Goal: Information Seeking & Learning: Learn about a topic

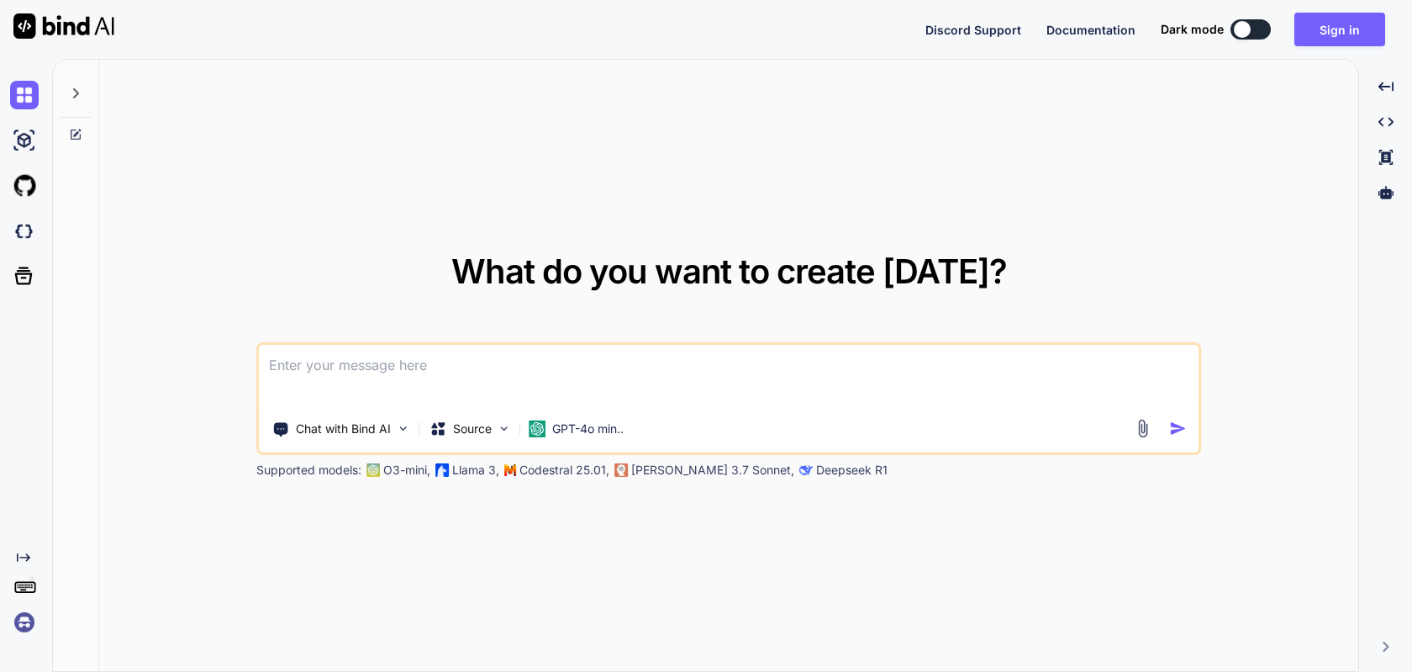
click at [19, 617] on img at bounding box center [24, 622] width 29 height 29
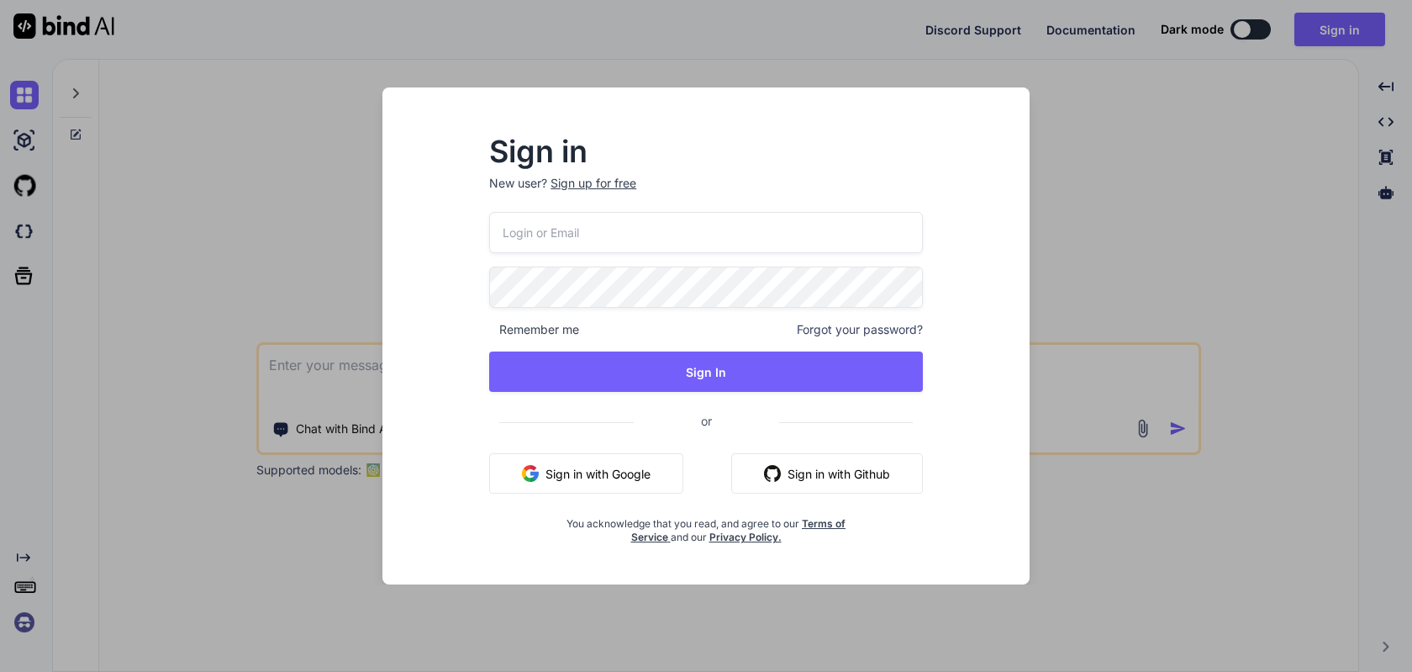
click at [554, 233] on input "email" at bounding box center [706, 232] width 434 height 41
paste input "[EMAIL_ADDRESS][DOMAIN_NAME]"
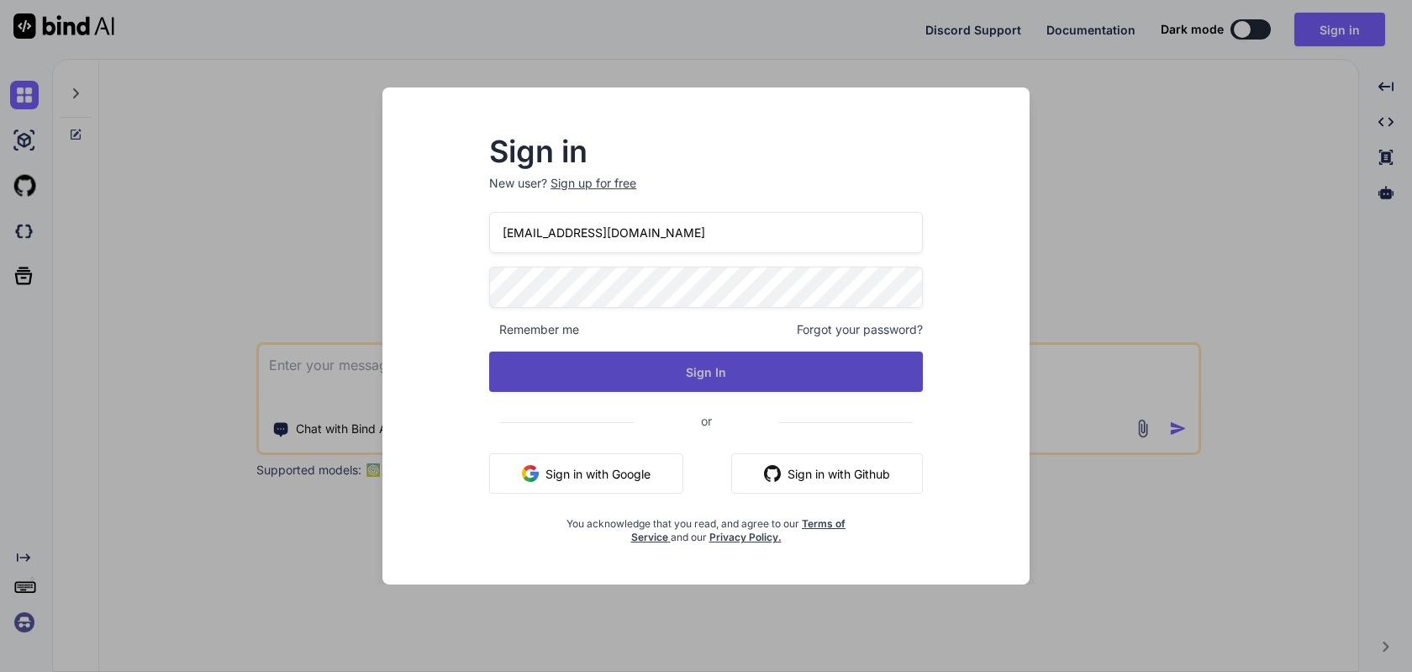
type input "elliotttmiller@hotmail.com"
click at [699, 358] on button "Sign In" at bounding box center [706, 371] width 434 height 40
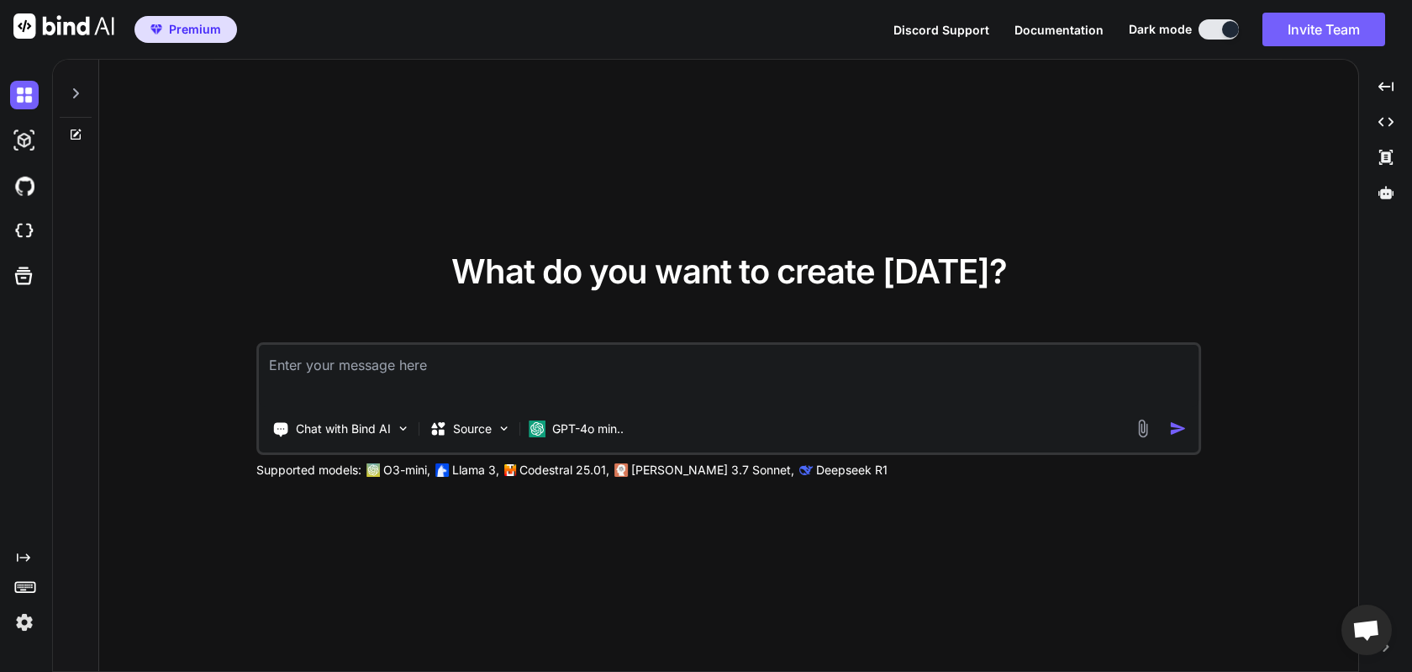
click at [21, 625] on img at bounding box center [24, 622] width 29 height 29
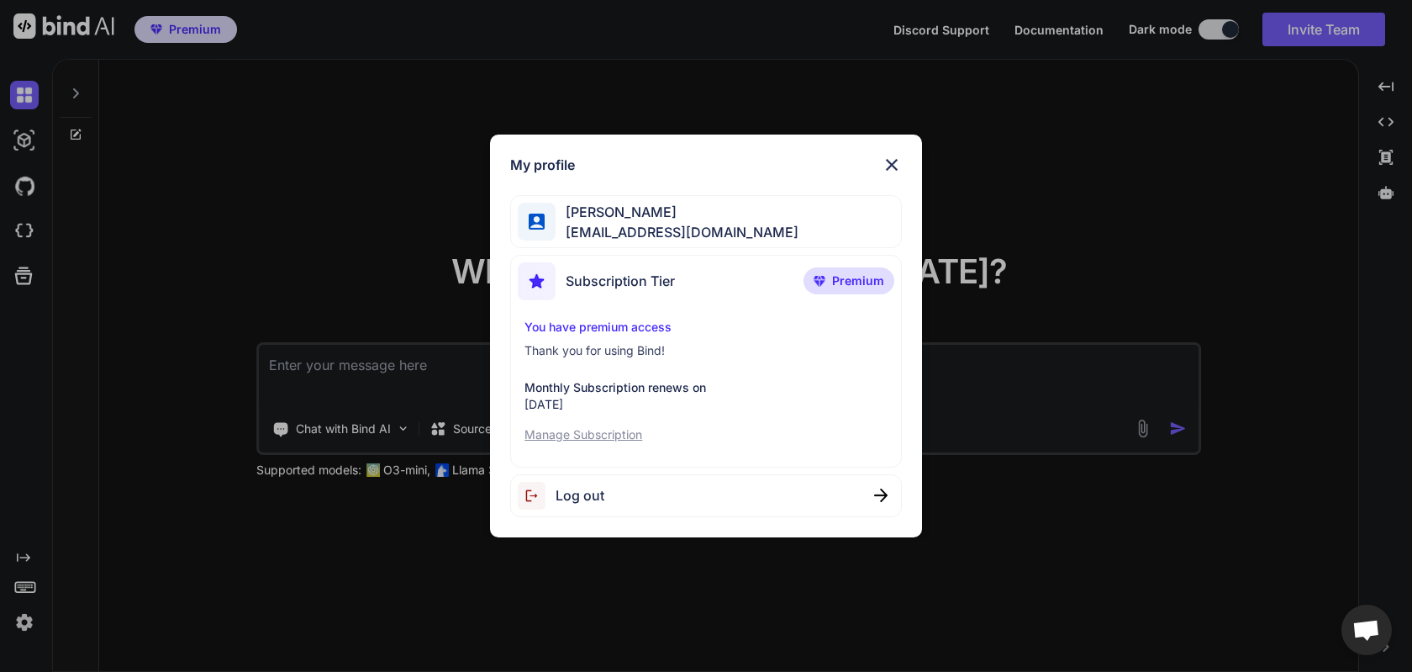
click at [224, 351] on div "My profile Elliott Miller elliotttmiller@hotmail.com Subscription Tier Premium …" at bounding box center [706, 336] width 1412 height 672
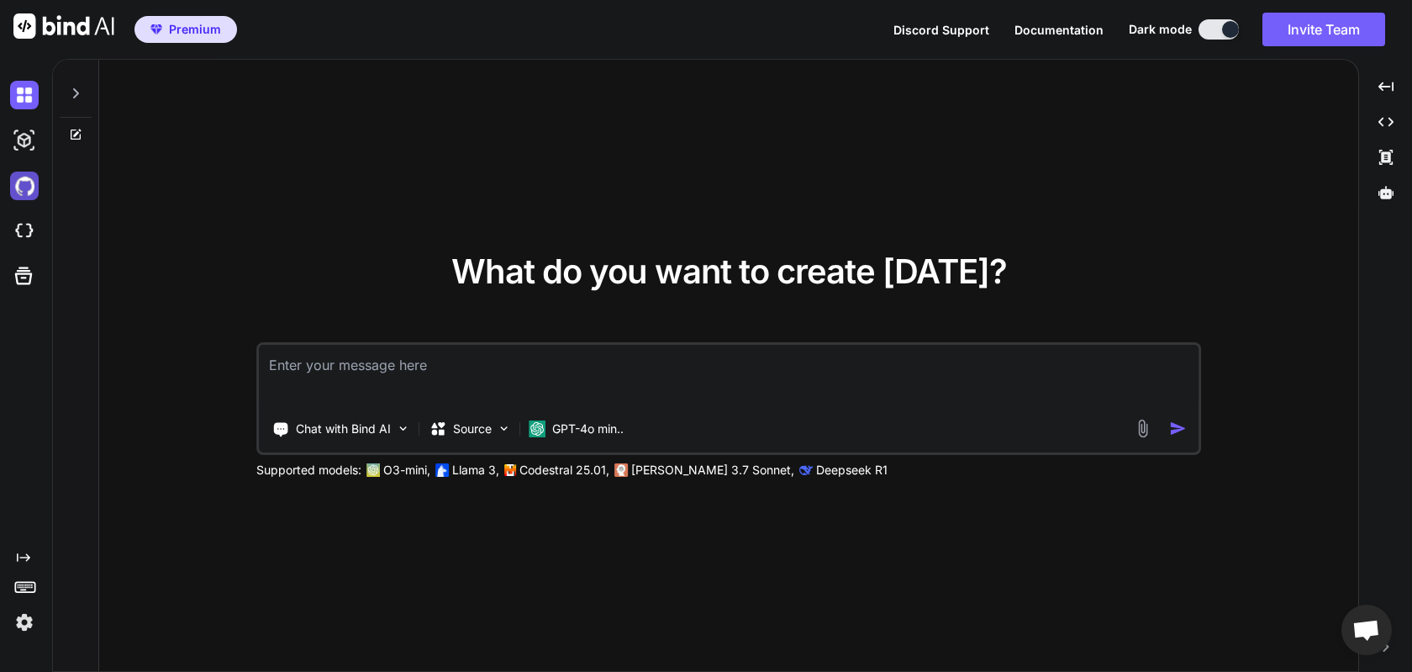
click at [20, 178] on img at bounding box center [24, 185] width 29 height 29
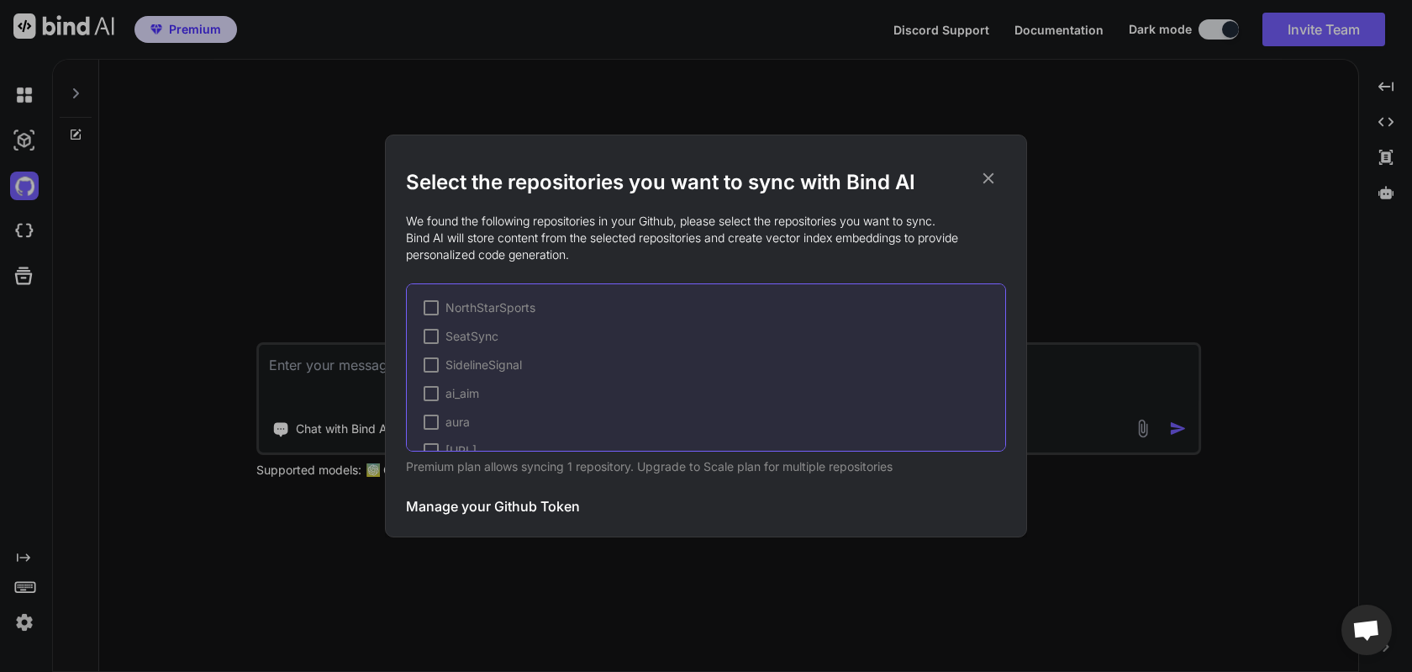
scroll to position [197, 0]
click at [488, 367] on span "nssportsclub (syncing...)" at bounding box center [513, 368] width 135 height 17
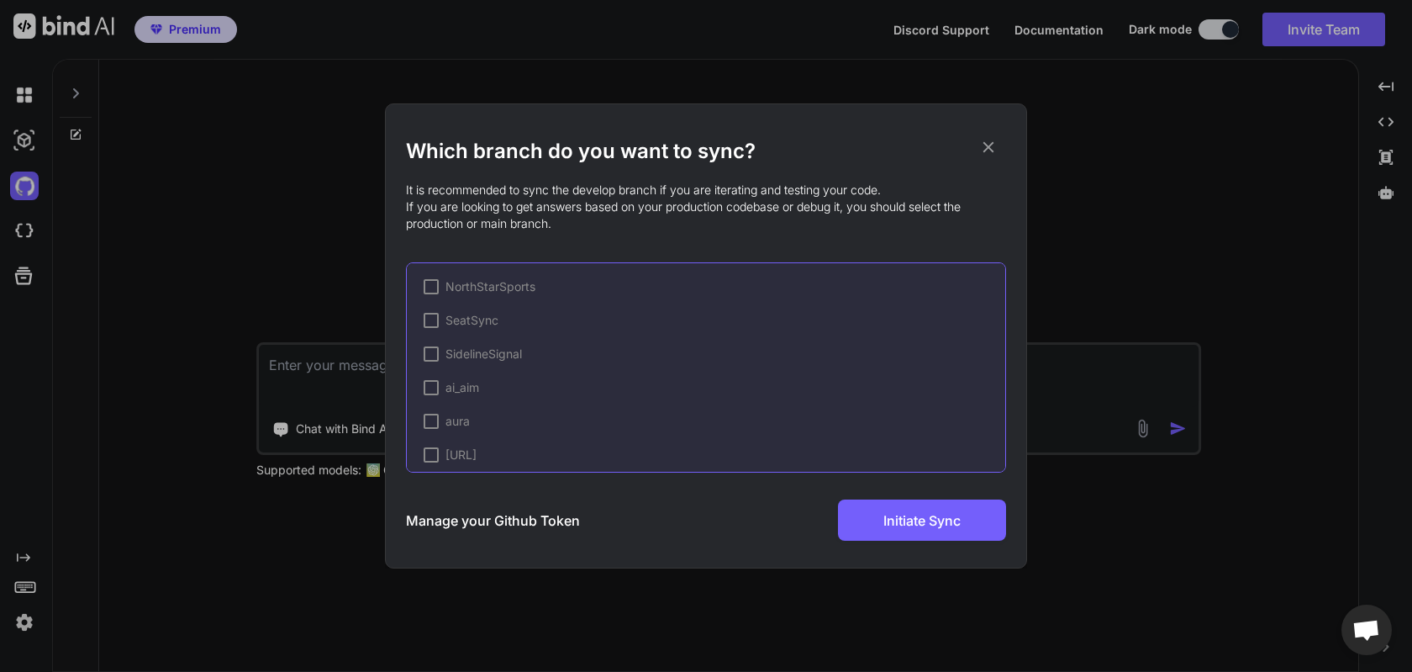
scroll to position [291, 0]
click at [453, 378] on span "✔" at bounding box center [455, 374] width 10 height 17
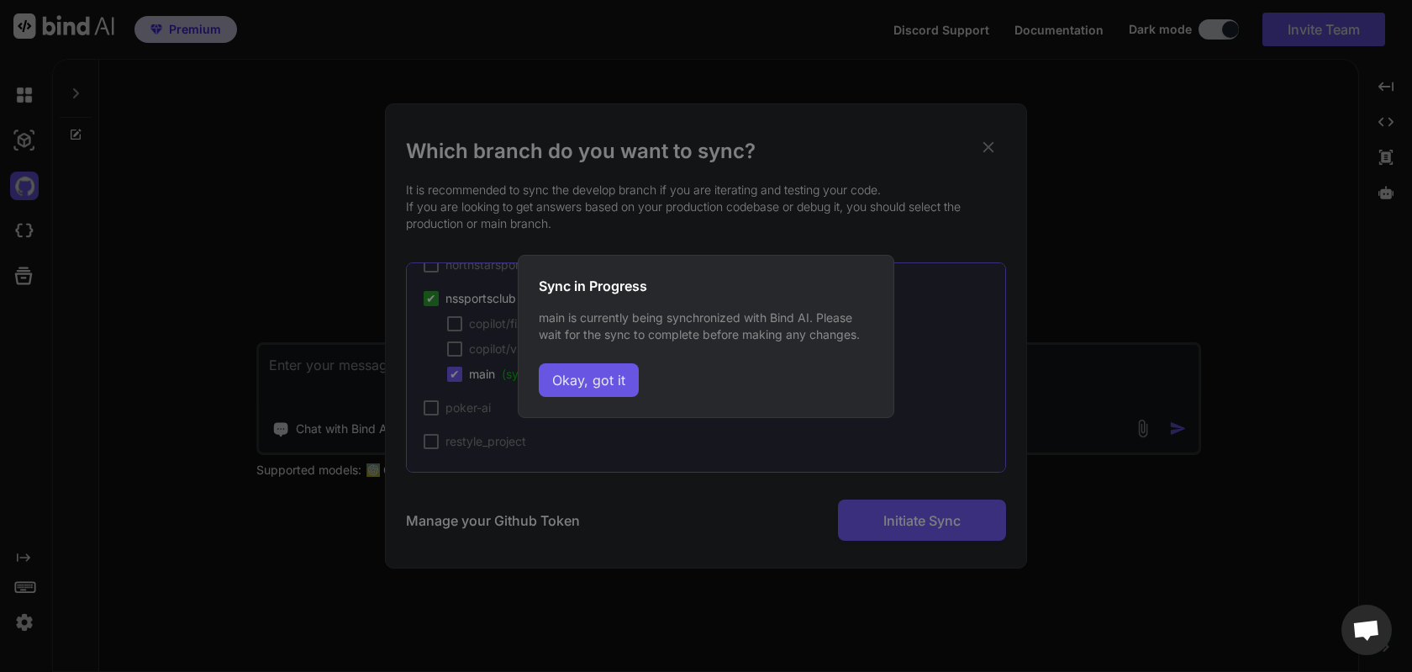
click at [602, 378] on button "Okay, got it" at bounding box center [589, 380] width 100 height 34
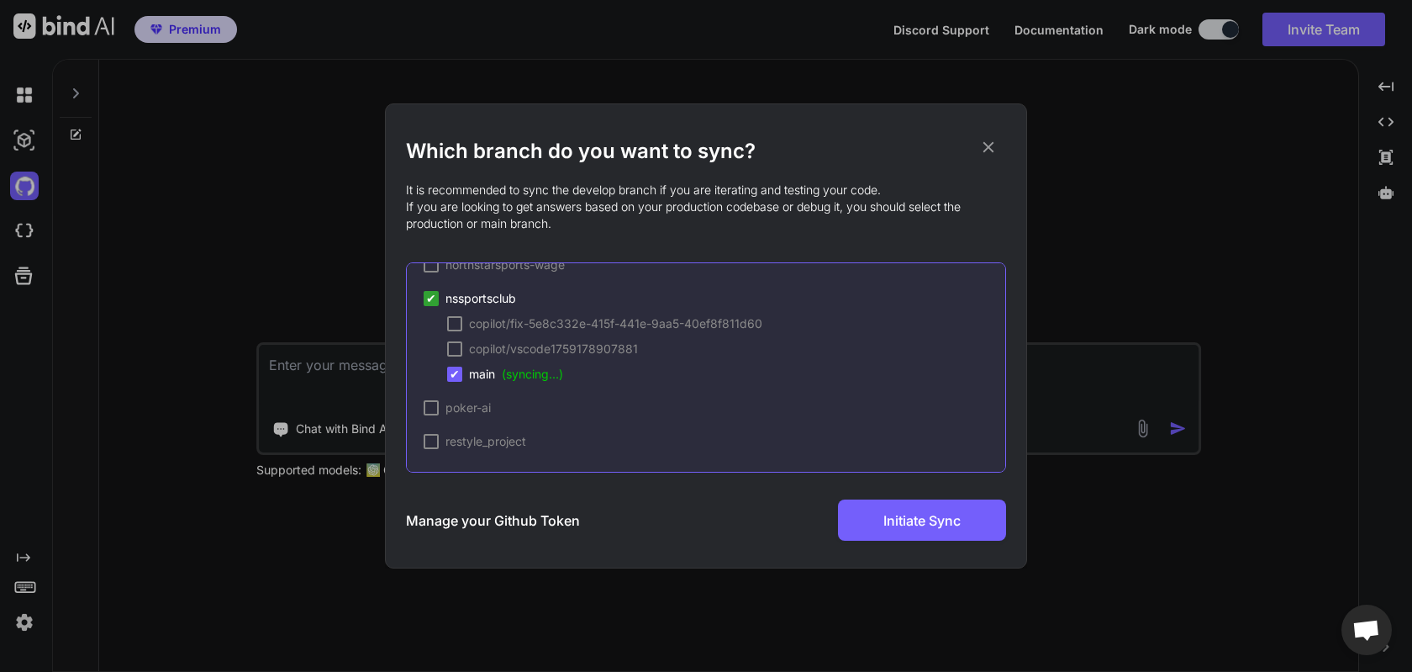
click at [443, 349] on div "copilot/fix-5e8c332e-415f-441e-9aa5-40ef8f811d60 copilot/vscode1759178907881 ✔ …" at bounding box center [715, 348] width 582 height 67
click at [453, 349] on div at bounding box center [454, 348] width 15 height 15
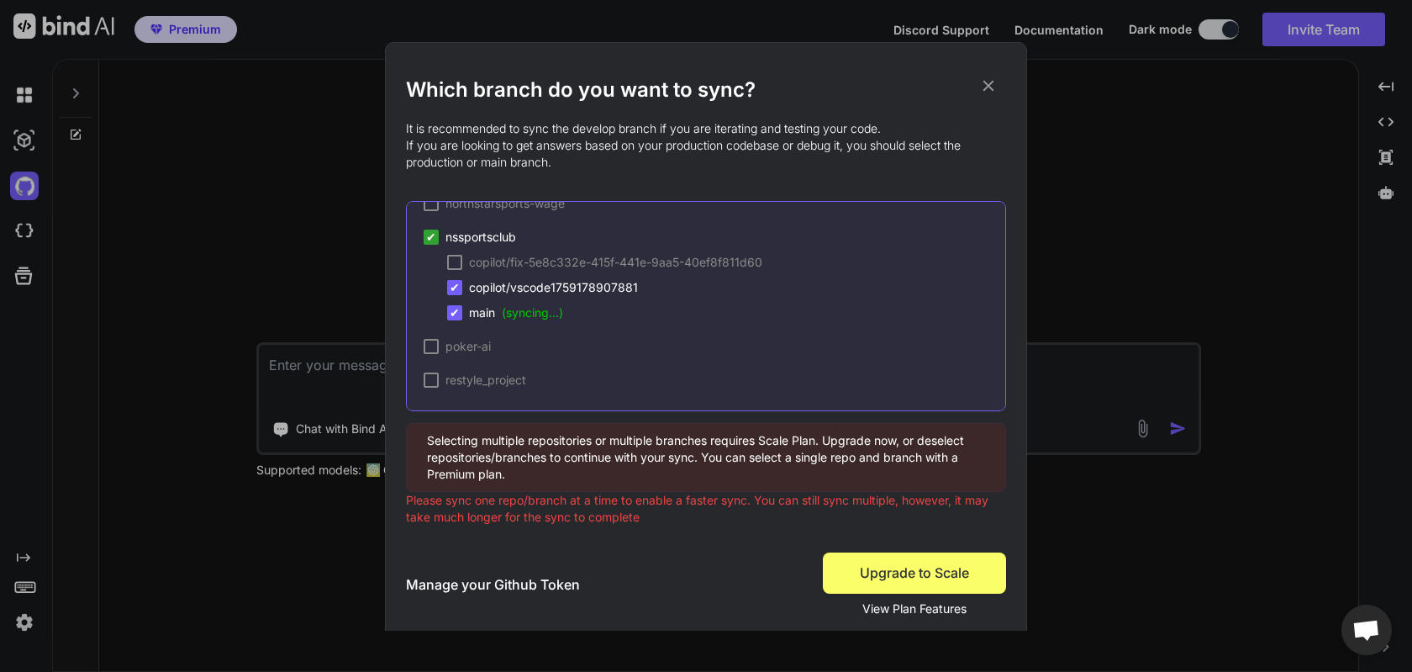
click at [456, 290] on span "✔" at bounding box center [455, 287] width 10 height 17
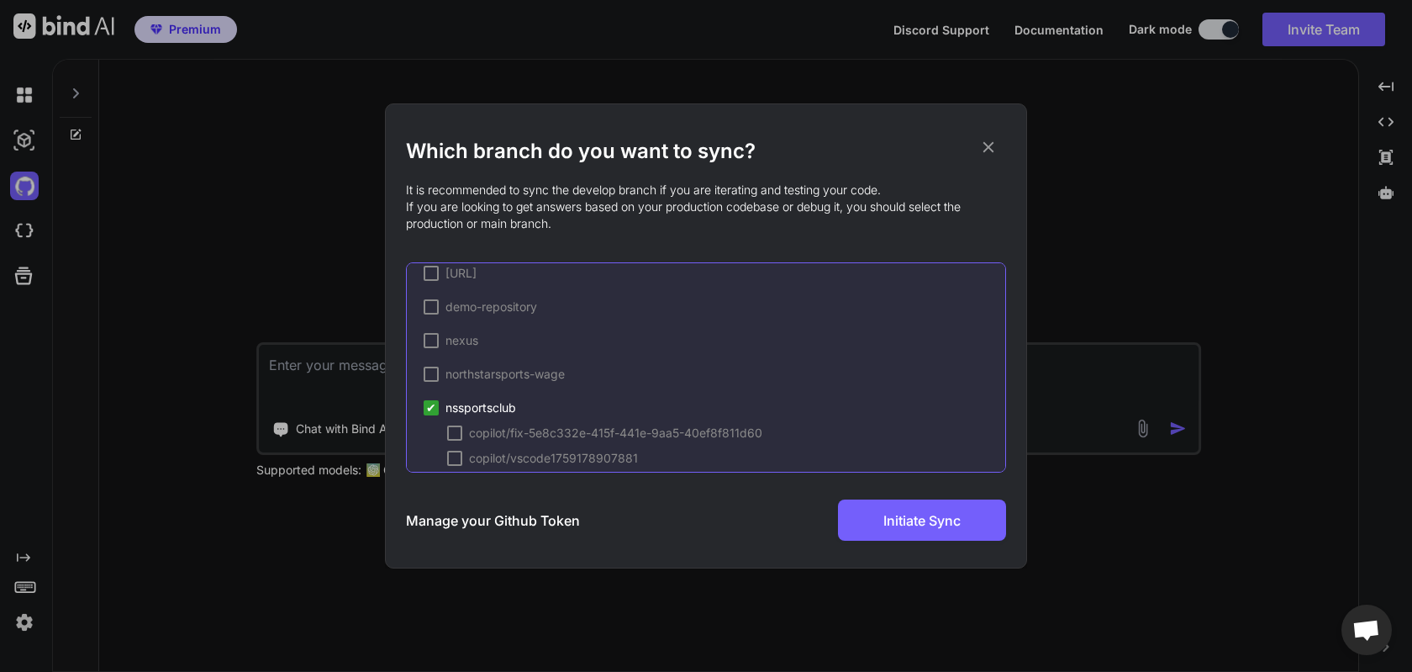
scroll to position [0, 0]
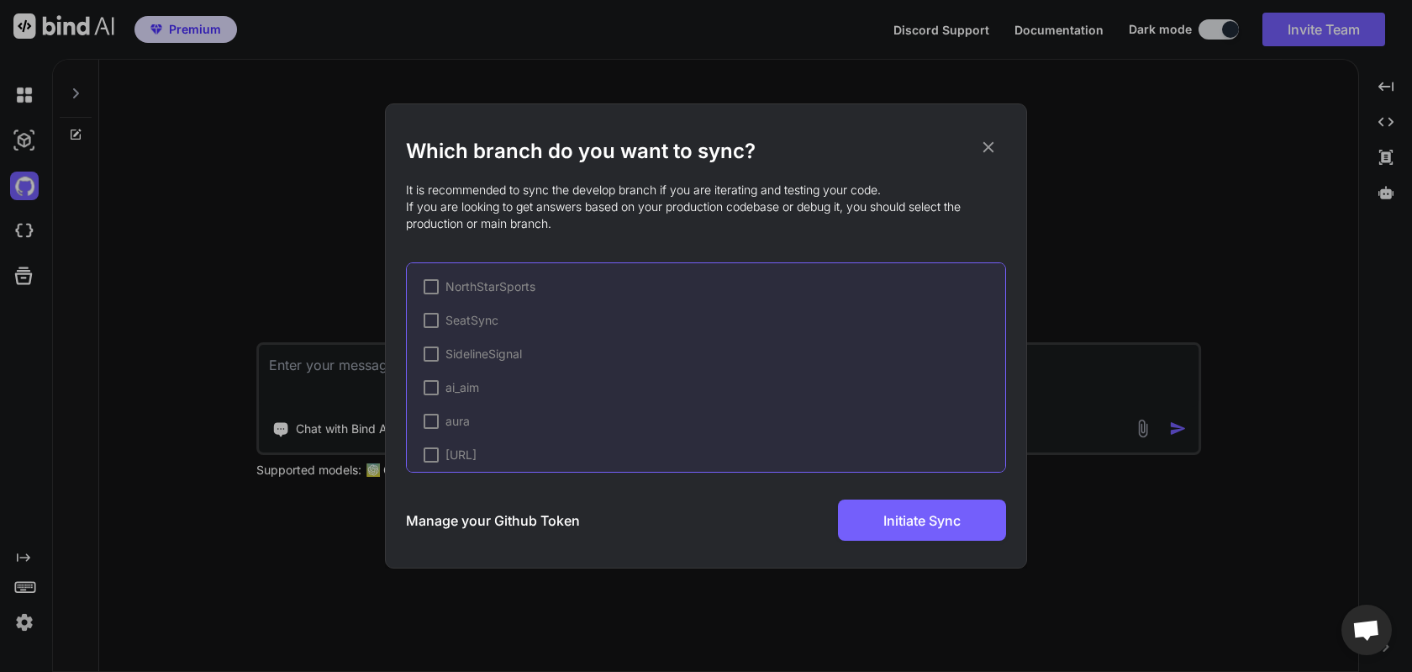
click at [512, 521] on h3 "Manage your Github Token" at bounding box center [493, 520] width 174 height 20
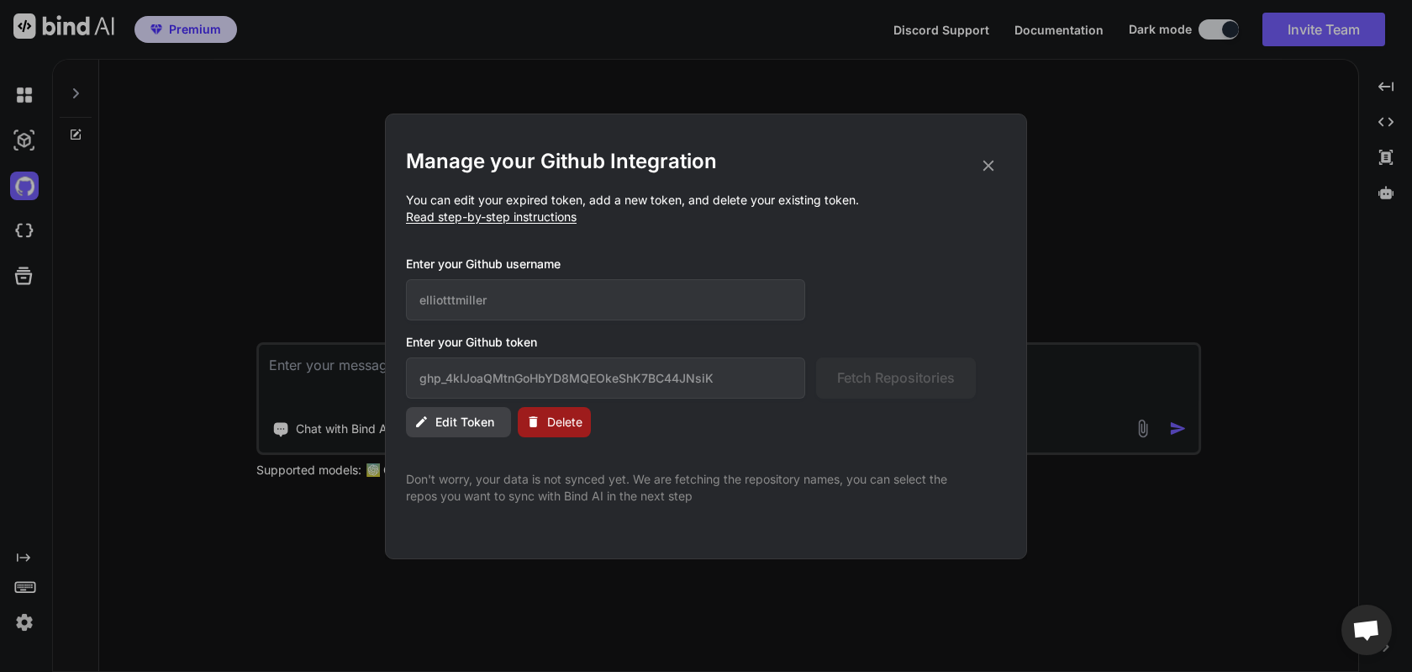
click at [472, 414] on span "Edit Token" at bounding box center [464, 422] width 59 height 17
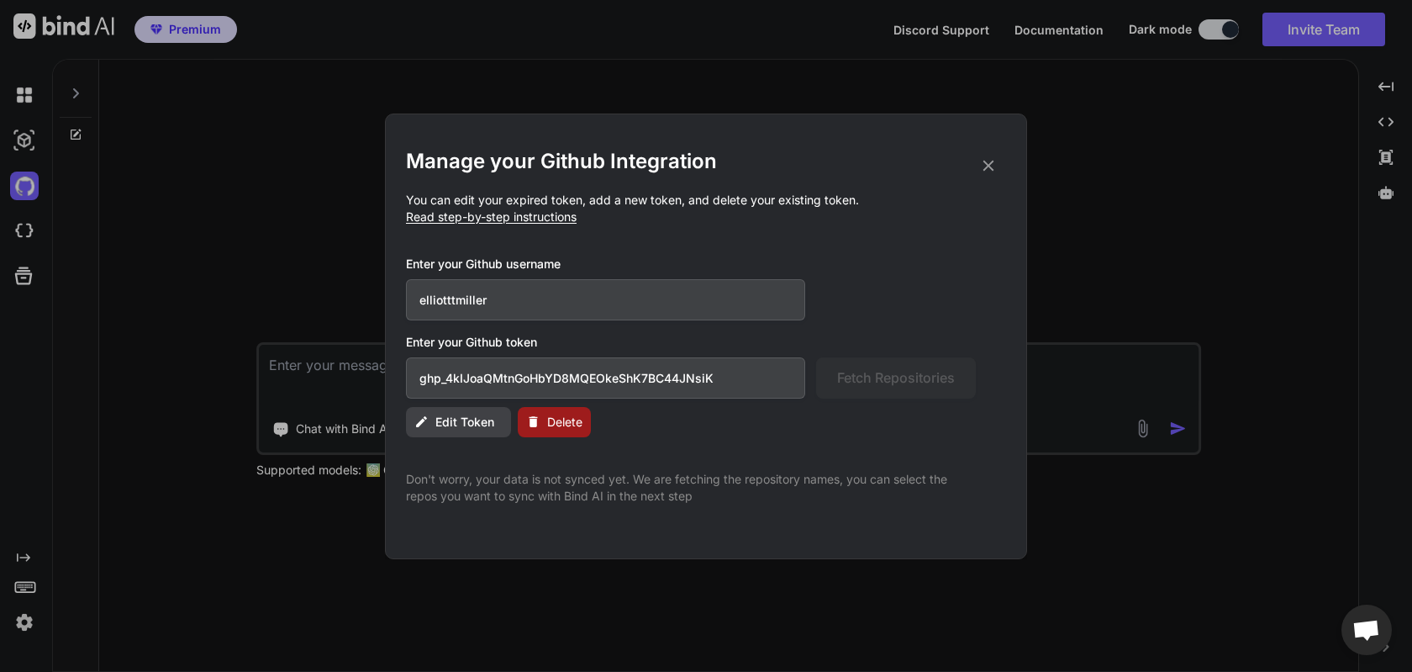
click at [654, 379] on input "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" at bounding box center [605, 377] width 399 height 41
click at [737, 383] on input "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" at bounding box center [605, 377] width 399 height 41
click at [875, 381] on span "Fetch Repositories" at bounding box center [896, 377] width 118 height 20
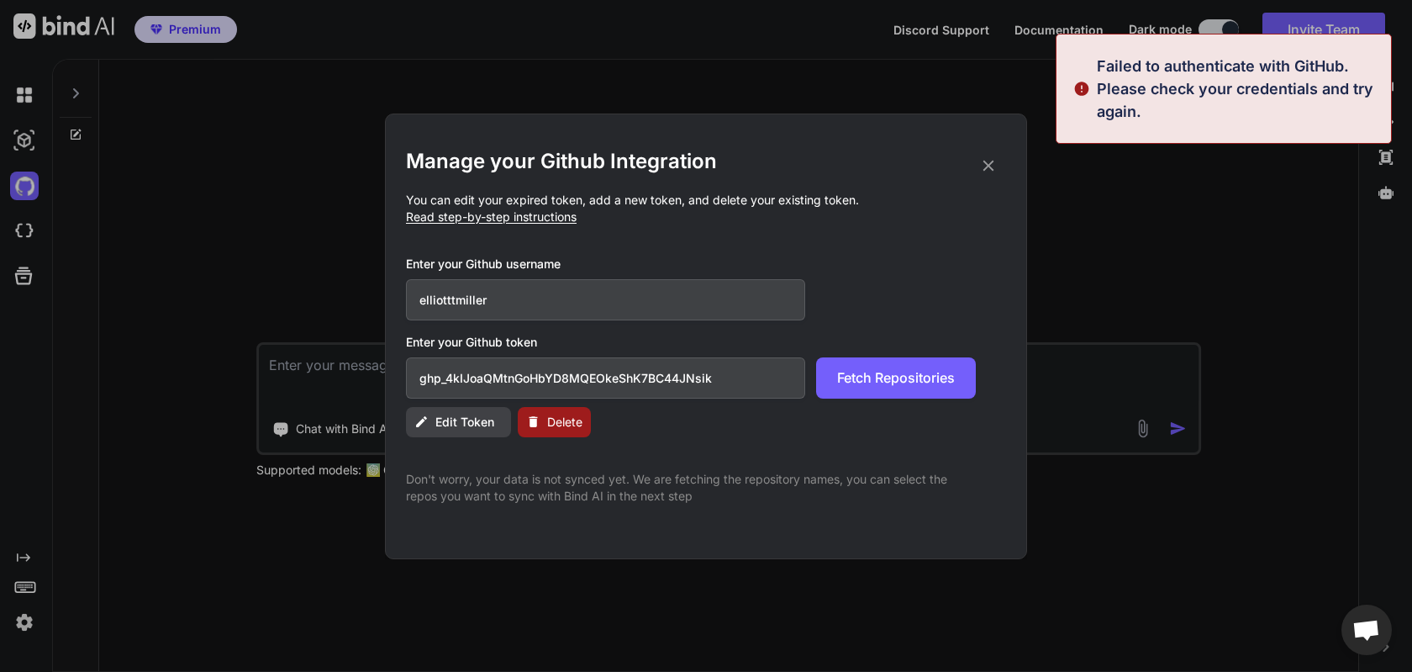
click at [691, 390] on input "ghp_4kIJoaQMtnGoHbYD8MQEOkeShK7BC44JNsik" at bounding box center [605, 377] width 399 height 41
paste input "K"
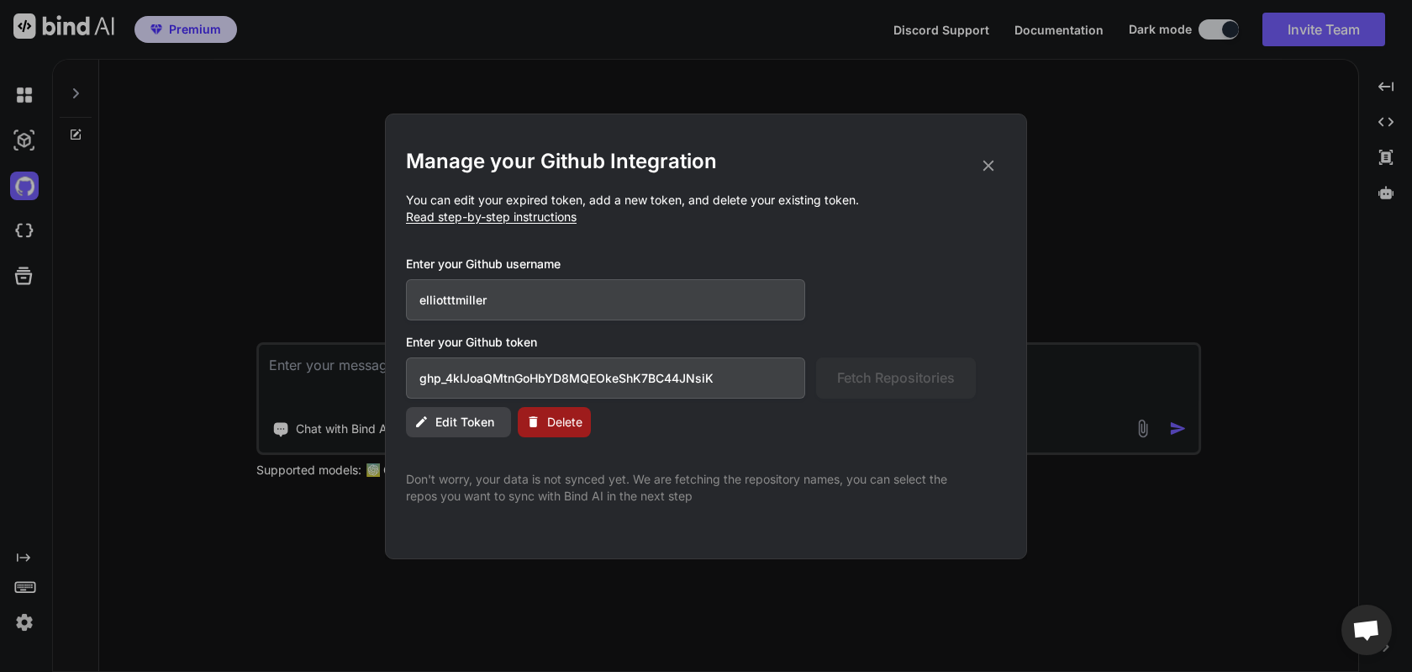
type input "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"
click at [467, 425] on span "Edit Token" at bounding box center [464, 422] width 59 height 17
click at [991, 170] on icon at bounding box center [988, 165] width 18 height 18
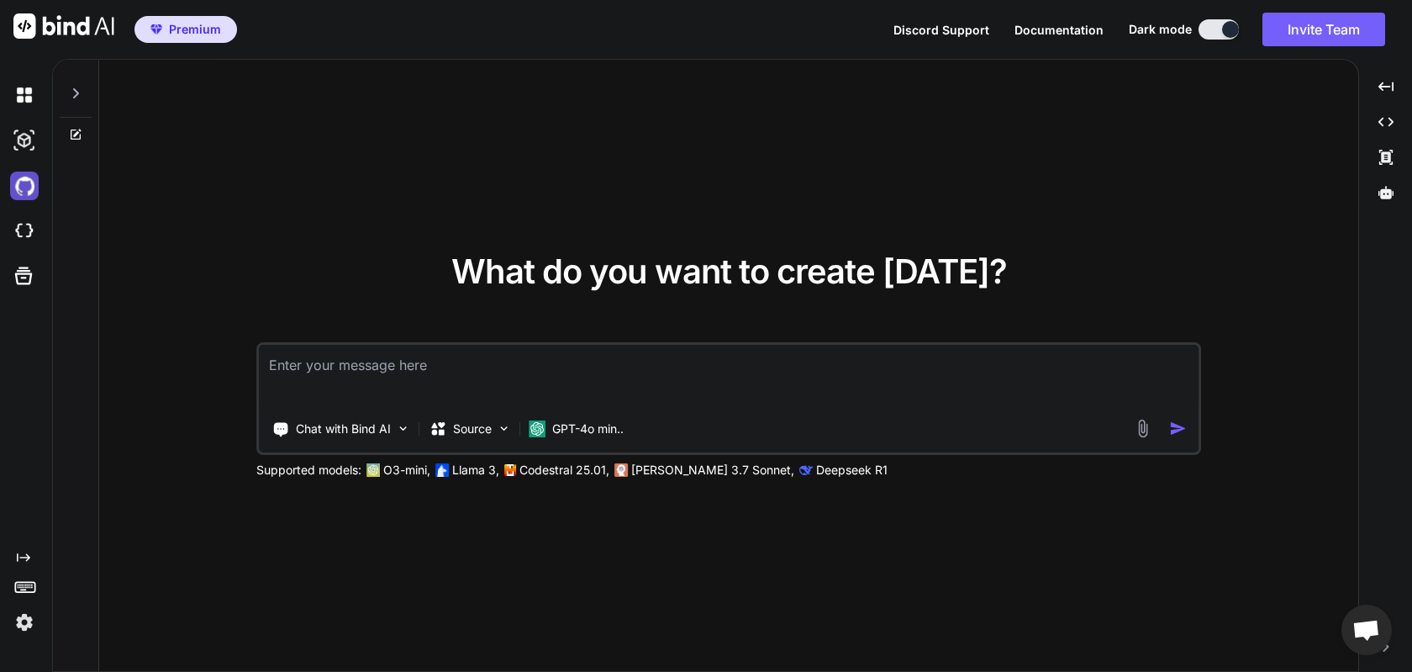
click at [28, 195] on img at bounding box center [24, 185] width 29 height 29
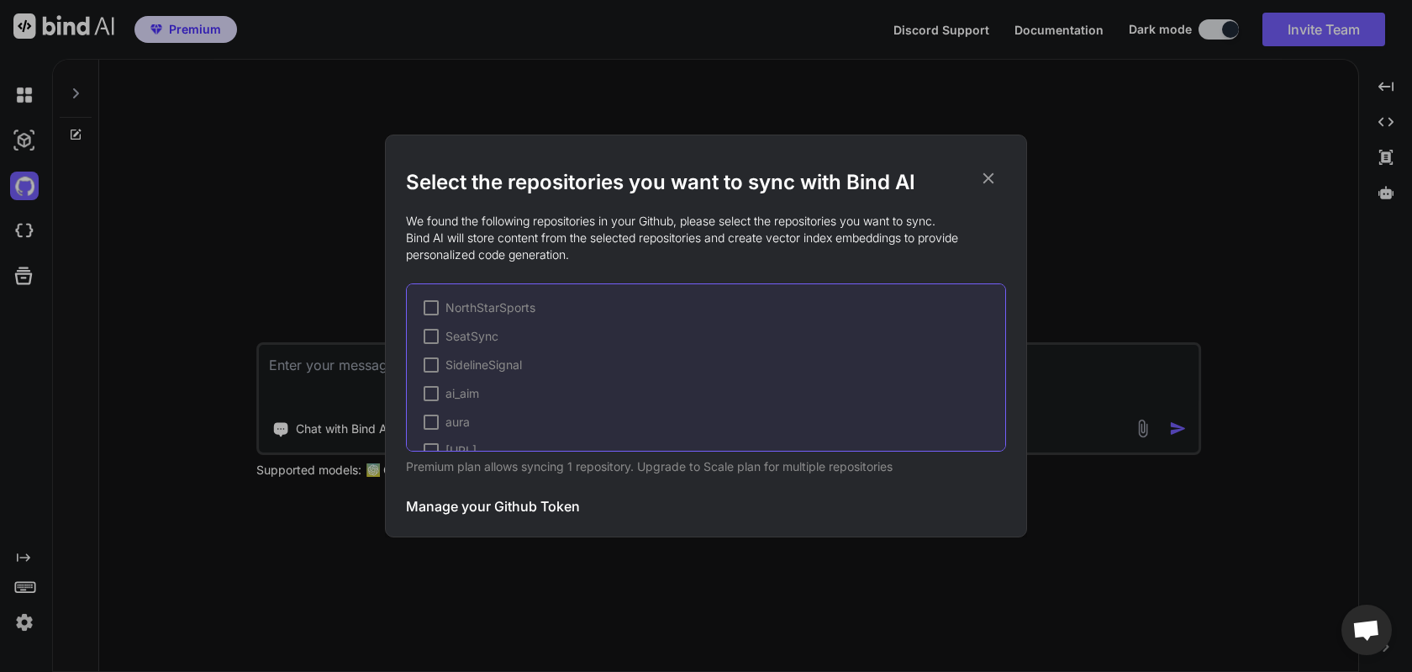
scroll to position [197, 0]
click at [497, 373] on span "nssportsclub (syncing...)" at bounding box center [513, 368] width 135 height 17
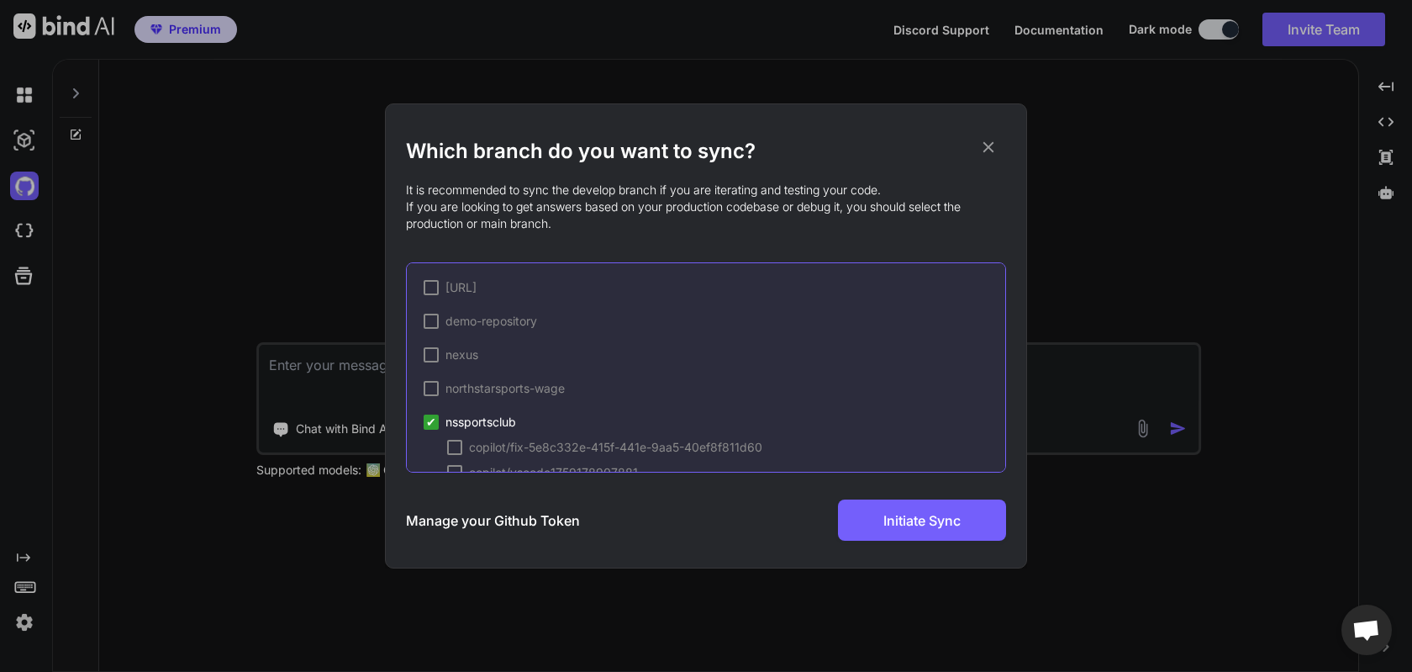
scroll to position [291, 0]
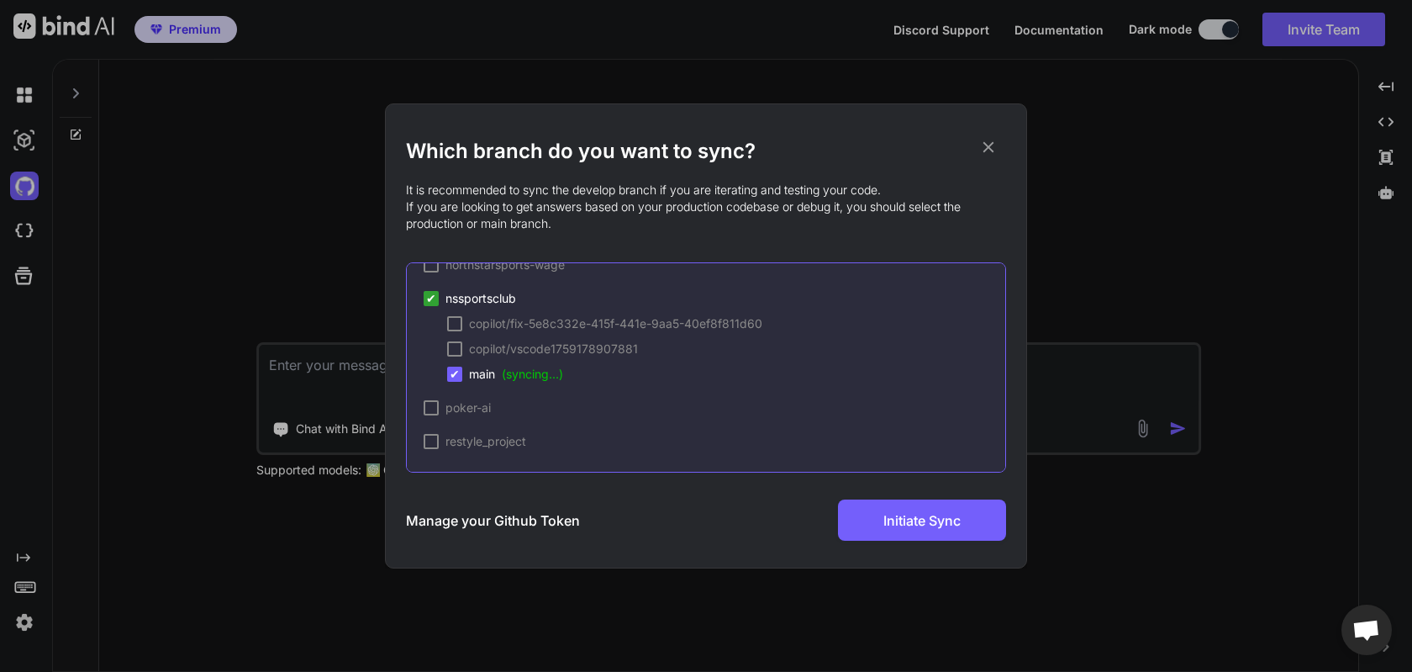
click at [456, 377] on span "✔" at bounding box center [455, 374] width 10 height 17
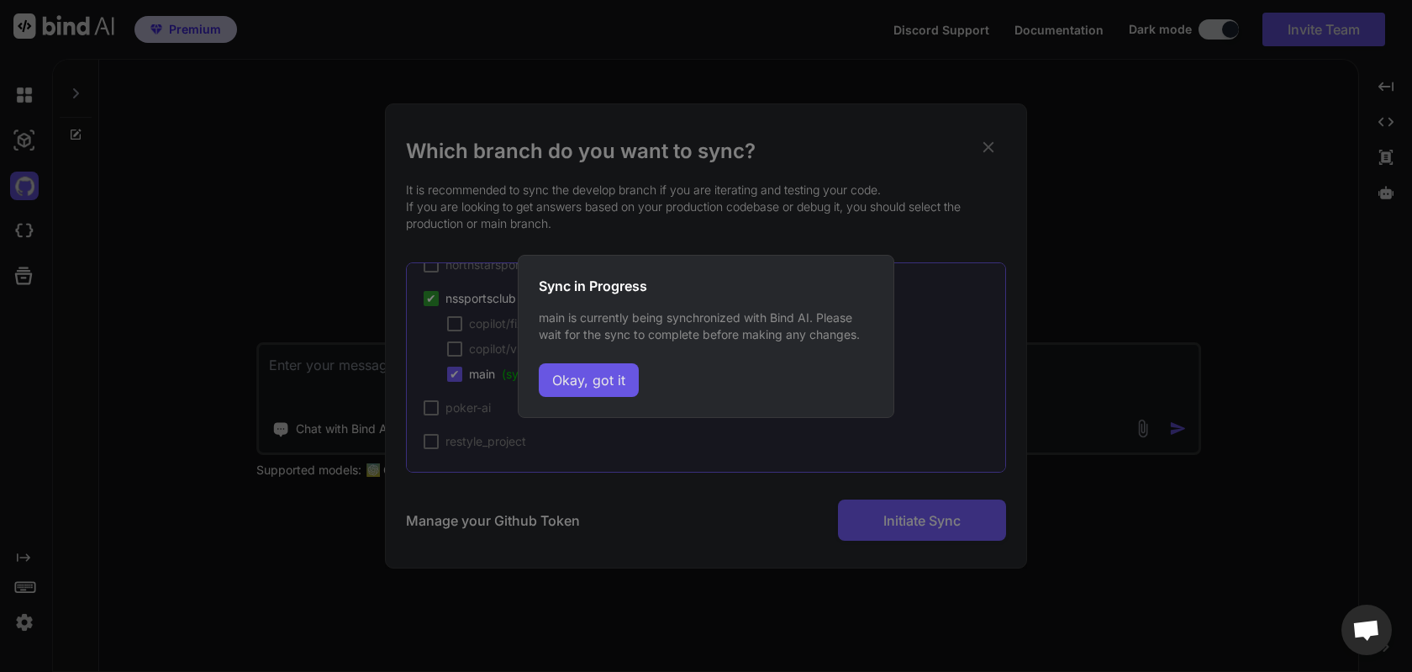
click at [591, 387] on button "Okay, got it" at bounding box center [589, 380] width 100 height 34
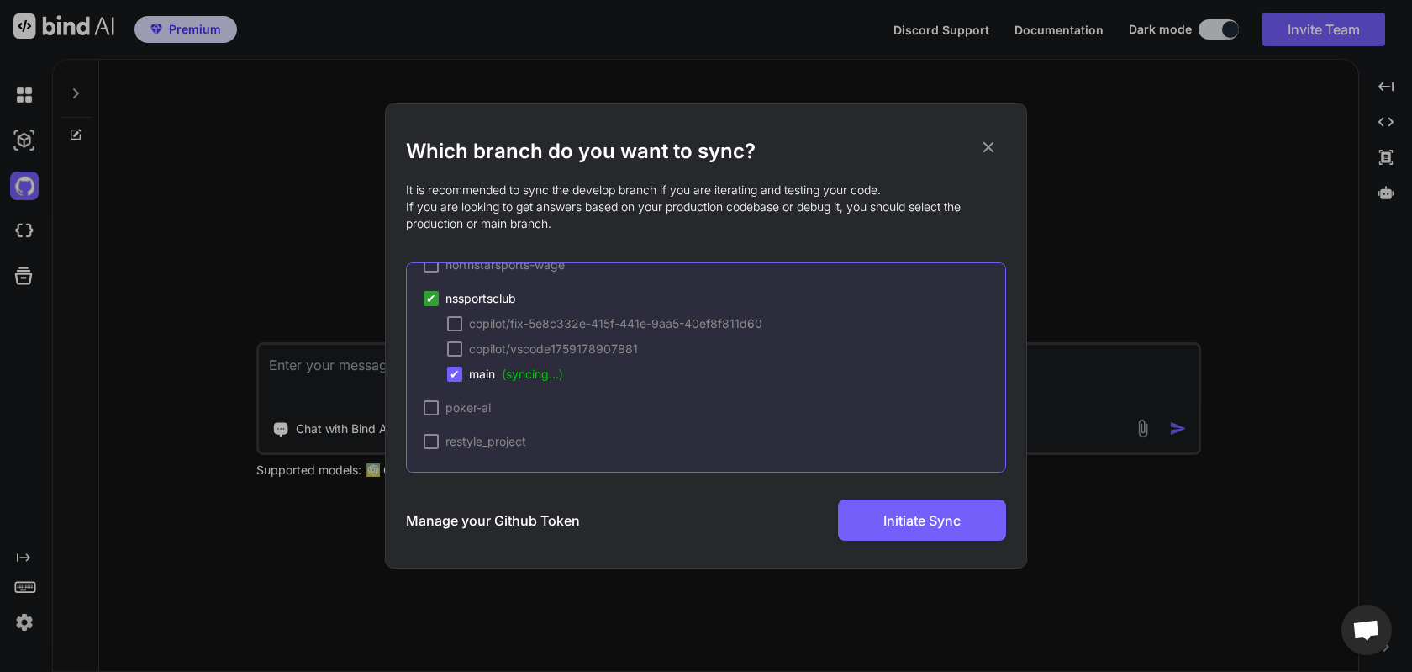
click at [490, 377] on span "main (syncing...)" at bounding box center [516, 374] width 94 height 17
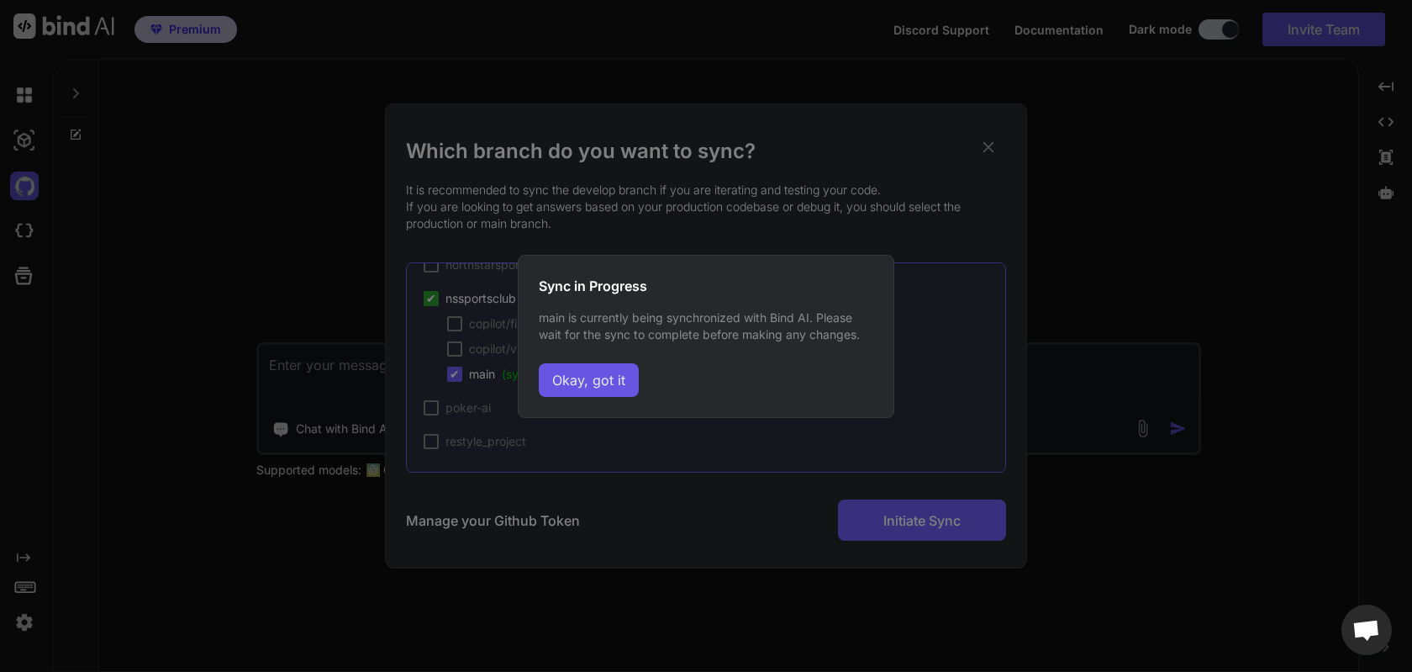
click at [574, 382] on button "Okay, got it" at bounding box center [589, 380] width 100 height 34
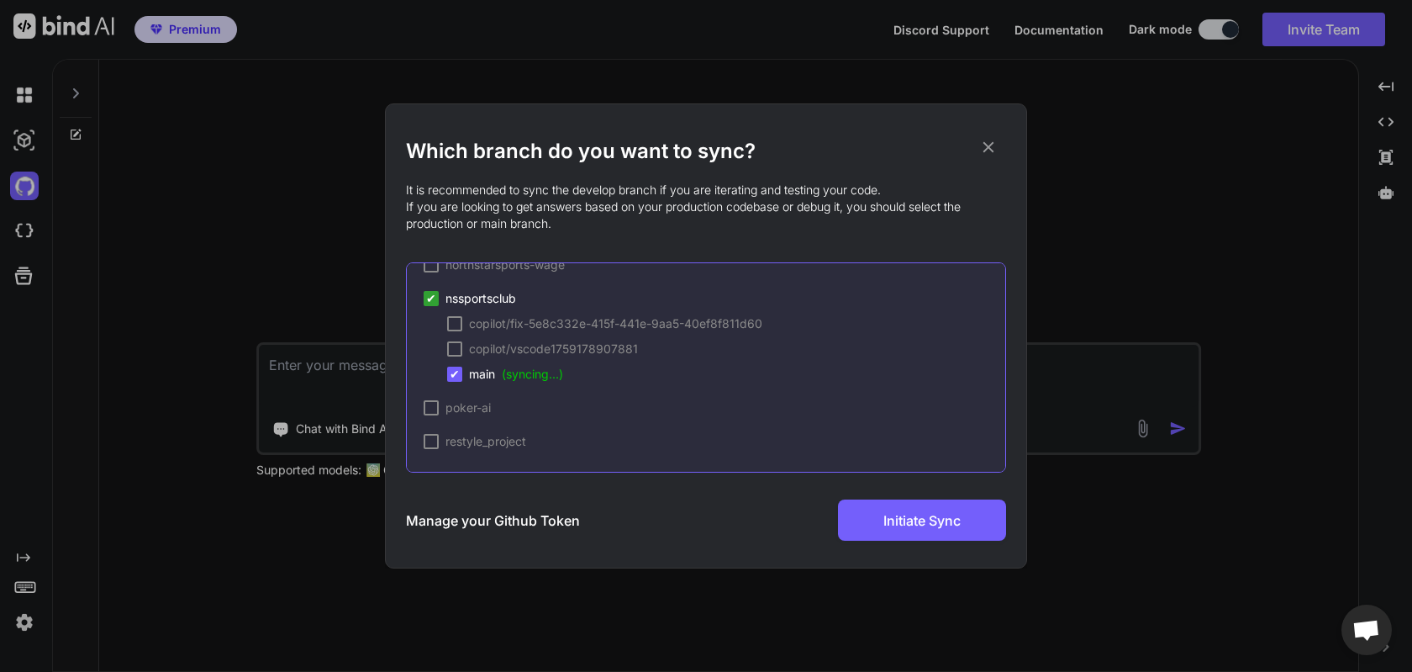
click at [543, 380] on span "(syncing...)" at bounding box center [532, 374] width 61 height 14
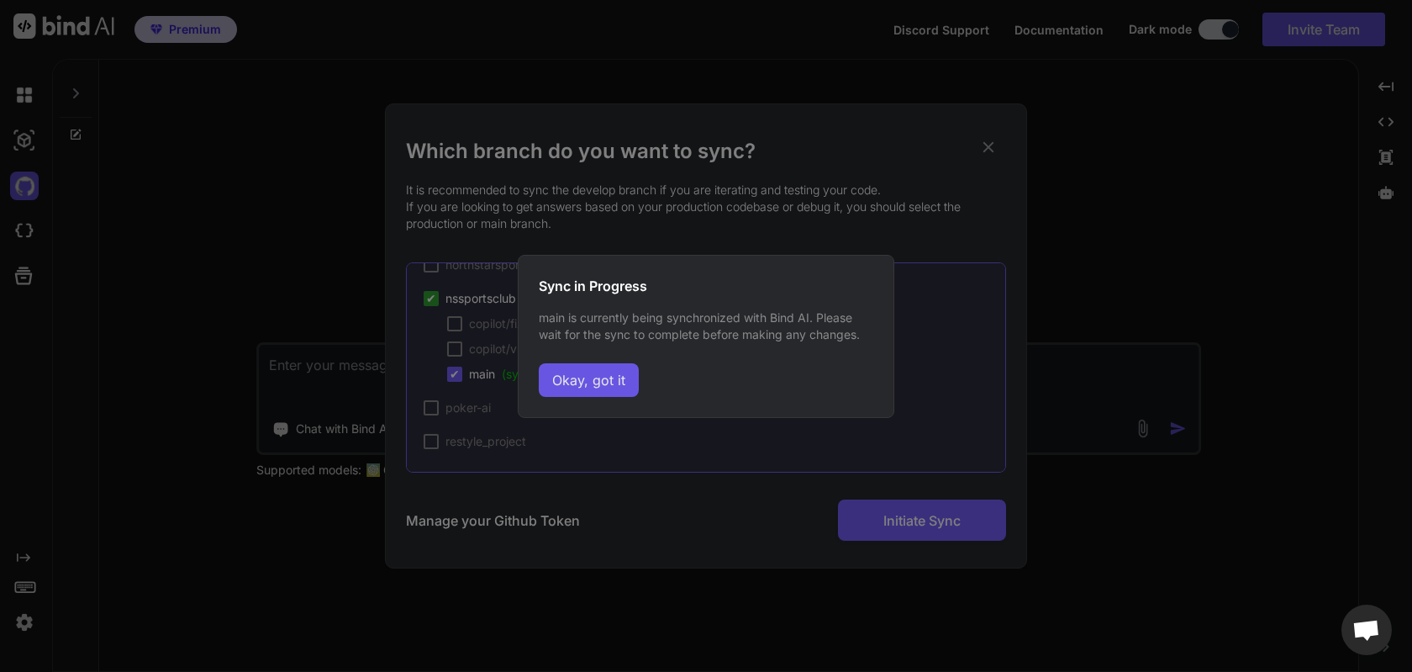
click at [580, 386] on button "Okay, got it" at bounding box center [589, 380] width 100 height 34
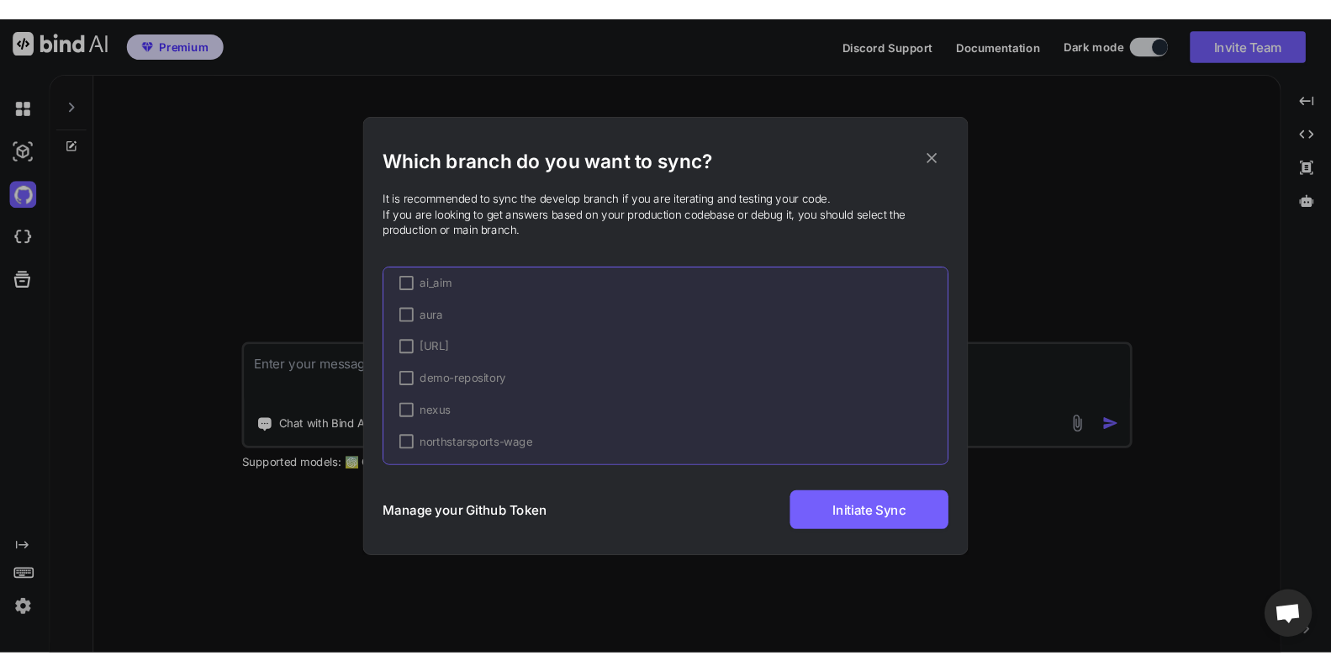
scroll to position [231, 0]
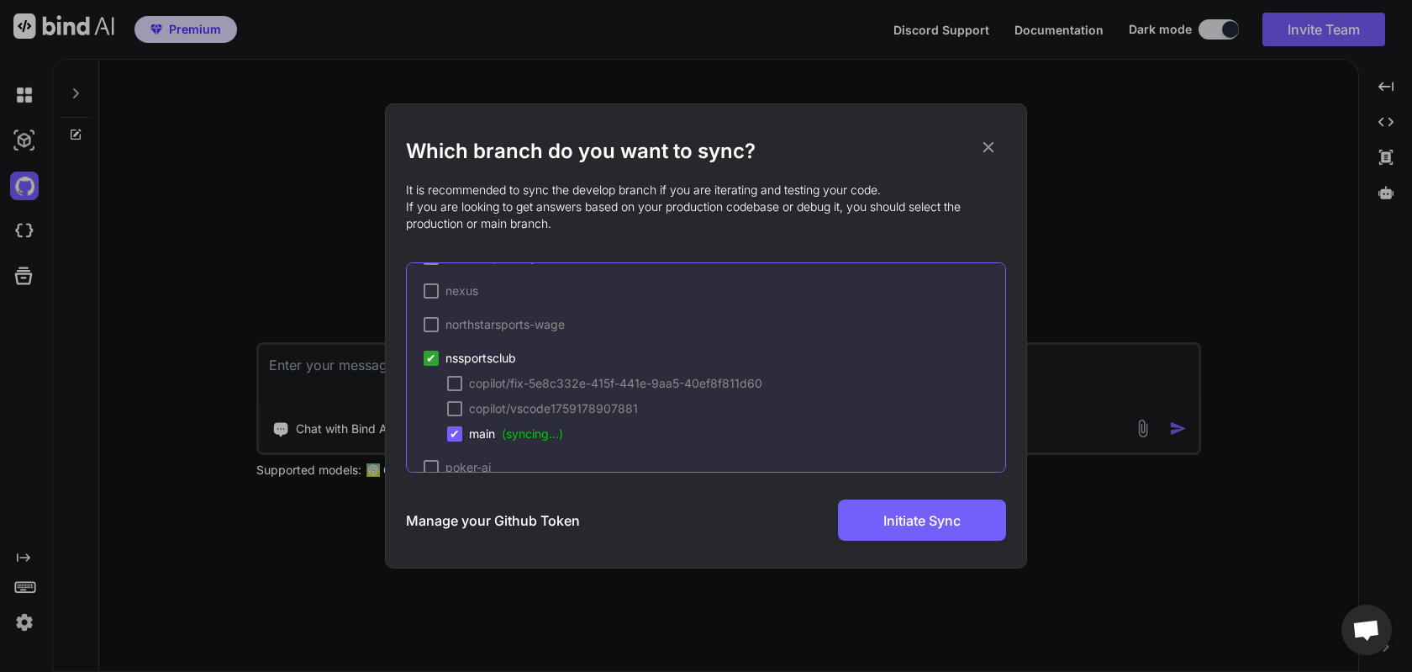
click at [549, 414] on span "copilot/vscode1759178907881" at bounding box center [553, 408] width 169 height 17
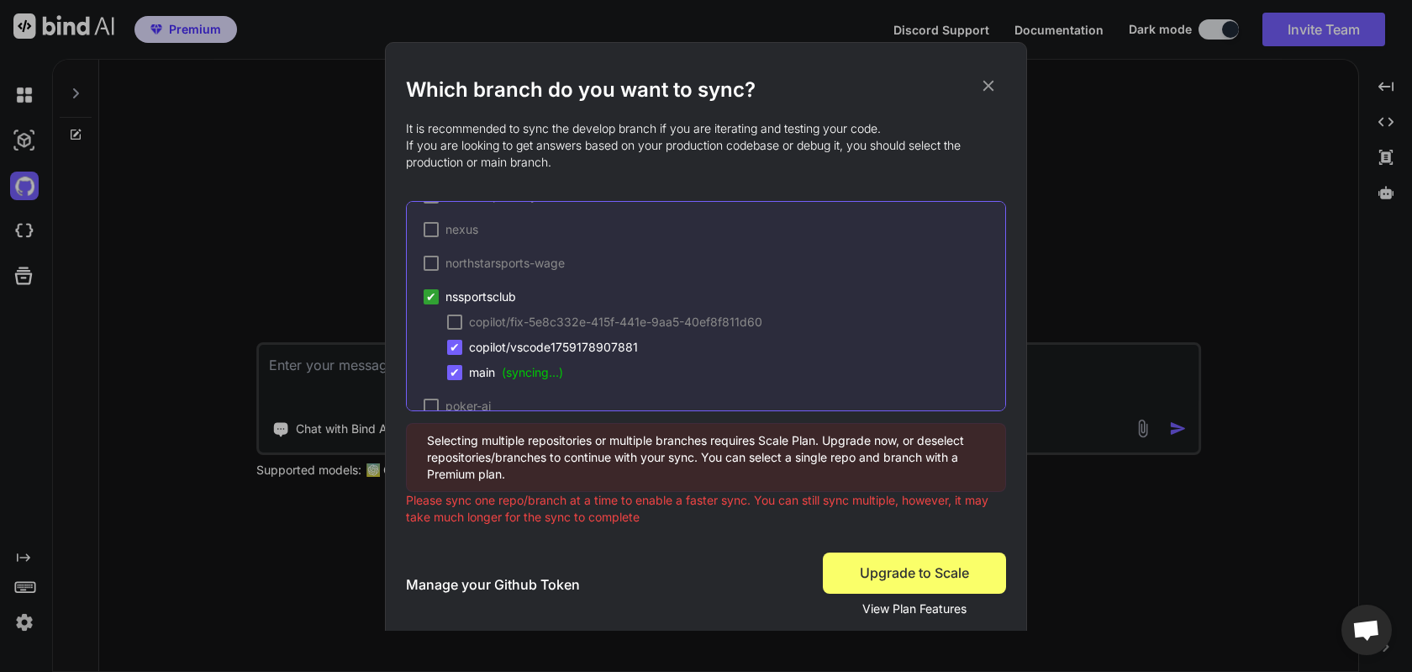
click at [462, 351] on div "✔ copilot/vscode1759178907881" at bounding box center [542, 347] width 191 height 17
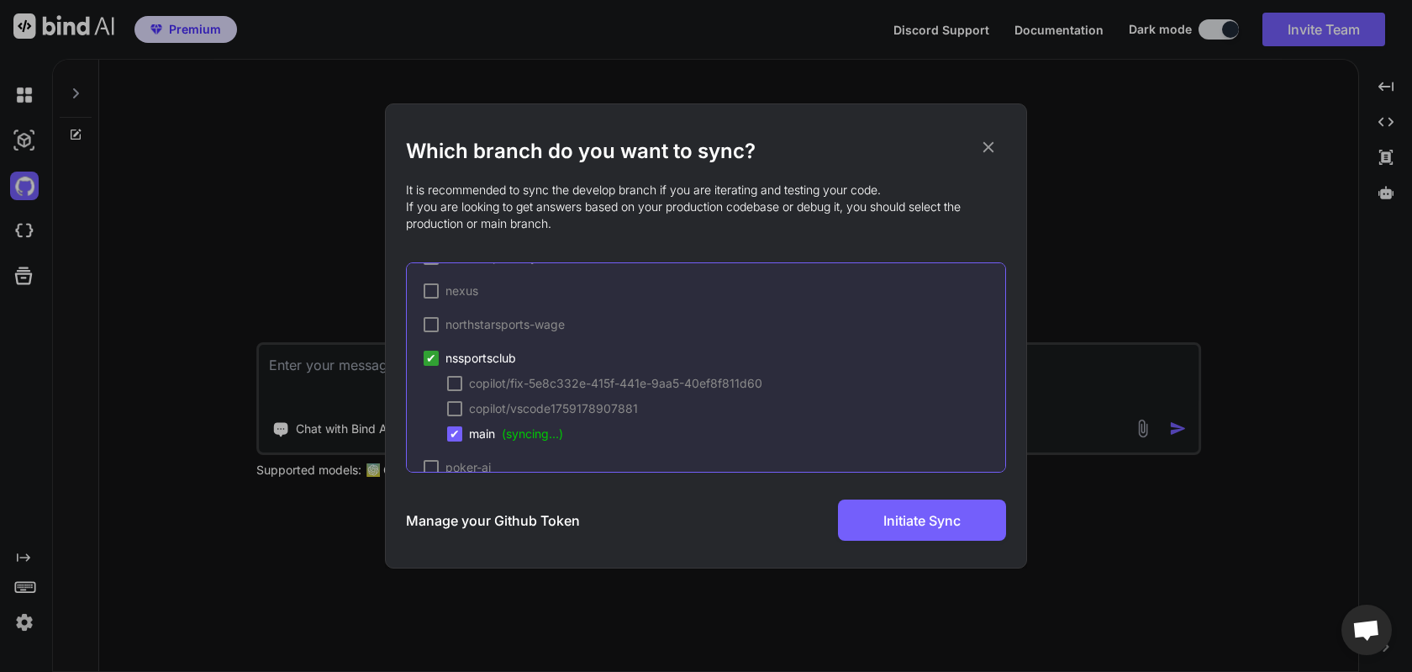
click at [481, 514] on h3 "Manage your Github Token" at bounding box center [493, 520] width 174 height 20
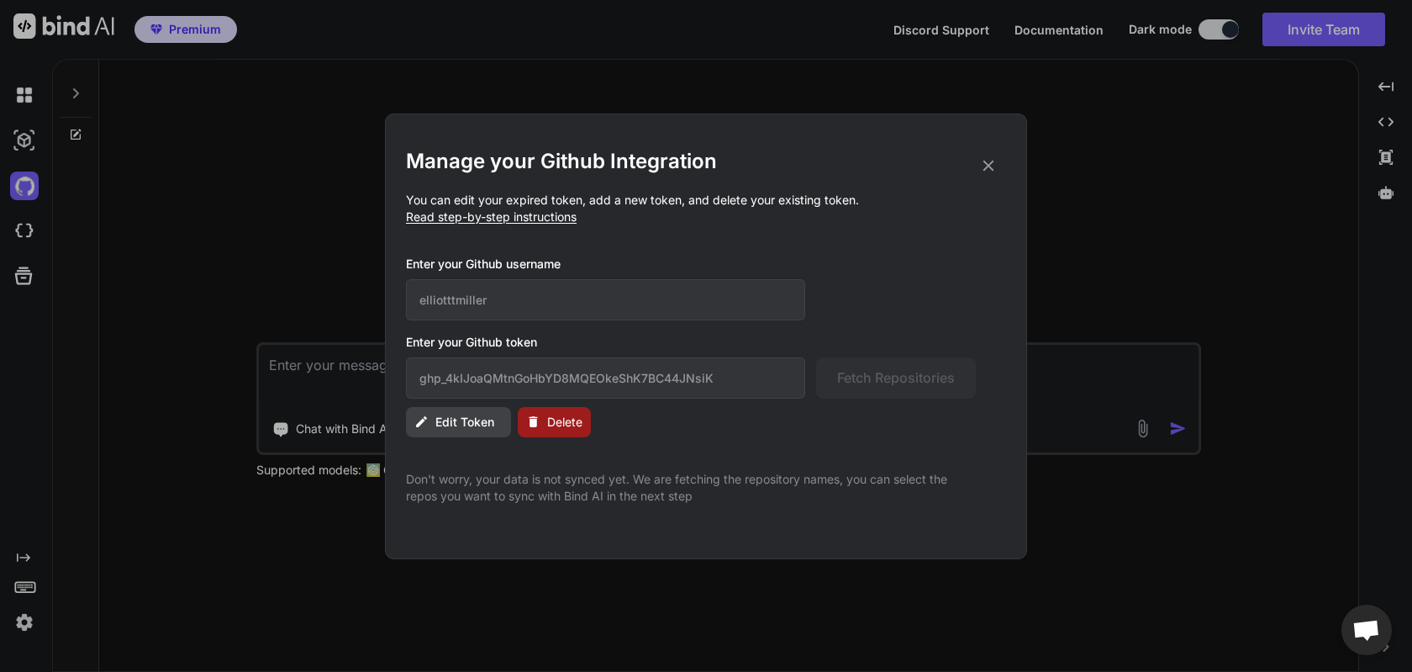
click at [479, 425] on span "Edit Token" at bounding box center [464, 422] width 59 height 17
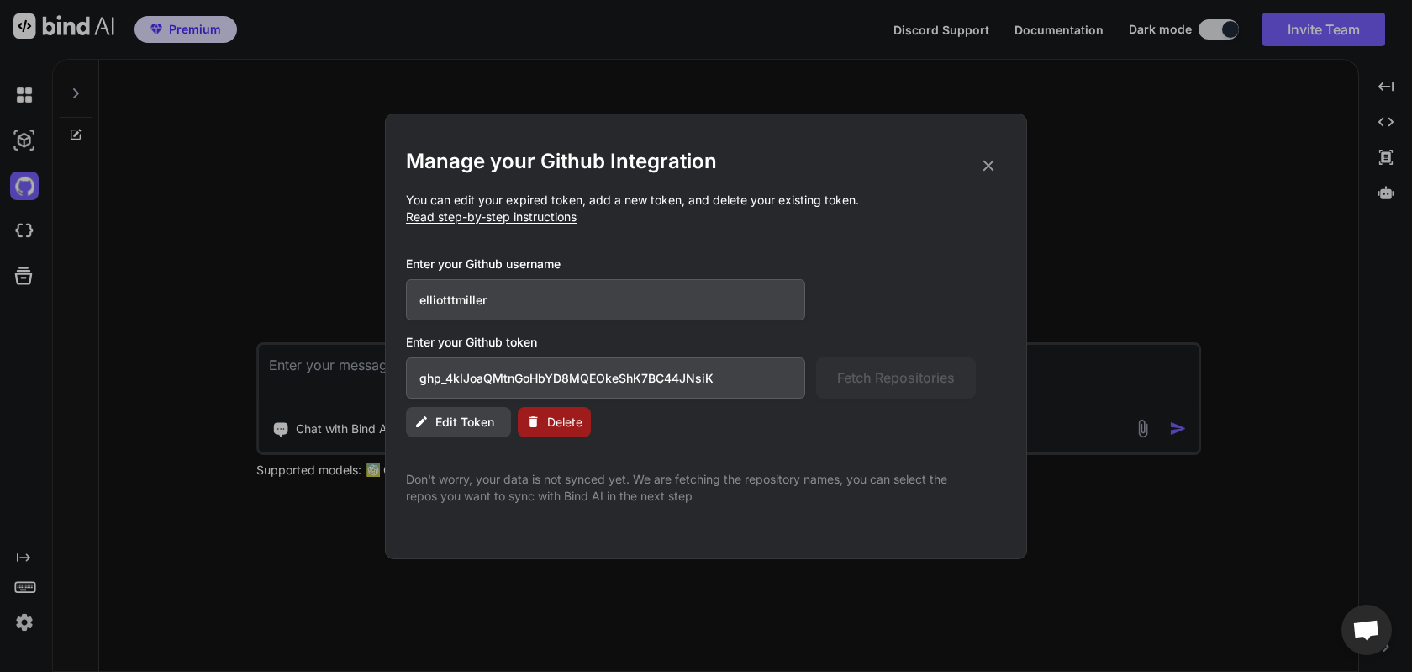
click at [612, 378] on input "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" at bounding box center [605, 377] width 399 height 41
click at [686, 446] on div "Manage your Github Integration You can edit your expired token, add a new token…" at bounding box center [706, 326] width 600 height 356
click at [562, 419] on span "Delete" at bounding box center [564, 422] width 35 height 17
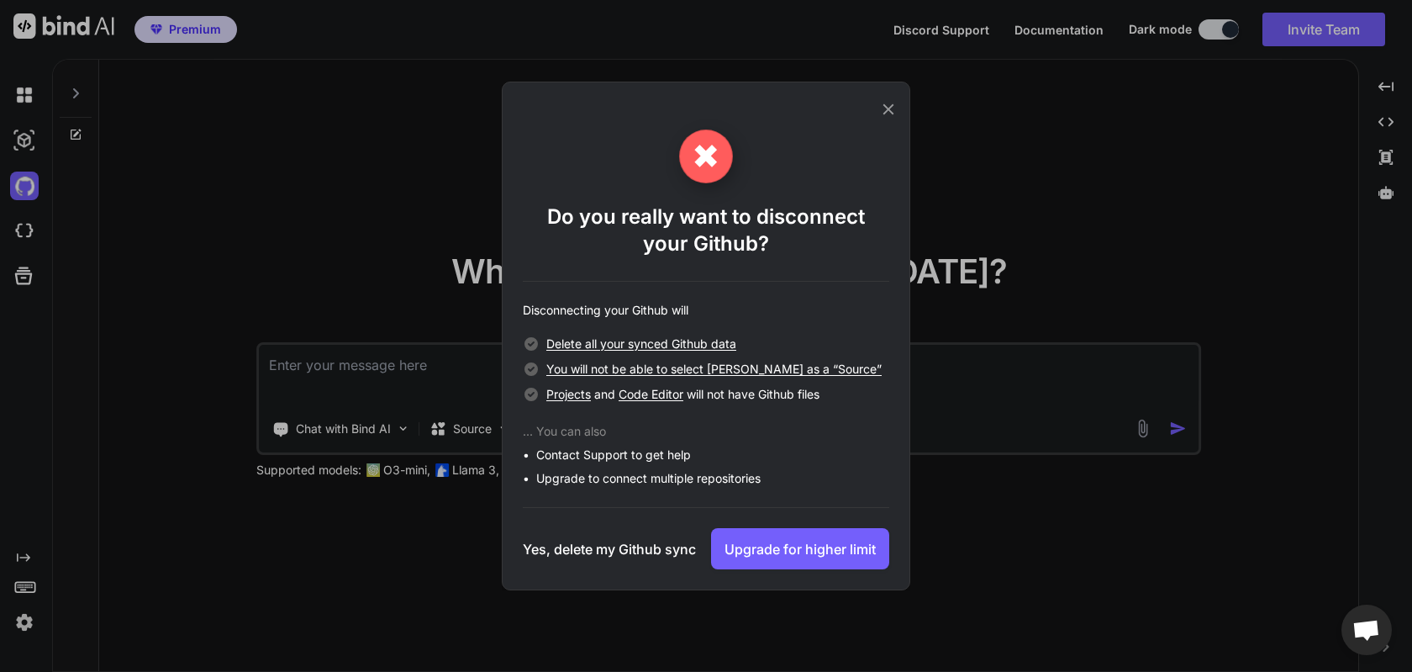
click at [645, 543] on h3 "Yes, delete my Github sync" at bounding box center [609, 549] width 173 height 20
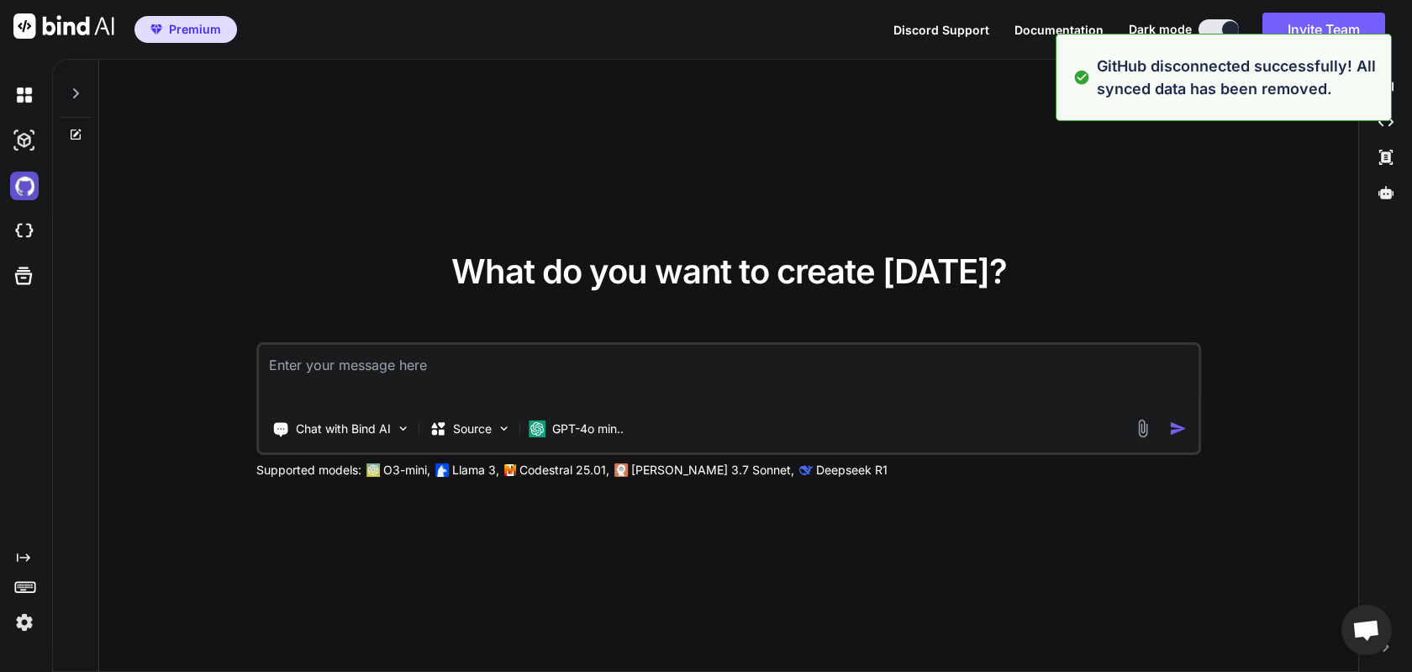
click at [24, 188] on img at bounding box center [24, 185] width 29 height 29
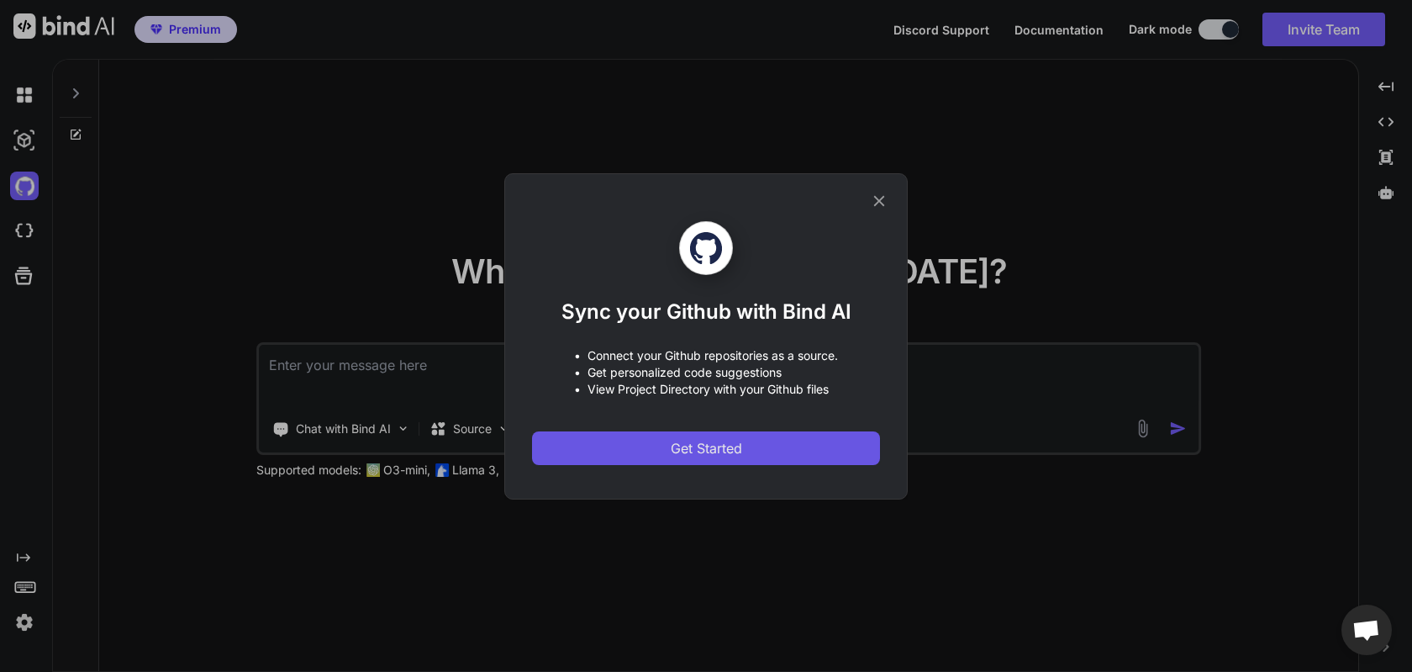
click at [703, 438] on span "Get Started" at bounding box center [706, 448] width 71 height 20
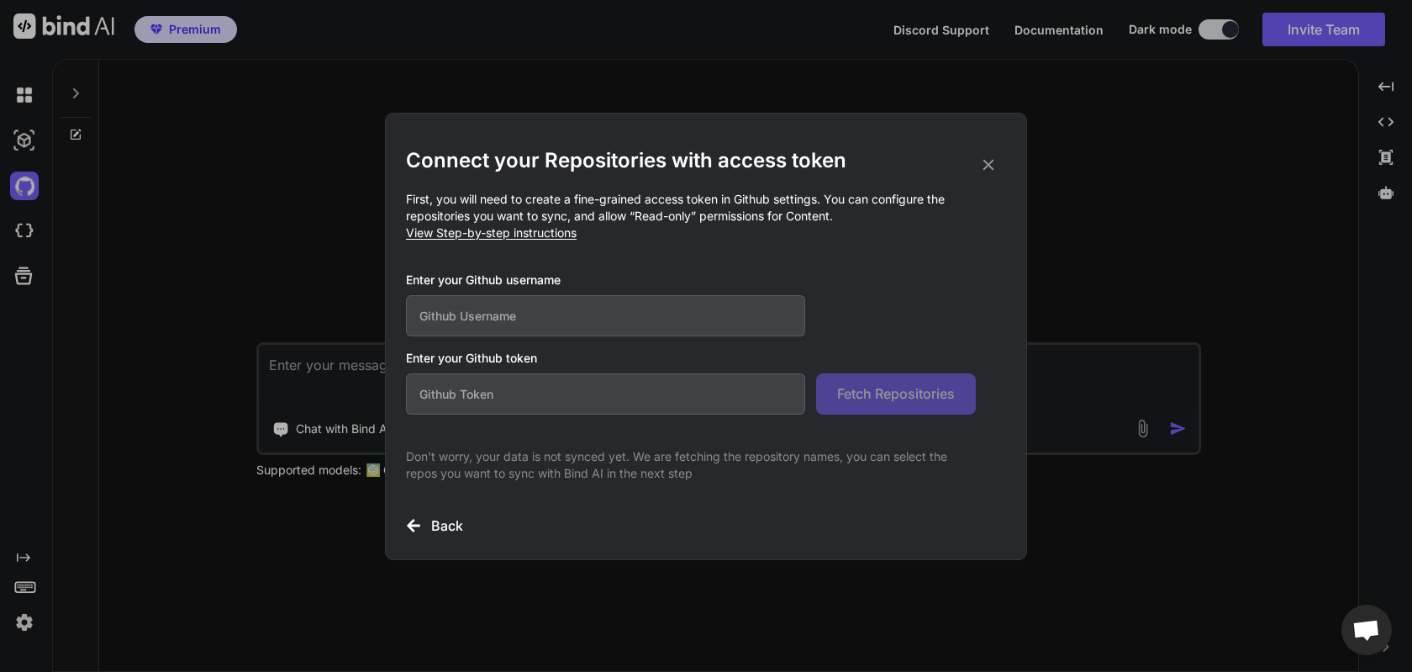
click at [514, 398] on input "text" at bounding box center [605, 393] width 399 height 41
paste input "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"
type input "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"
click at [499, 326] on input "text" at bounding box center [605, 315] width 399 height 41
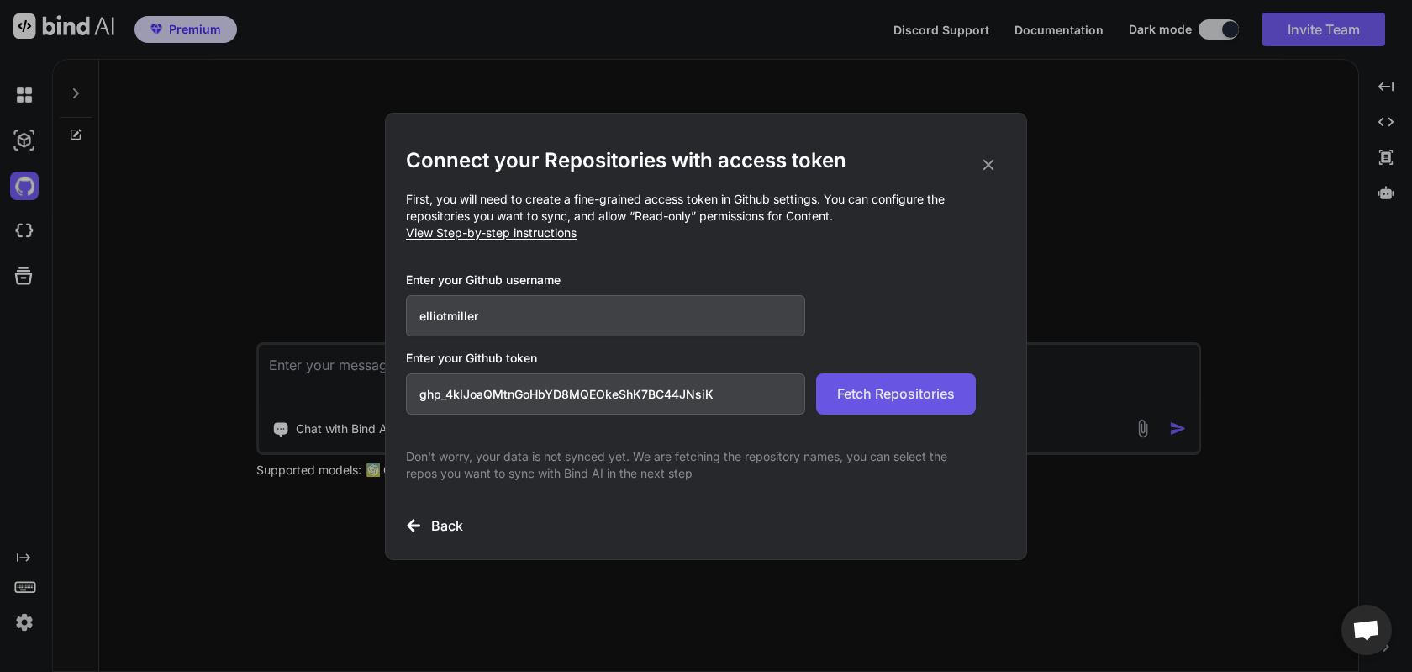
click at [892, 392] on span "Fetch Repositories" at bounding box center [896, 393] width 118 height 20
click at [446, 314] on input "elliotmiller" at bounding box center [605, 315] width 399 height 41
type input "elliotttmiller"
click at [891, 402] on span "Fetch Repositories" at bounding box center [896, 393] width 118 height 20
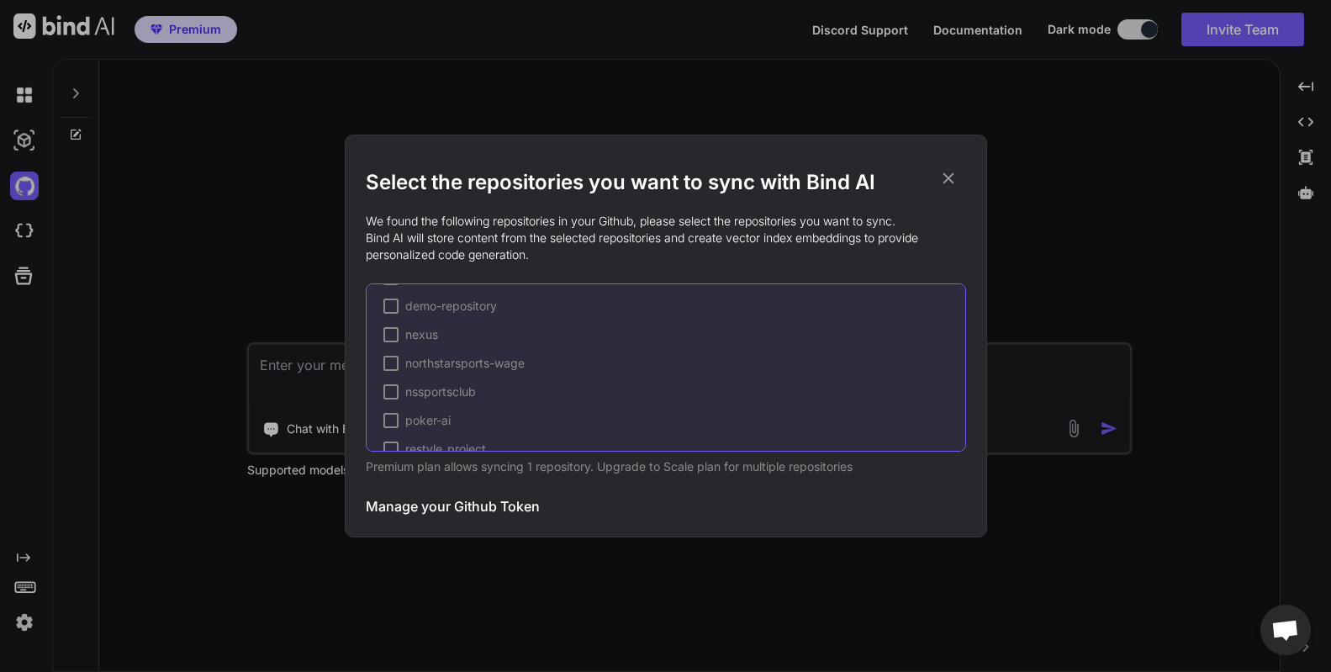
scroll to position [205, 0]
click at [432, 354] on span "northstarsports-wage" at bounding box center [464, 359] width 119 height 17
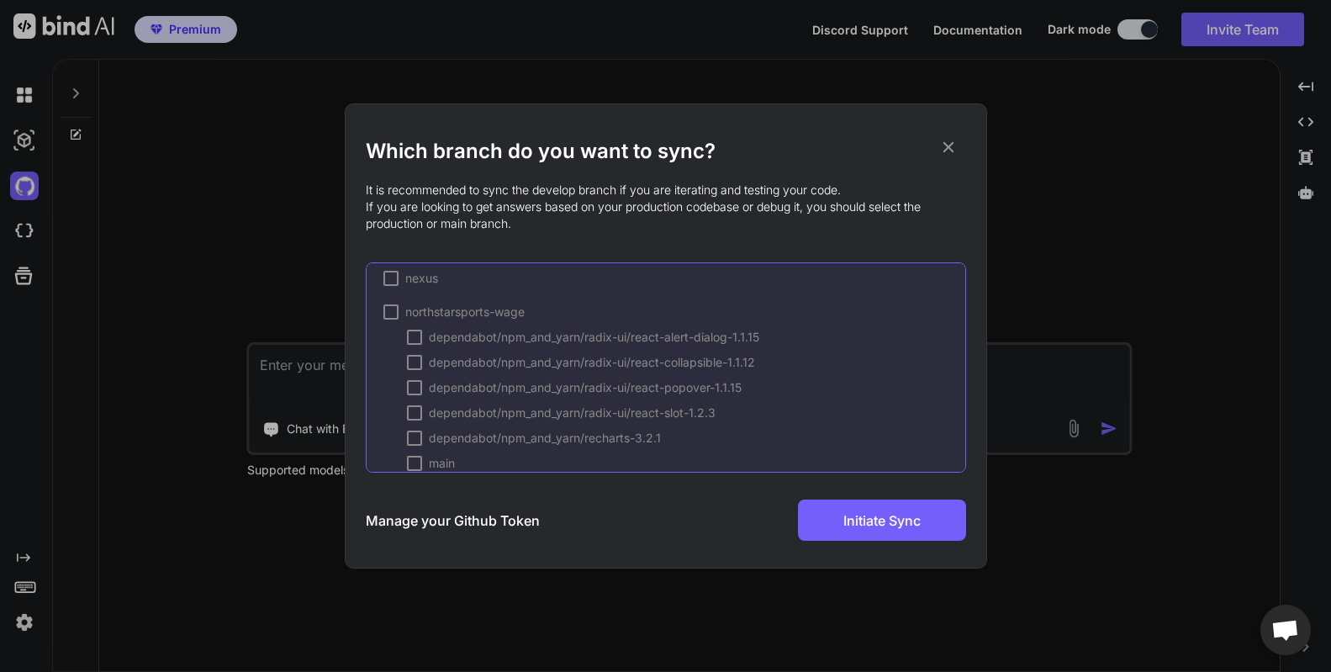
scroll to position [278, 0]
click at [464, 314] on span "northstarsports-wage" at bounding box center [464, 311] width 119 height 17
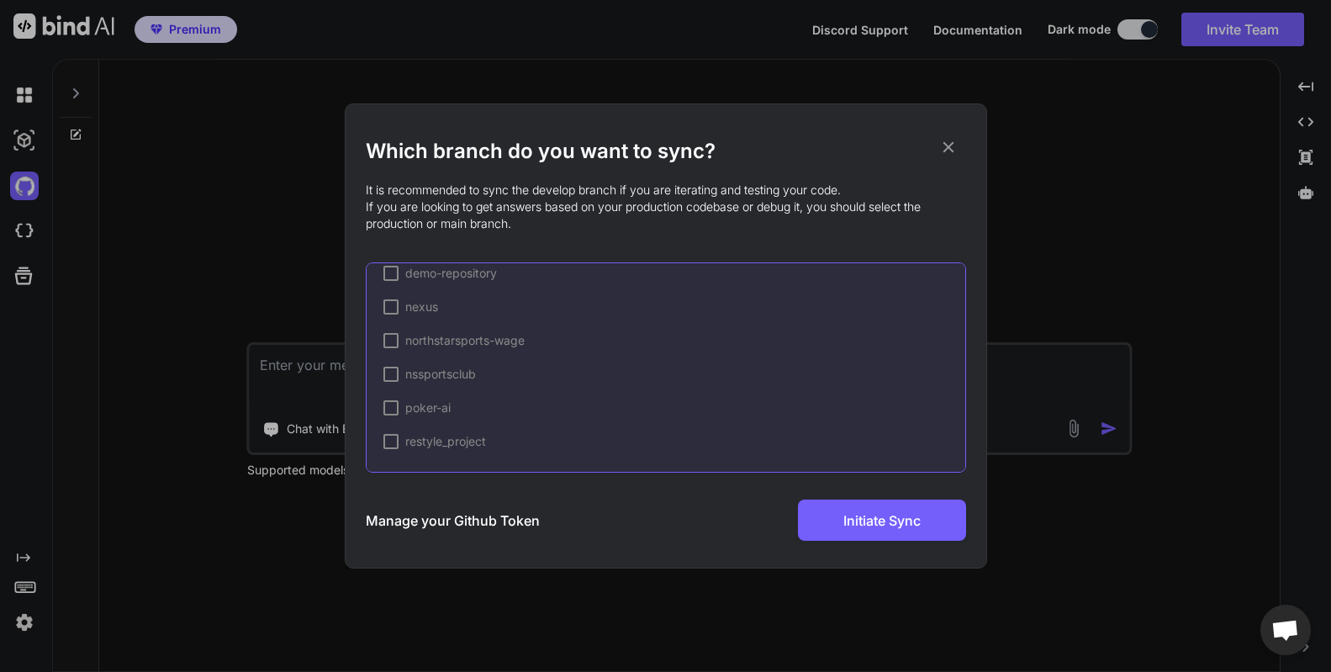
click at [456, 373] on span "nssportsclub" at bounding box center [440, 374] width 71 height 17
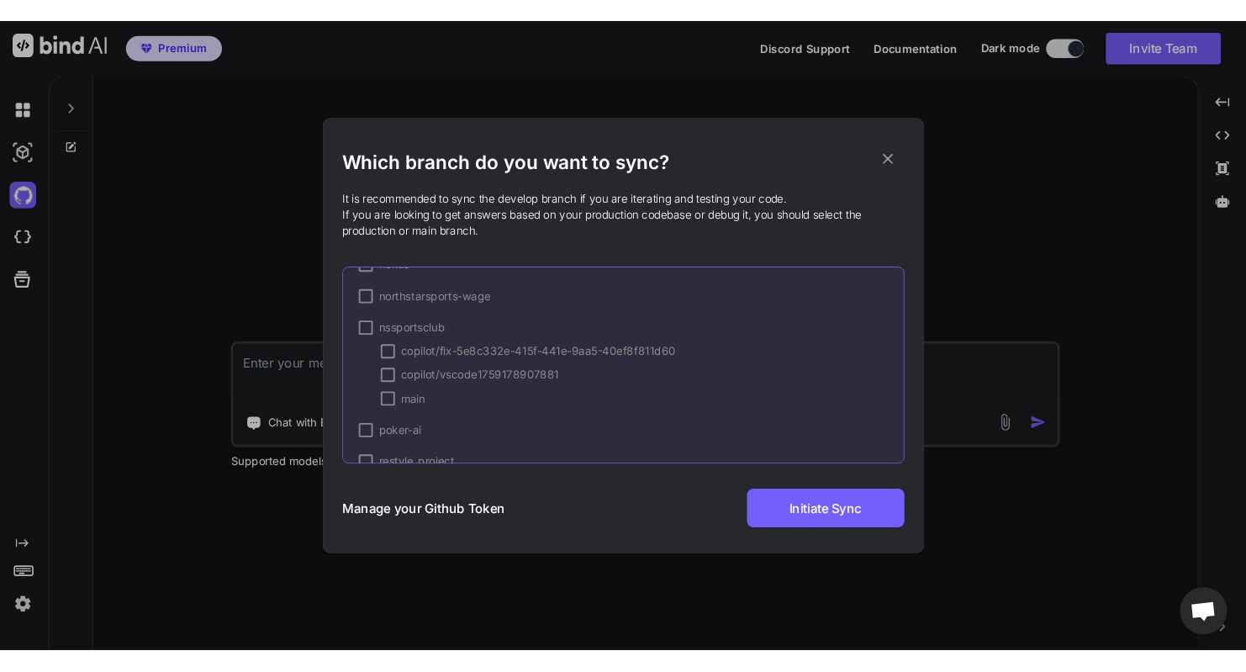
scroll to position [299, 0]
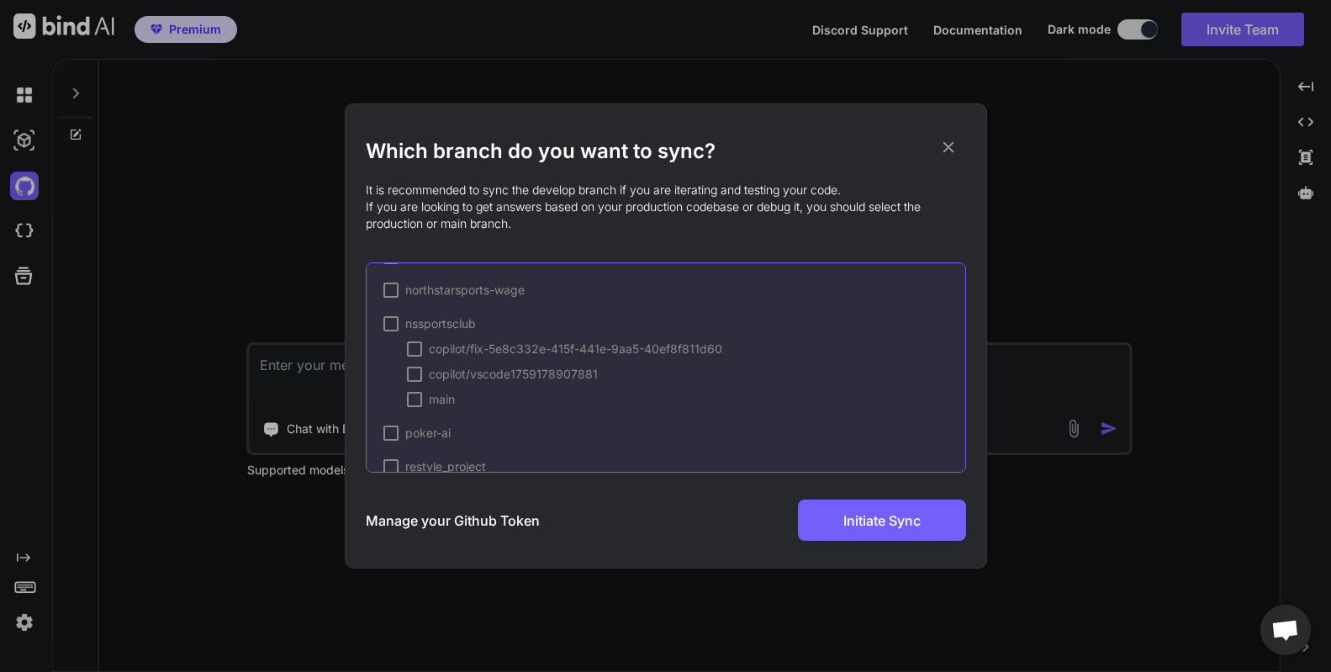
click at [415, 399] on div at bounding box center [414, 399] width 15 height 15
click at [869, 524] on span "Initiate Sync" at bounding box center [881, 520] width 77 height 20
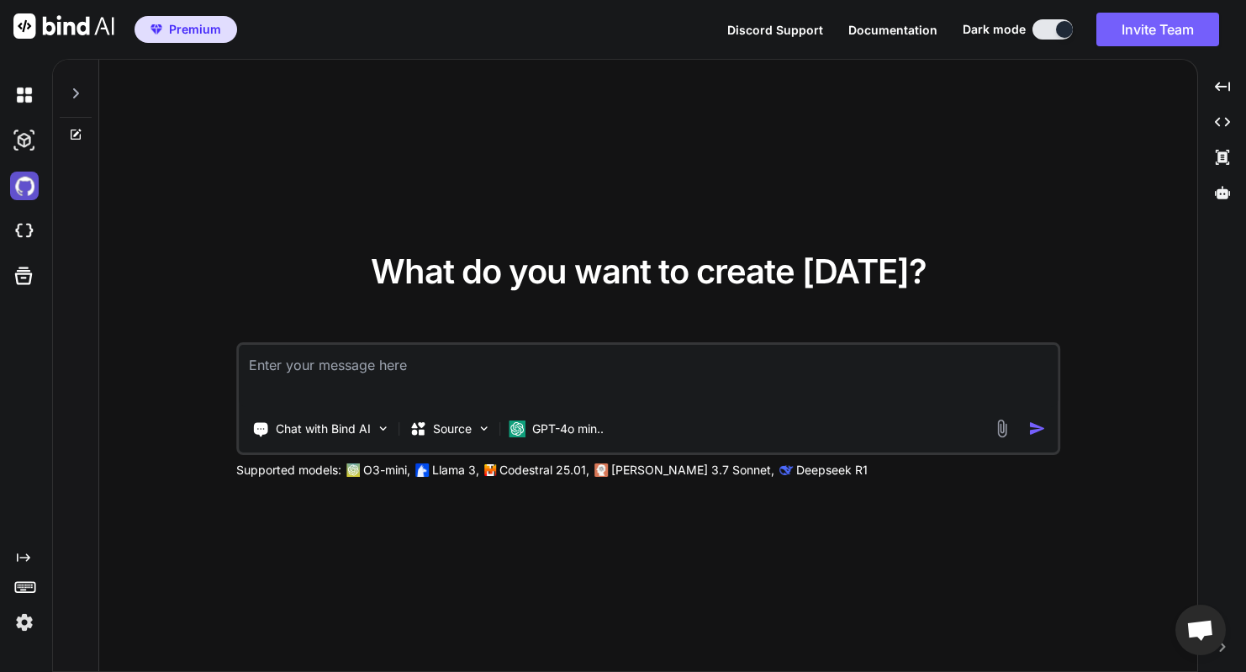
click at [29, 180] on img at bounding box center [24, 185] width 29 height 29
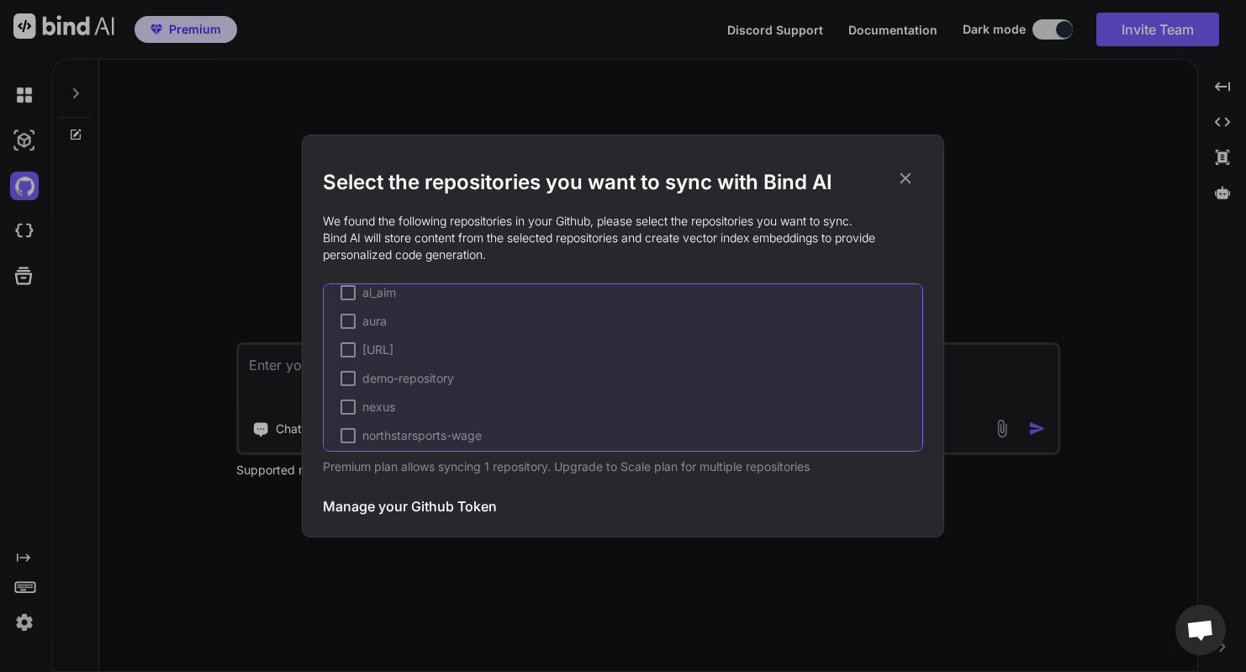
scroll to position [208, 0]
click at [412, 388] on span "nssportsclub (syncing...)" at bounding box center [429, 385] width 135 height 17
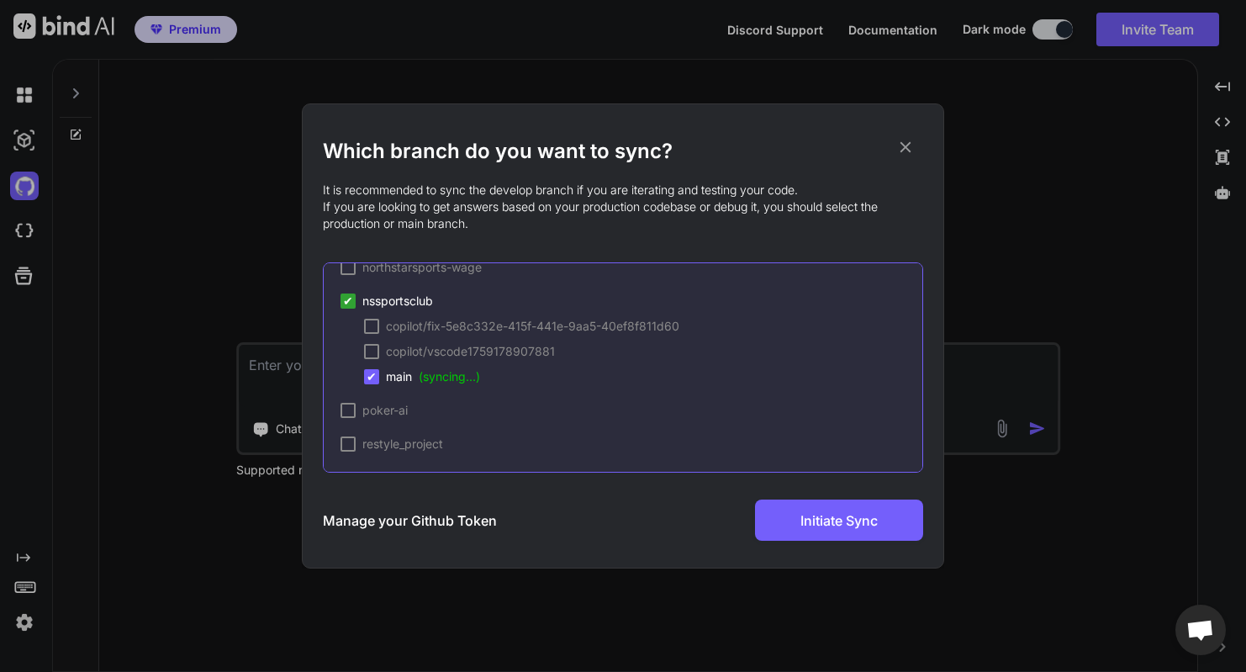
scroll to position [324, 0]
click at [375, 347] on div at bounding box center [371, 348] width 15 height 15
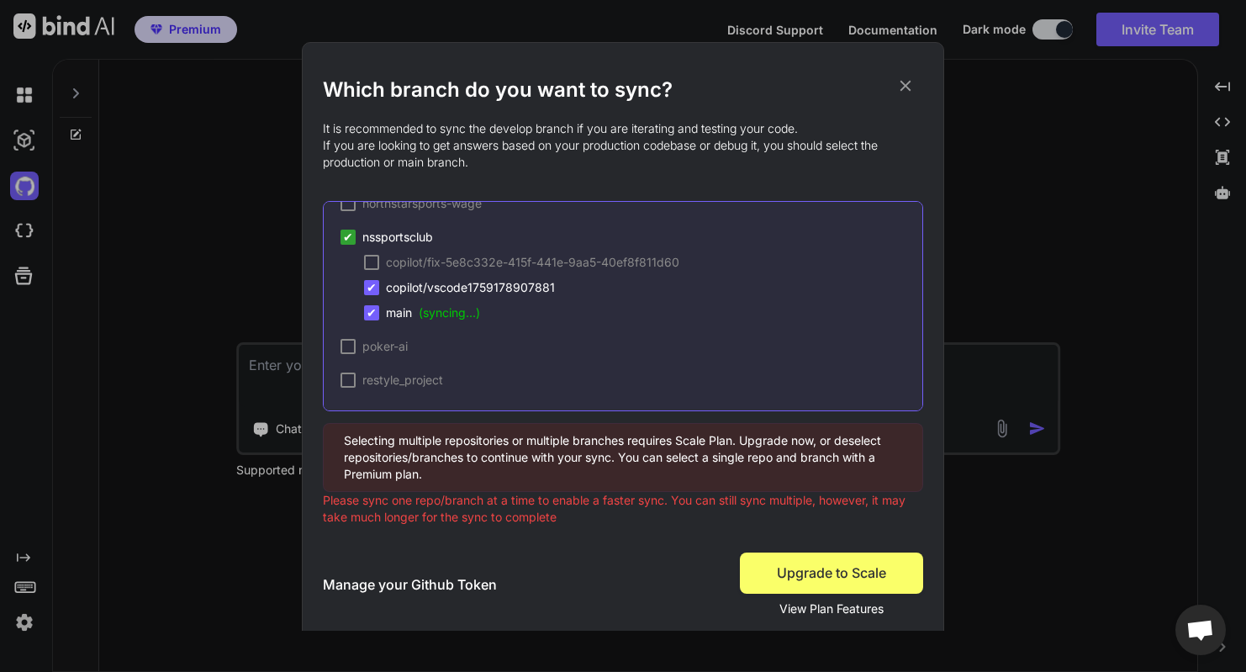
click at [375, 288] on span "✔" at bounding box center [372, 287] width 10 height 17
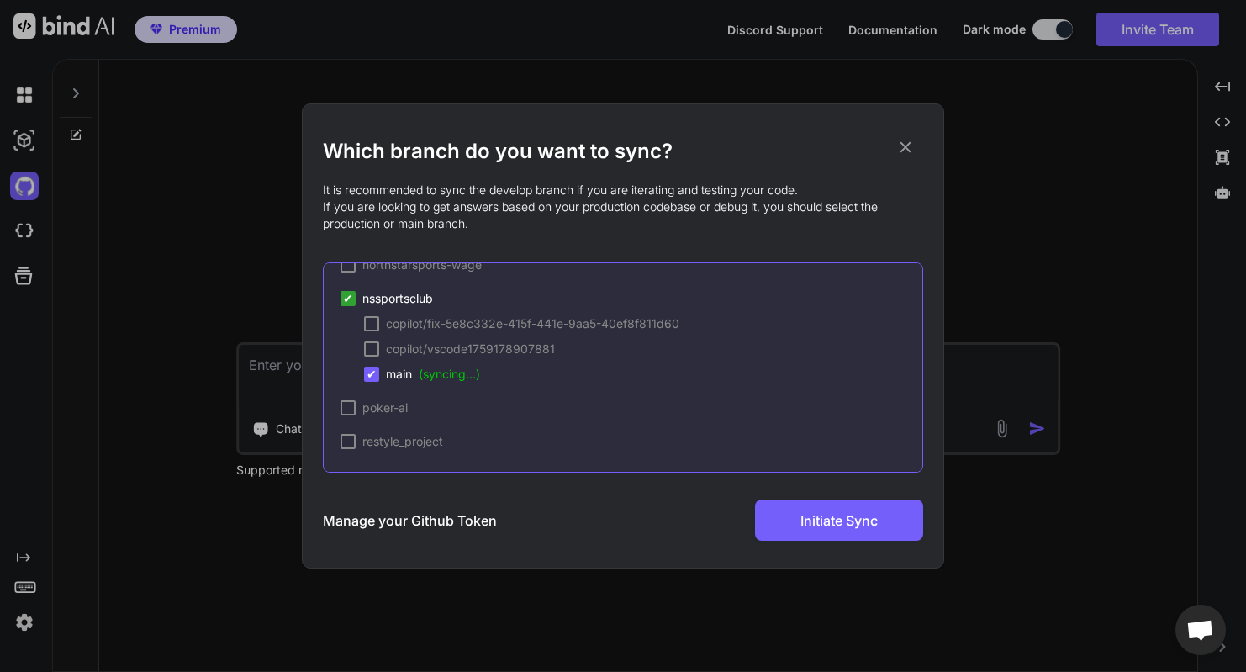
click at [350, 409] on div at bounding box center [347, 407] width 15 height 15
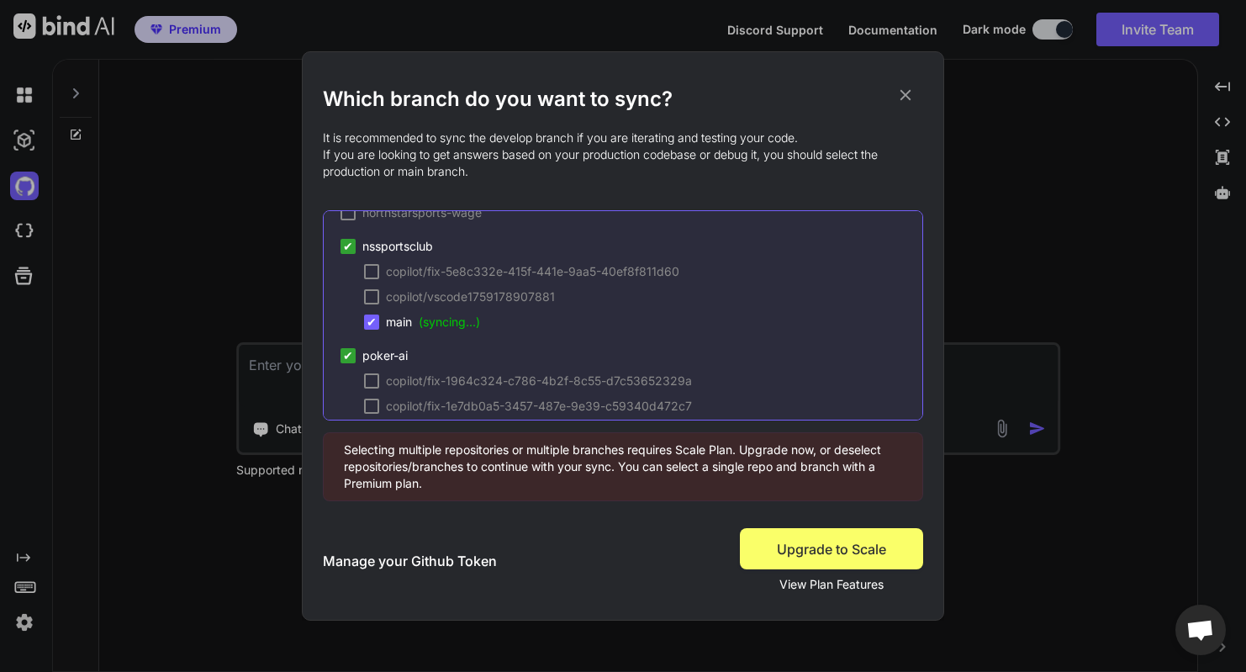
click at [346, 363] on span "✔" at bounding box center [348, 355] width 10 height 17
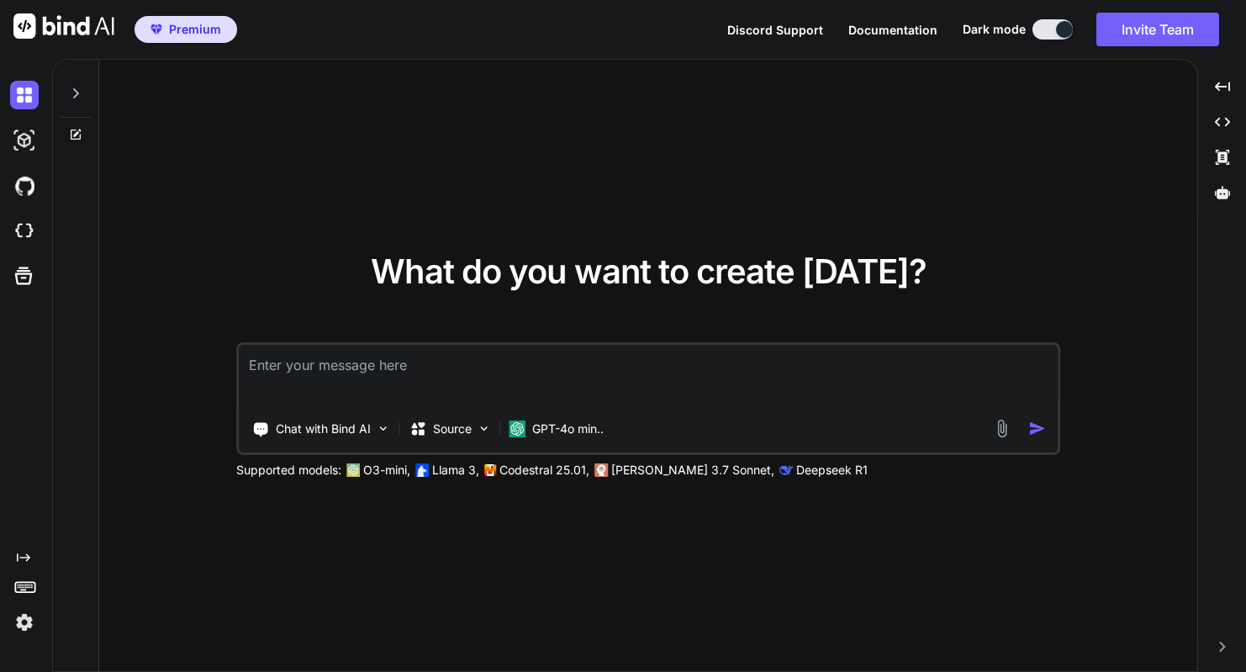
click at [77, 85] on div at bounding box center [76, 89] width 32 height 58
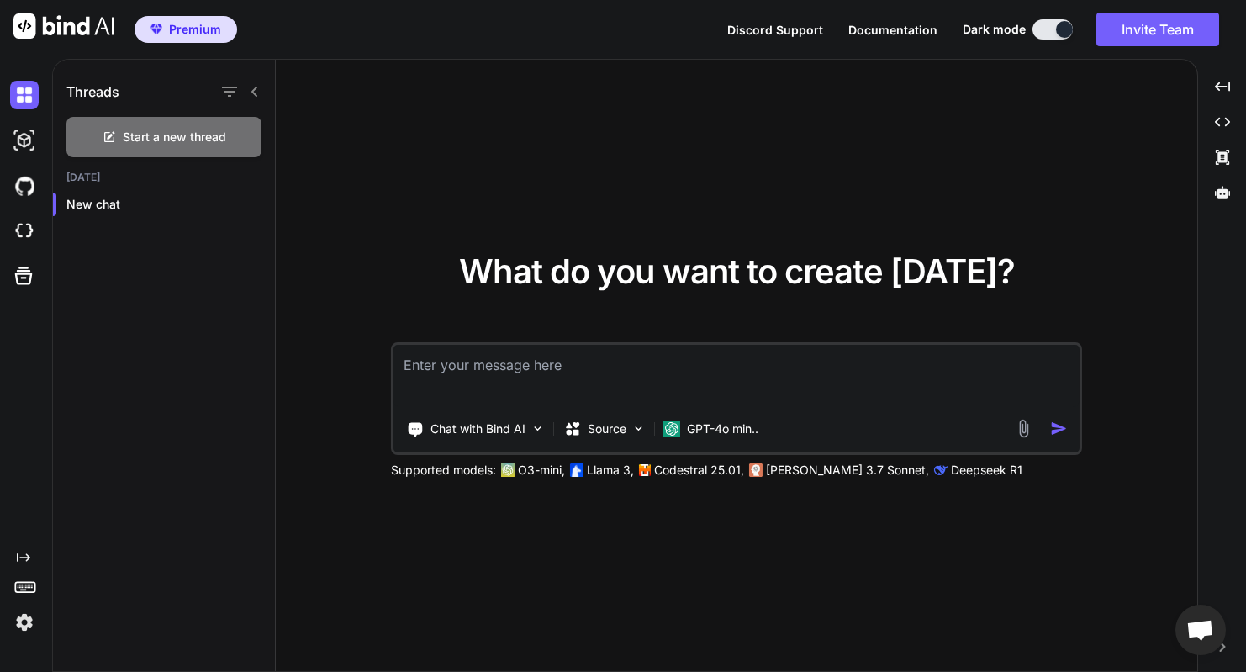
click at [77, 85] on h1 "Threads" at bounding box center [92, 92] width 53 height 20
click at [256, 87] on icon at bounding box center [254, 92] width 6 height 10
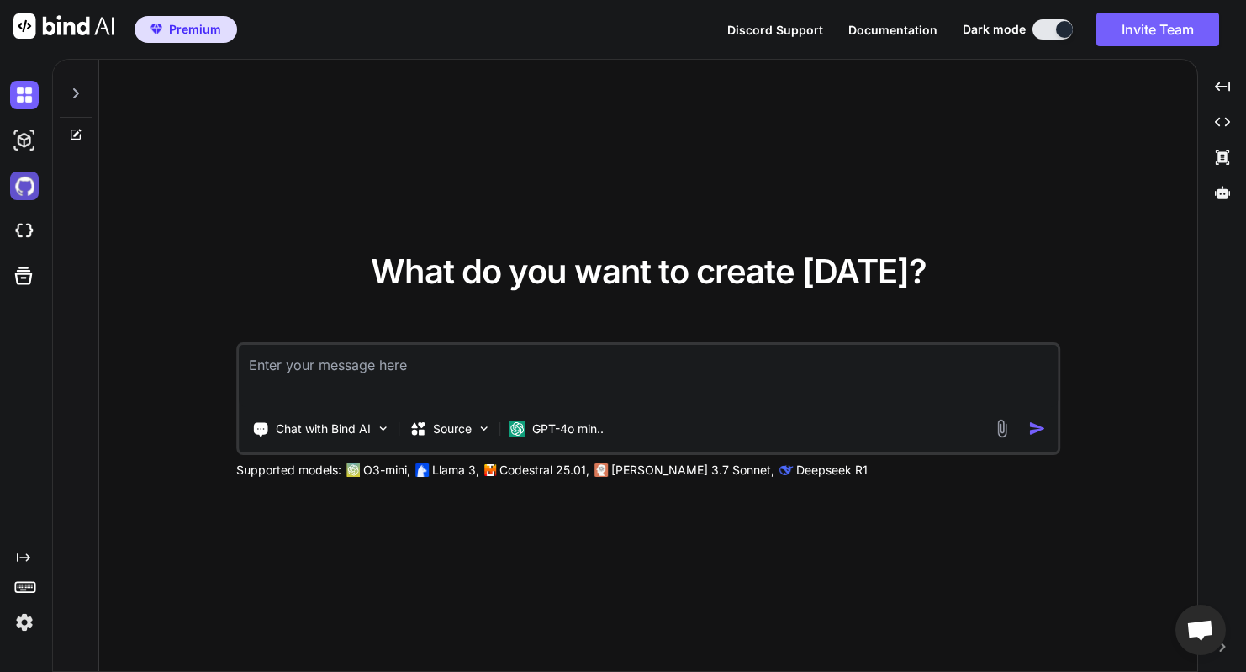
click at [27, 190] on img at bounding box center [24, 185] width 29 height 29
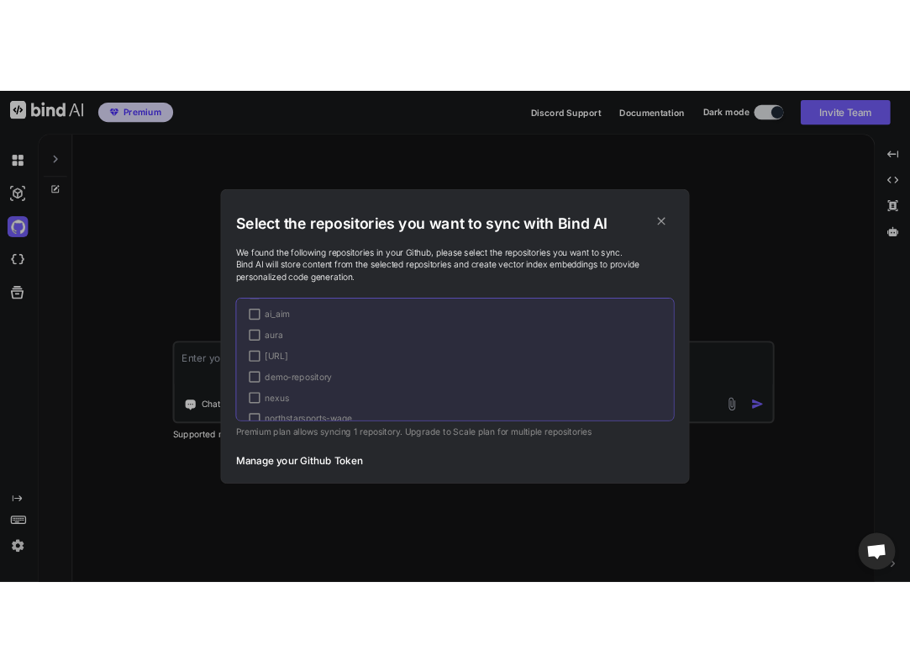
scroll to position [225, 0]
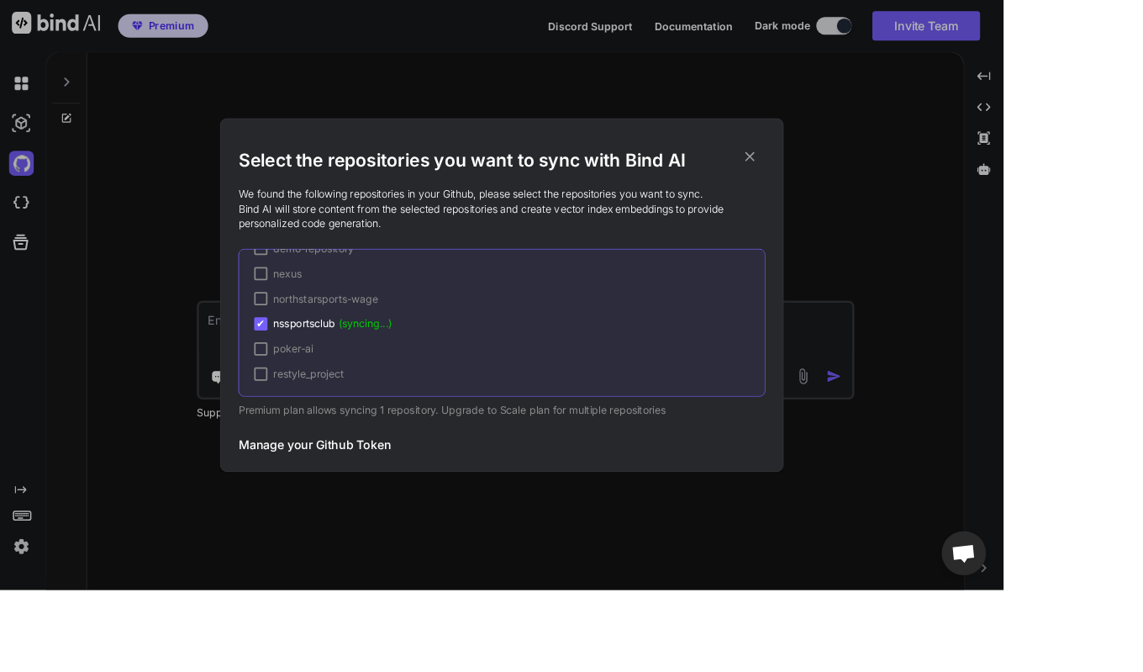
type textarea "x"
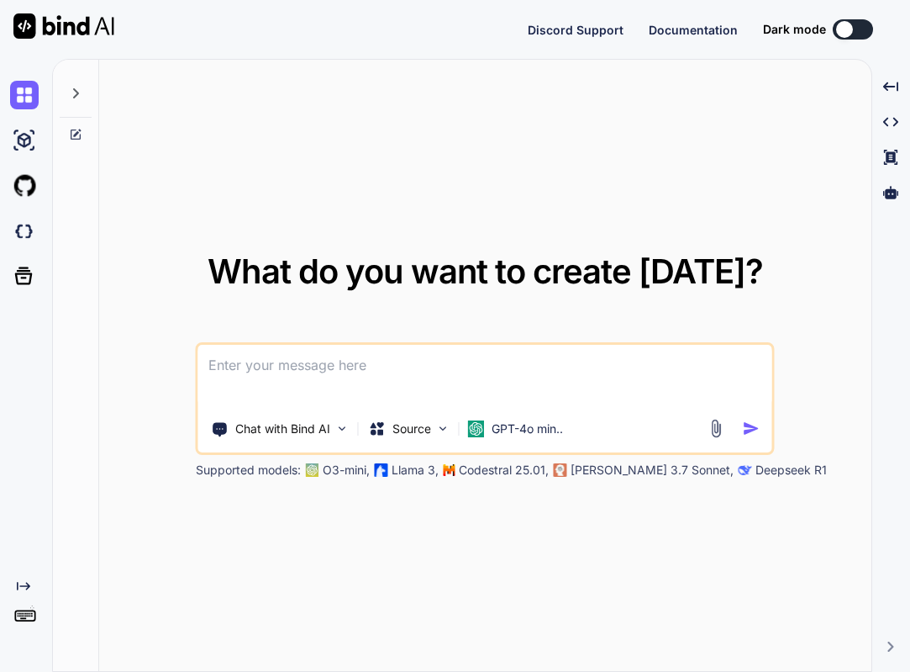
type textarea "x"
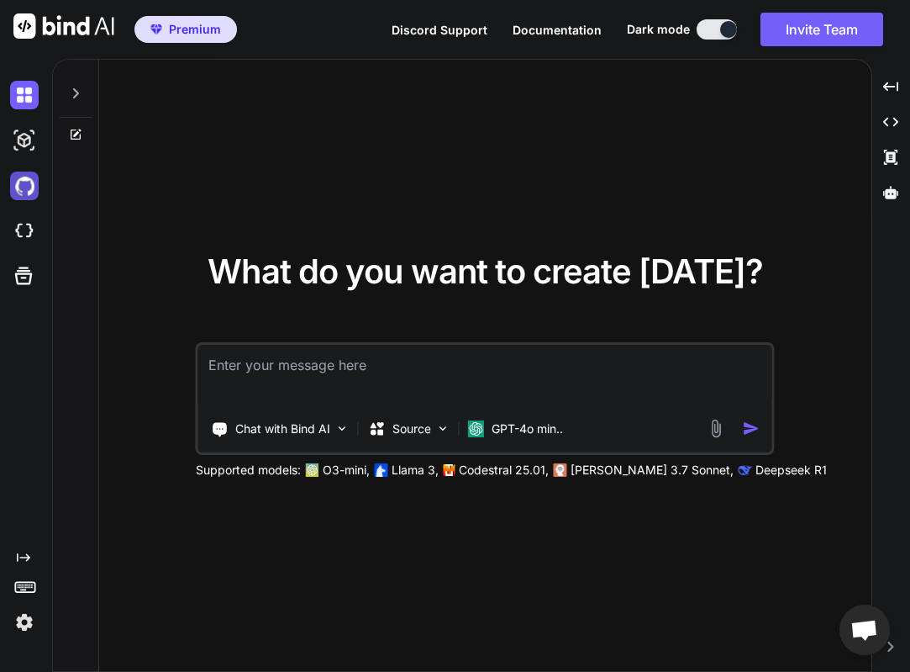
click at [31, 193] on img at bounding box center [24, 185] width 29 height 29
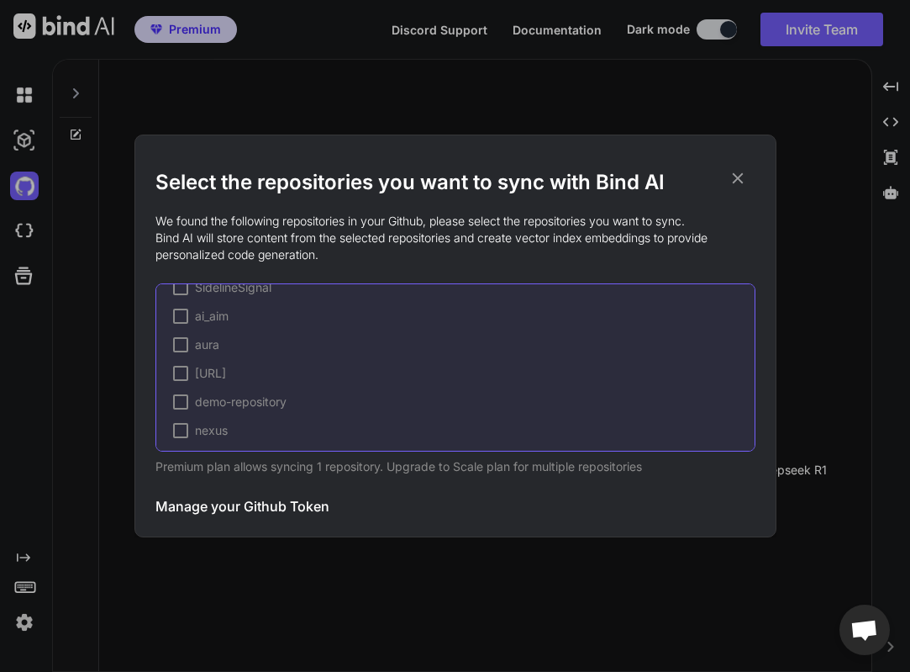
scroll to position [225, 0]
click at [261, 371] on span "nssportsclub (syncing...)" at bounding box center [262, 368] width 135 height 17
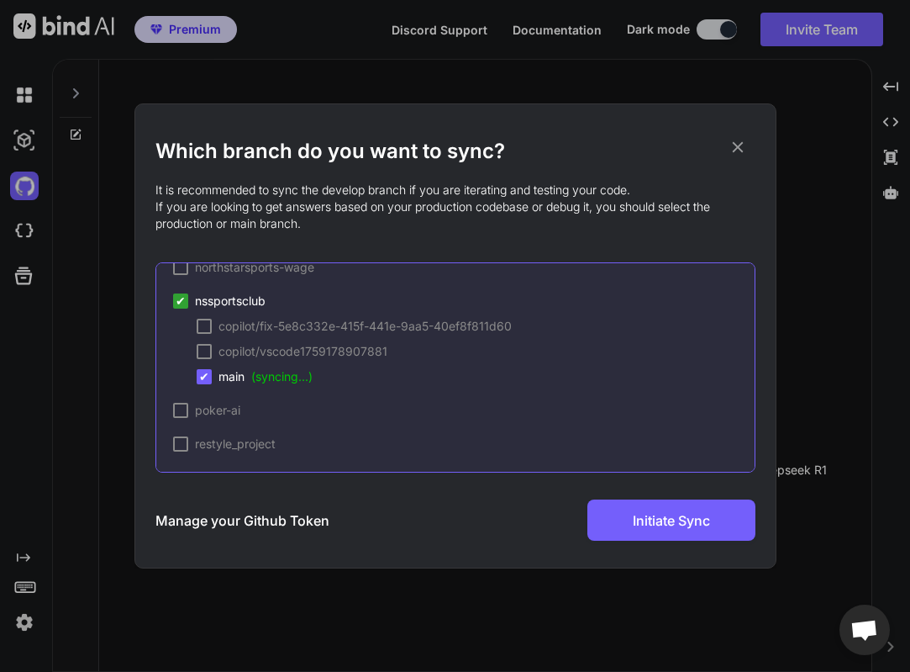
scroll to position [324, 0]
copy span "nssportsclub"
drag, startPoint x: 279, startPoint y: 301, endPoint x: 195, endPoint y: 303, distance: 84.1
click at [193, 304] on div "✔ nssportsclub" at bounding box center [464, 298] width 582 height 17
click at [736, 151] on icon at bounding box center [738, 147] width 18 height 18
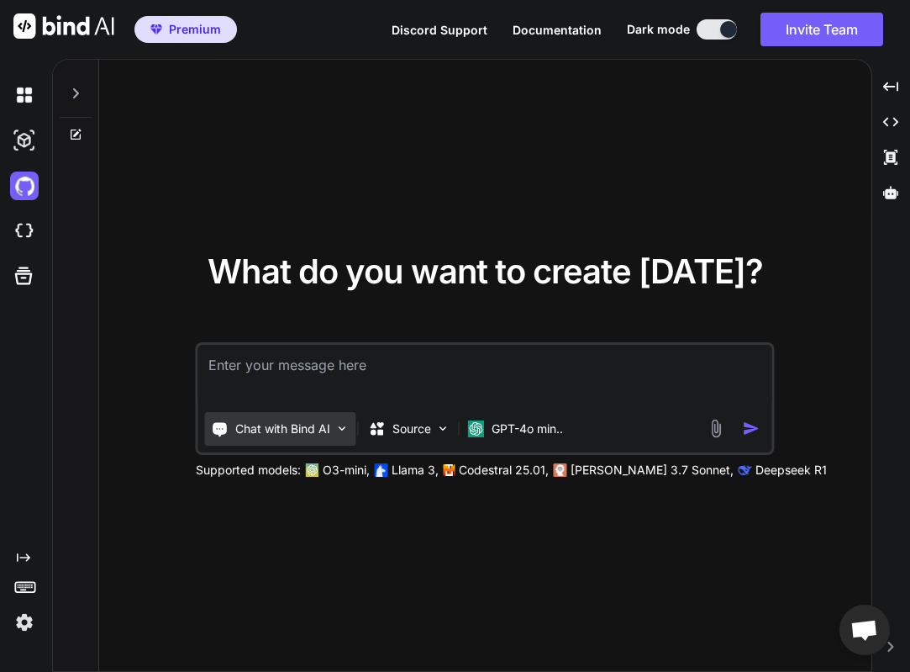
click at [321, 423] on p "Chat with Bind AI" at bounding box center [282, 428] width 95 height 17
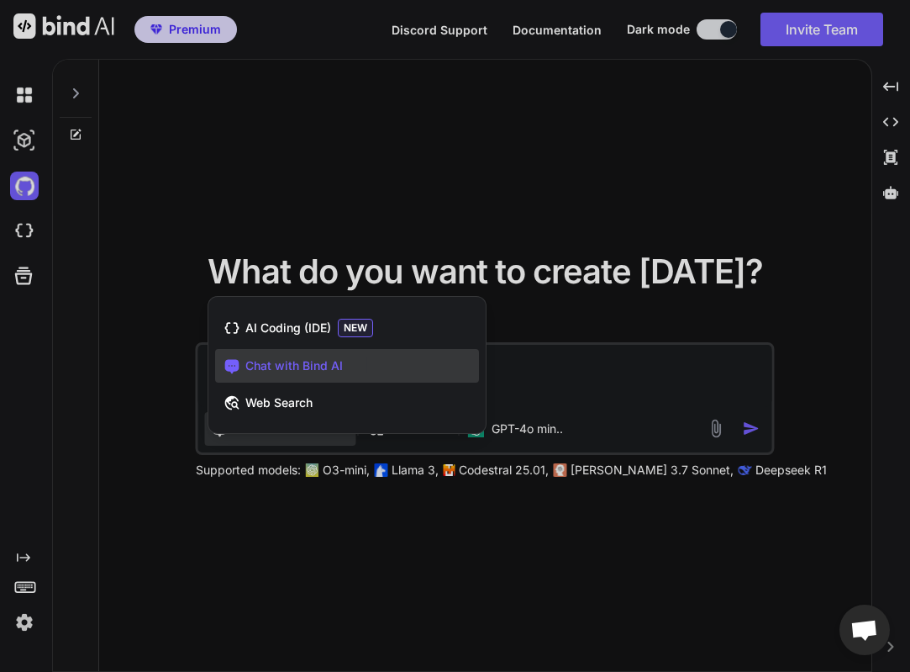
click at [308, 366] on span "Chat with Bind AI" at bounding box center [294, 365] width 98 height 17
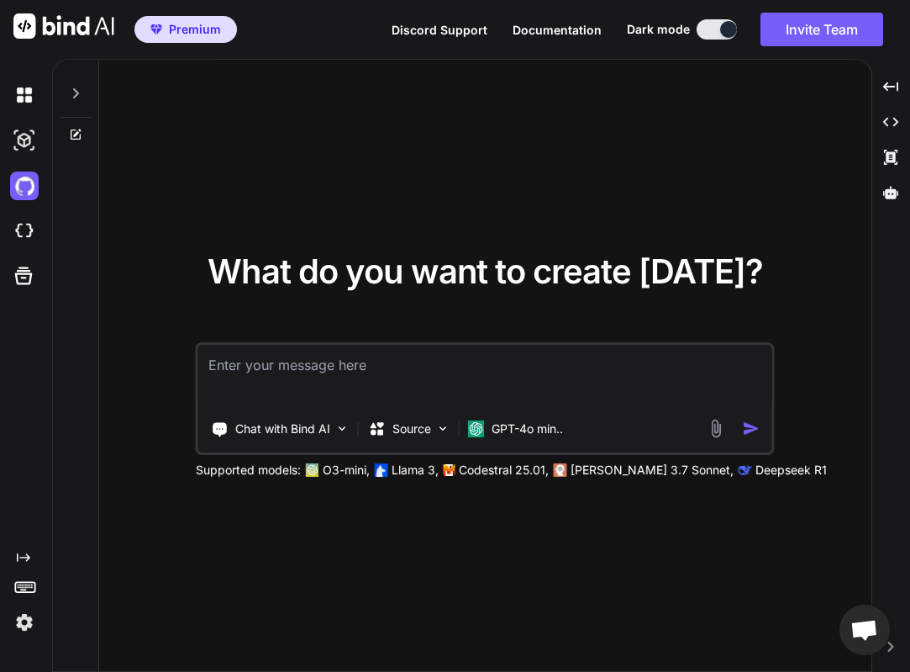
click at [77, 95] on icon at bounding box center [75, 93] width 13 height 13
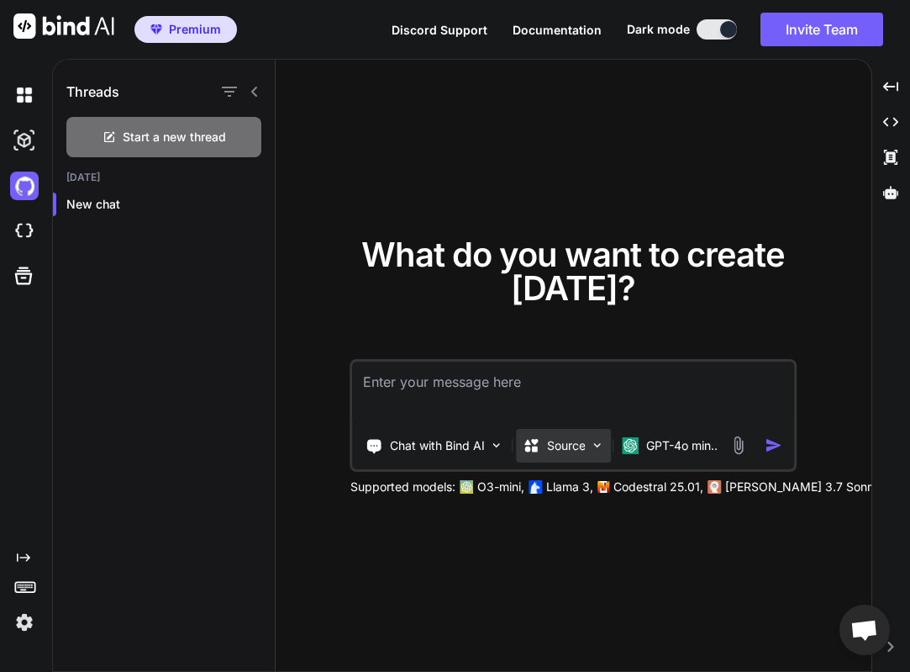
click at [562, 456] on div "Source" at bounding box center [564, 446] width 95 height 34
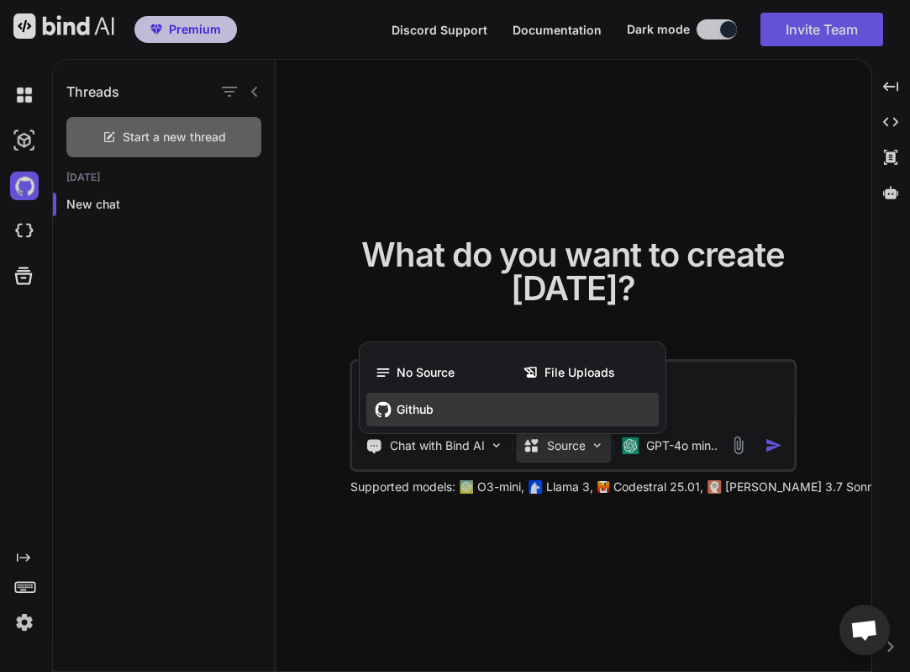
click at [418, 415] on span "Github" at bounding box center [415, 409] width 37 height 17
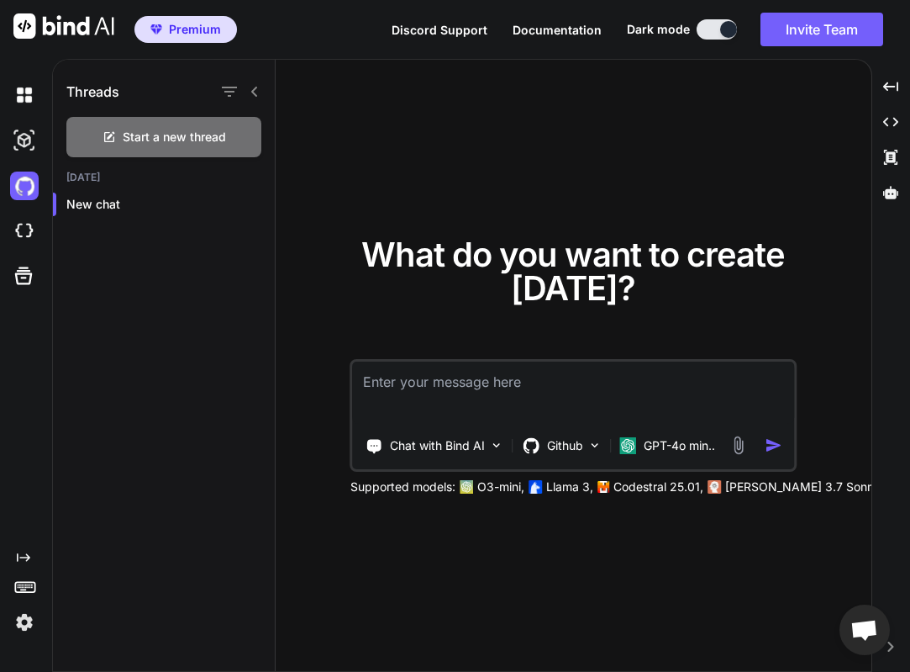
click at [462, 399] on textarea at bounding box center [574, 392] width 442 height 62
paste textarea "nssportsclub"
click at [362, 380] on textarea "nssportsclub" at bounding box center [574, 392] width 442 height 62
click at [660, 377] on textarea "what files do I have in my nssportsclub" at bounding box center [574, 392] width 442 height 62
type textarea "what files do I have in my nssportsclub repo."
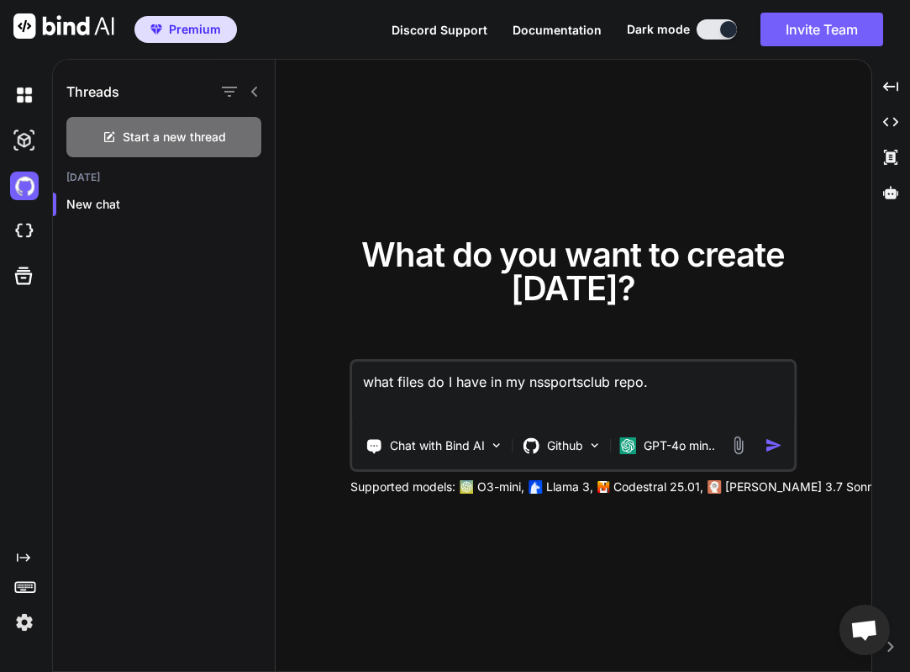
click at [774, 448] on img "button" at bounding box center [774, 445] width 18 height 18
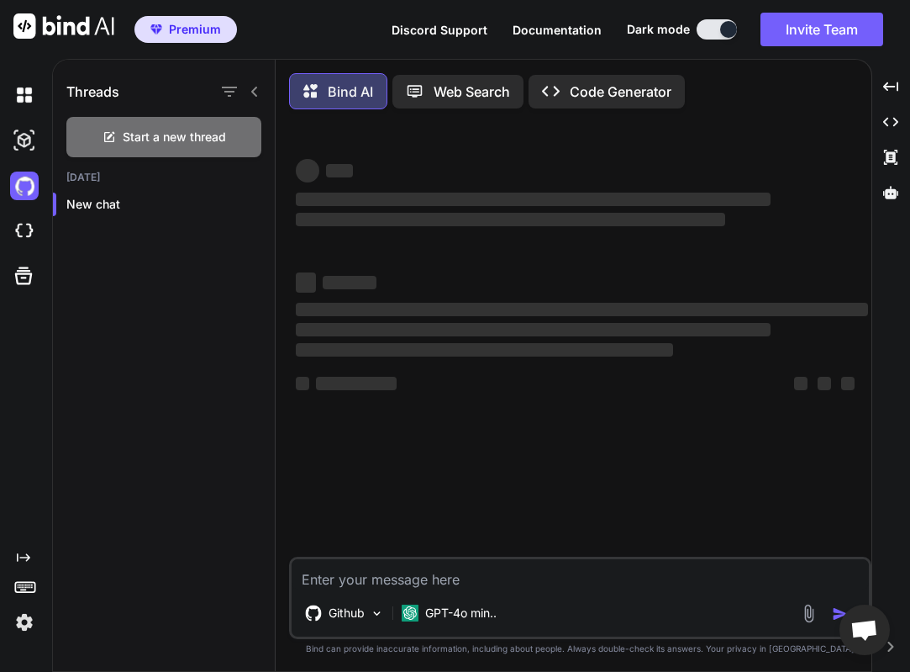
scroll to position [8, 0]
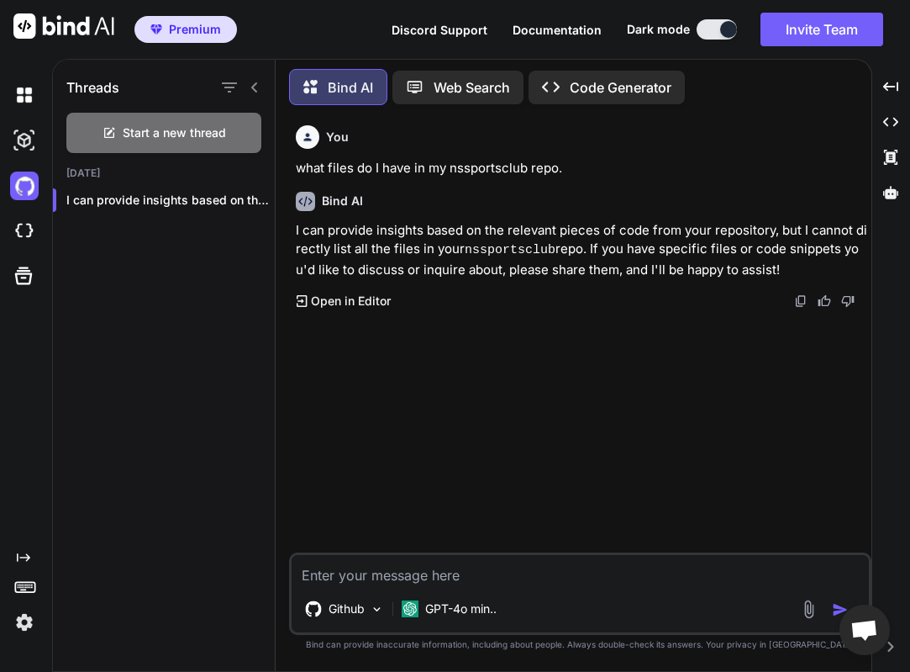
click at [418, 578] on textarea at bounding box center [581, 570] width 578 height 30
type textarea "explain the codebase"
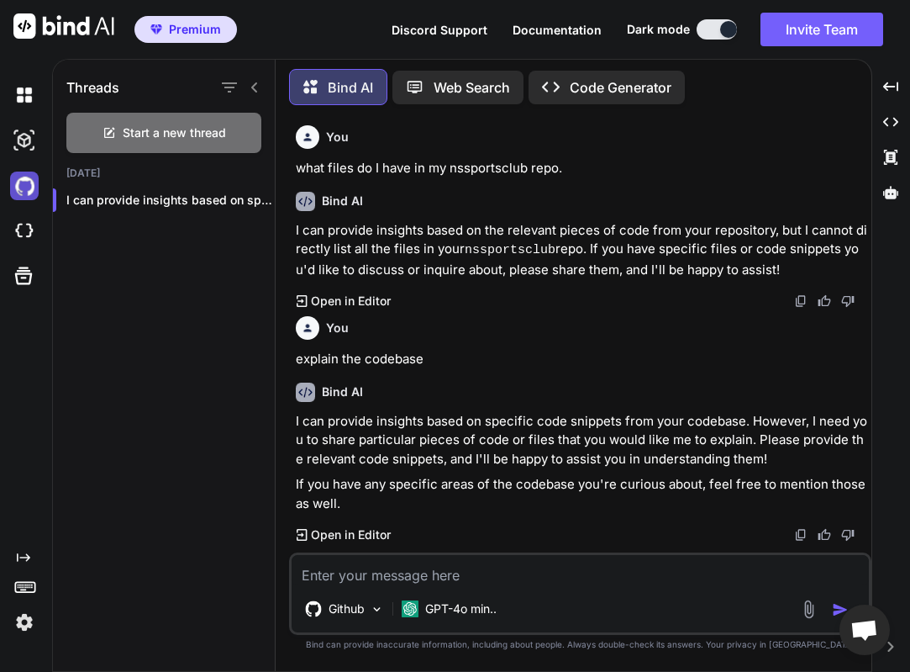
click at [24, 183] on img at bounding box center [24, 185] width 29 height 29
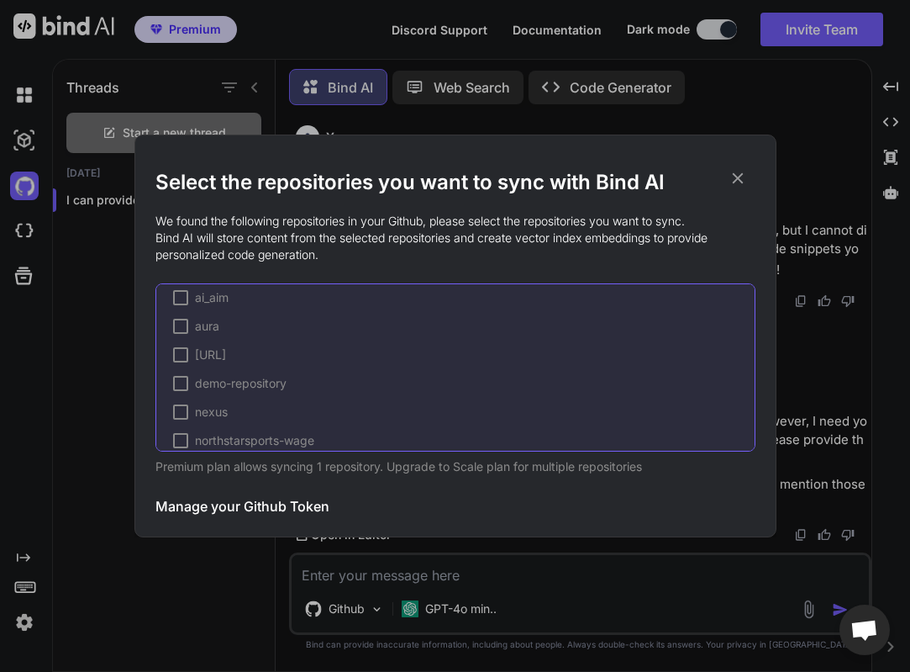
scroll to position [225, 0]
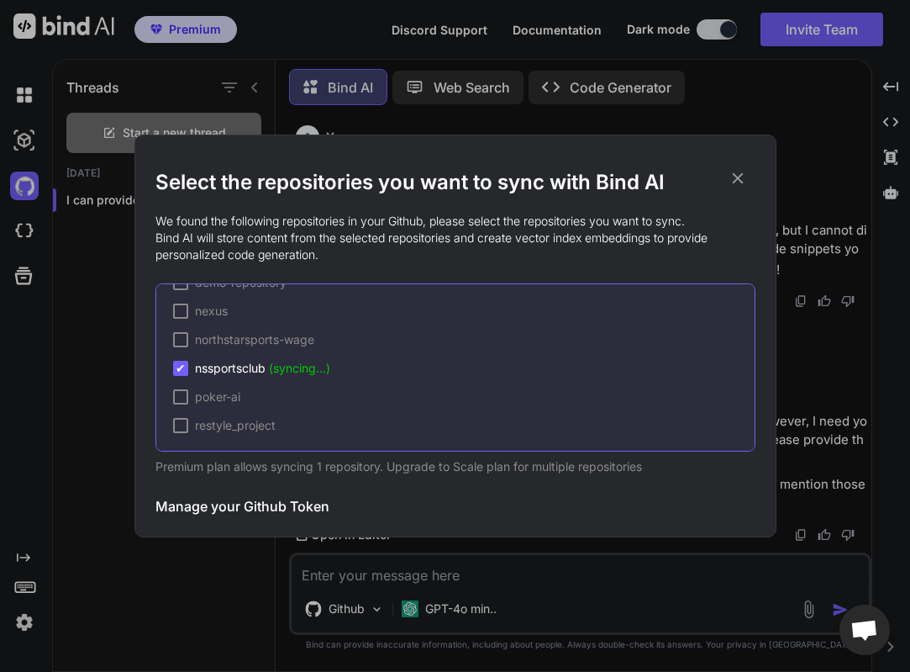
click at [264, 367] on span "nssportsclub (syncing...)" at bounding box center [262, 368] width 135 height 17
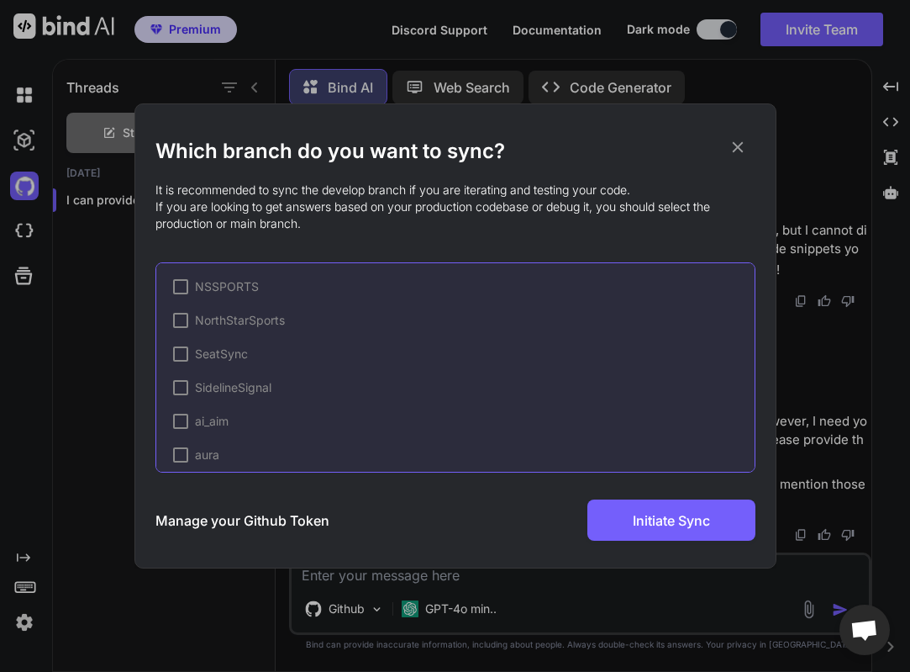
scroll to position [324, 0]
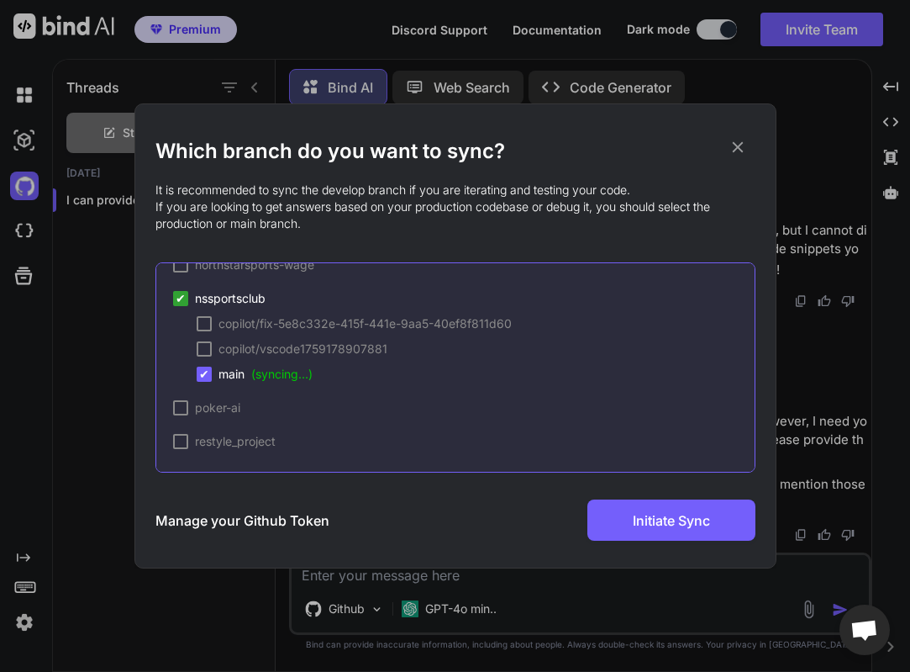
click at [199, 377] on span "✔" at bounding box center [204, 374] width 10 height 17
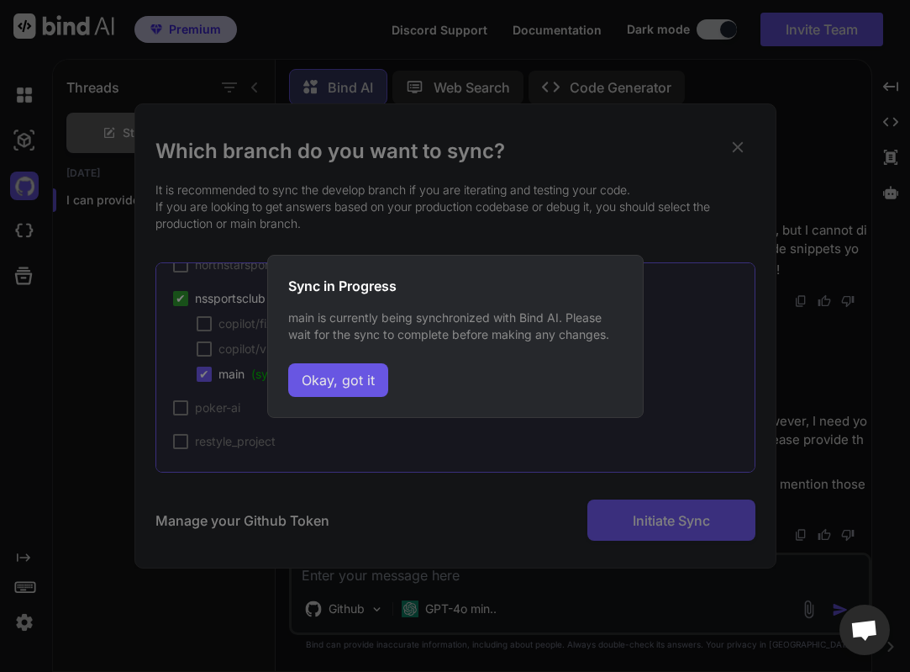
click at [350, 382] on button "Okay, got it" at bounding box center [338, 380] width 100 height 34
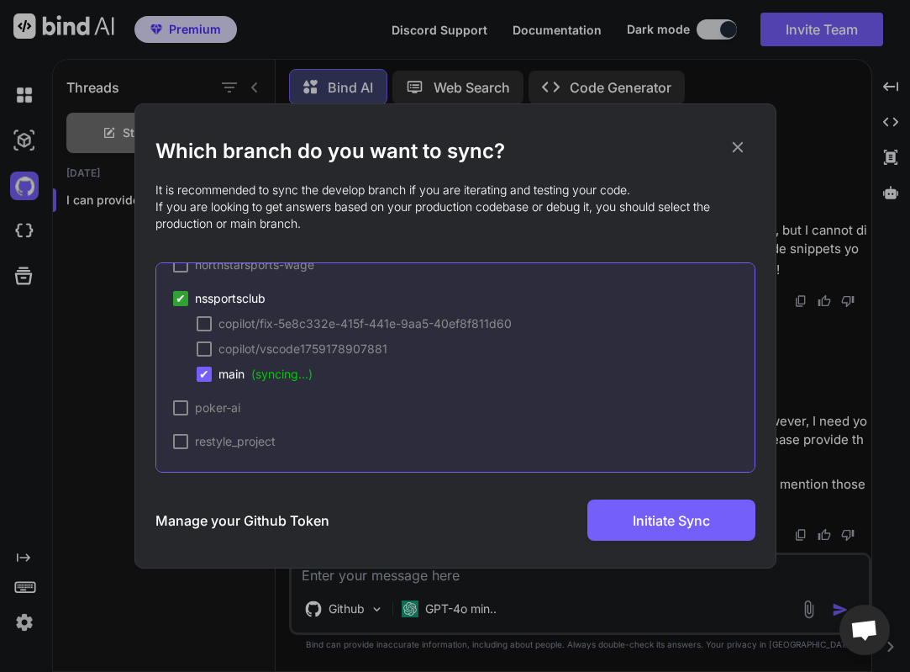
click at [743, 143] on icon at bounding box center [738, 147] width 18 height 18
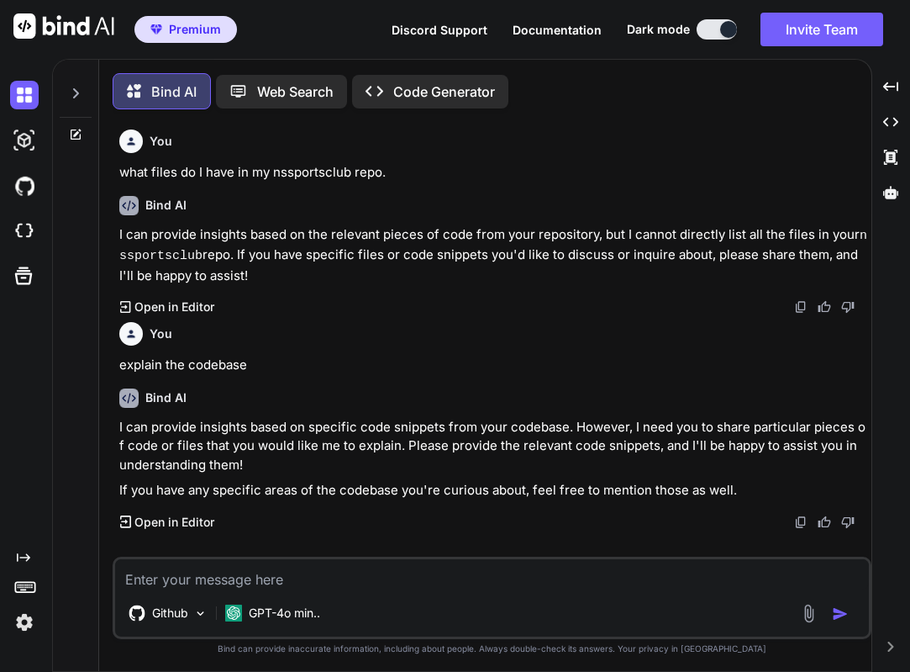
scroll to position [8, 0]
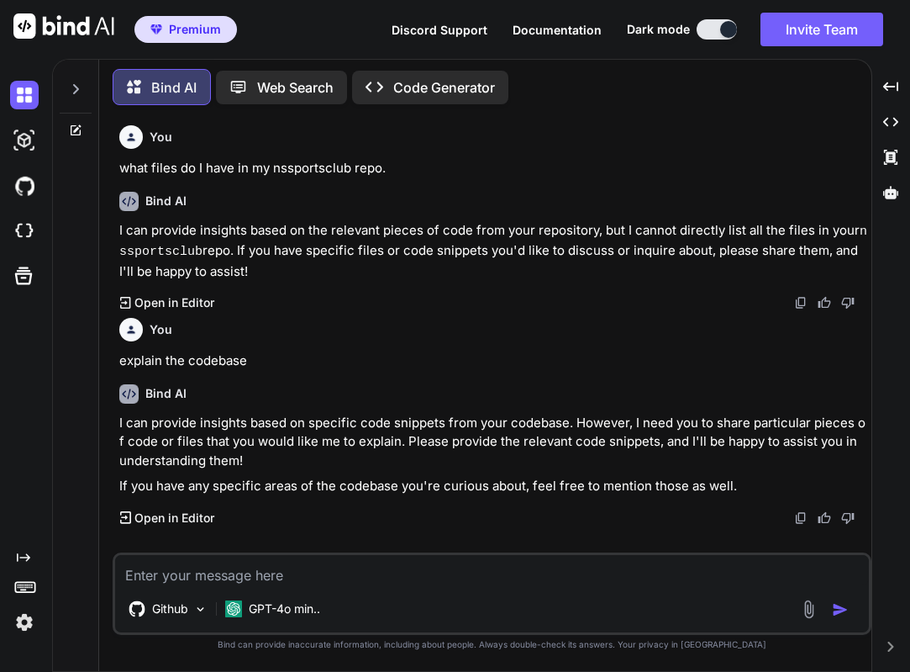
type textarea "x"
type textarea "w"
type textarea "x"
type textarea "wh"
type textarea "x"
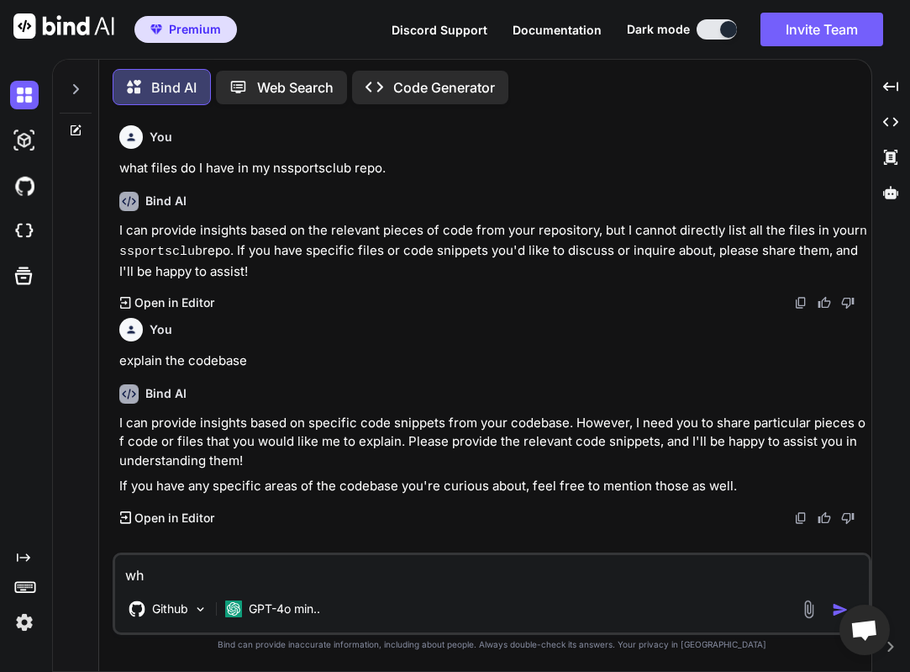
type textarea "wha"
type textarea "x"
type textarea "wha'"
type textarea "x"
type textarea "wha"
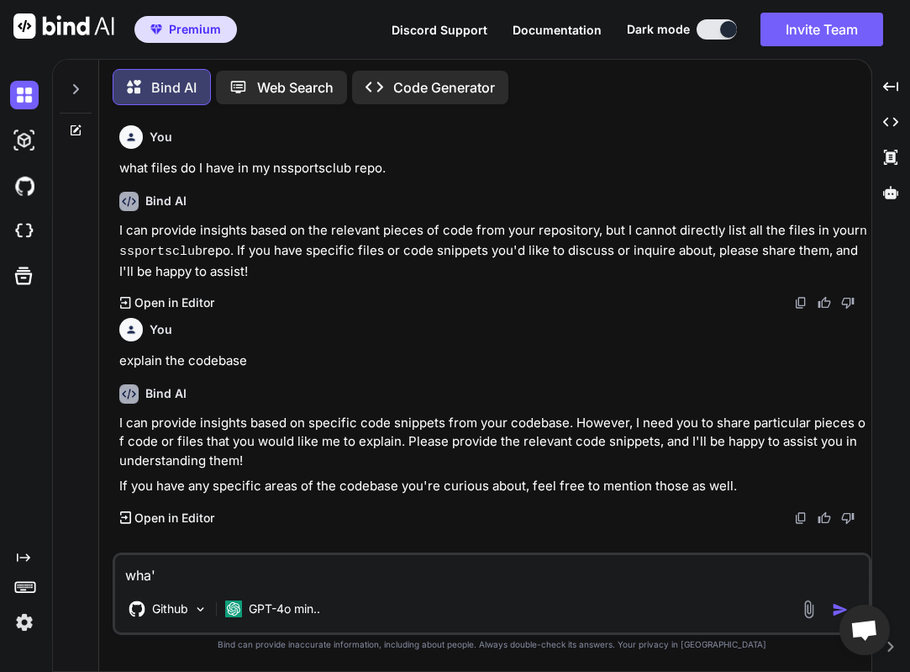
type textarea "x"
type textarea "what"
type textarea "x"
type textarea "whats"
type textarea "x"
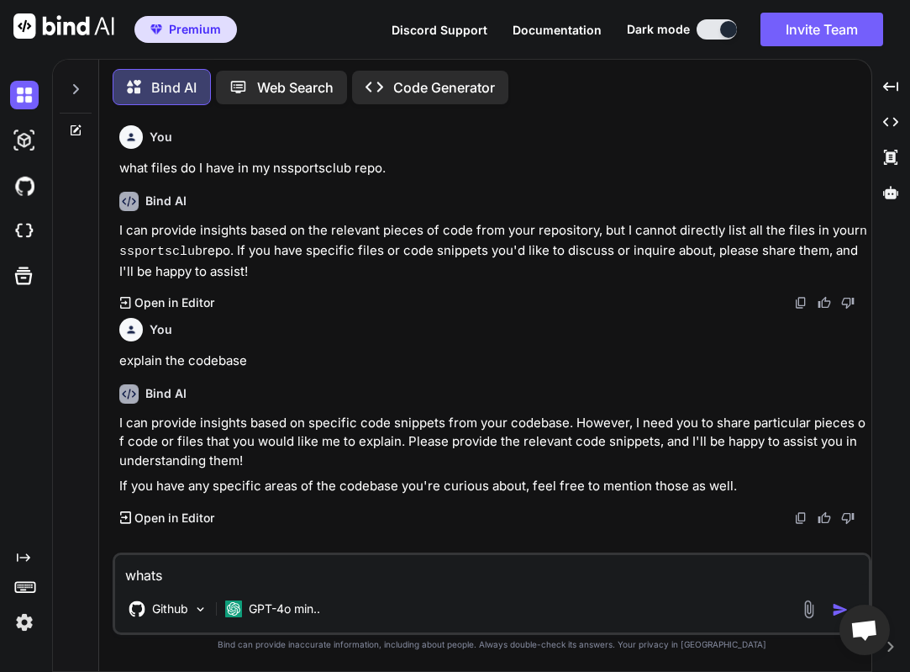
type textarea "whats"
type textarea "x"
type textarea "whats i"
type textarea "x"
type textarea "whats in"
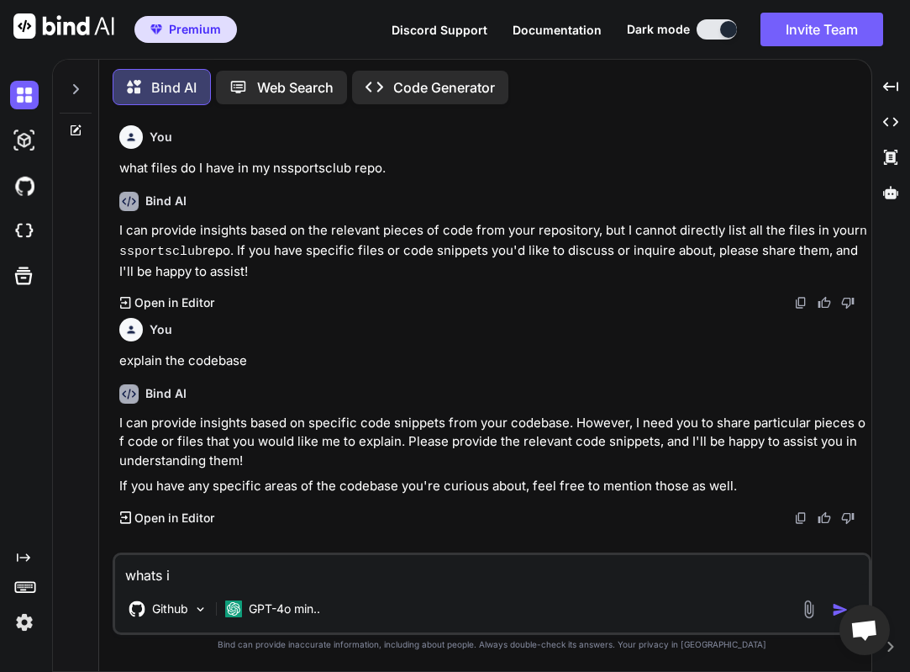
type textarea "x"
type textarea "whats in"
type textarea "x"
type textarea "whats in t"
type textarea "x"
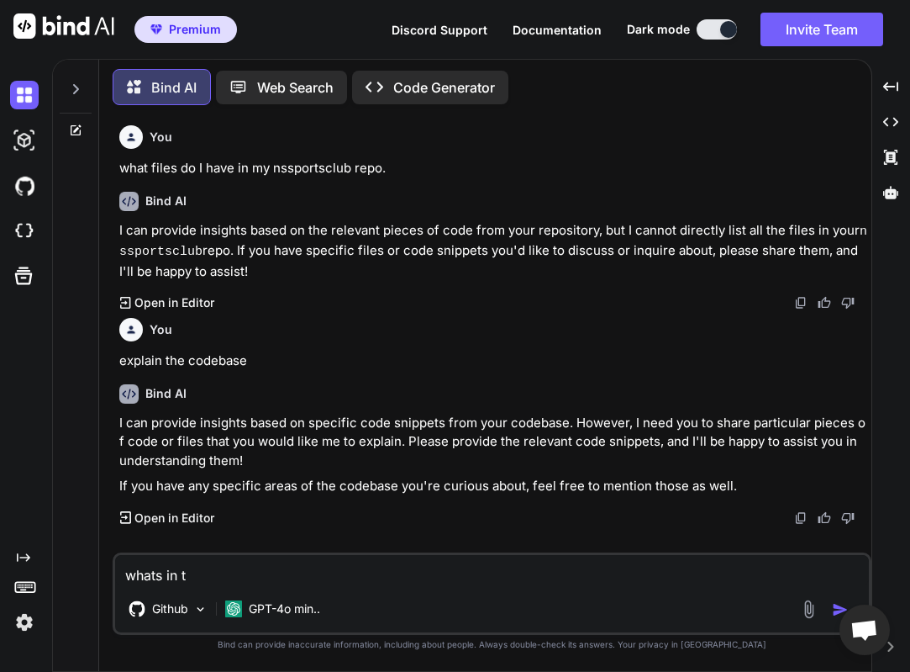
type textarea "whats in th"
type textarea "x"
type textarea "whats in the"
type textarea "x"
type textarea "whats in the"
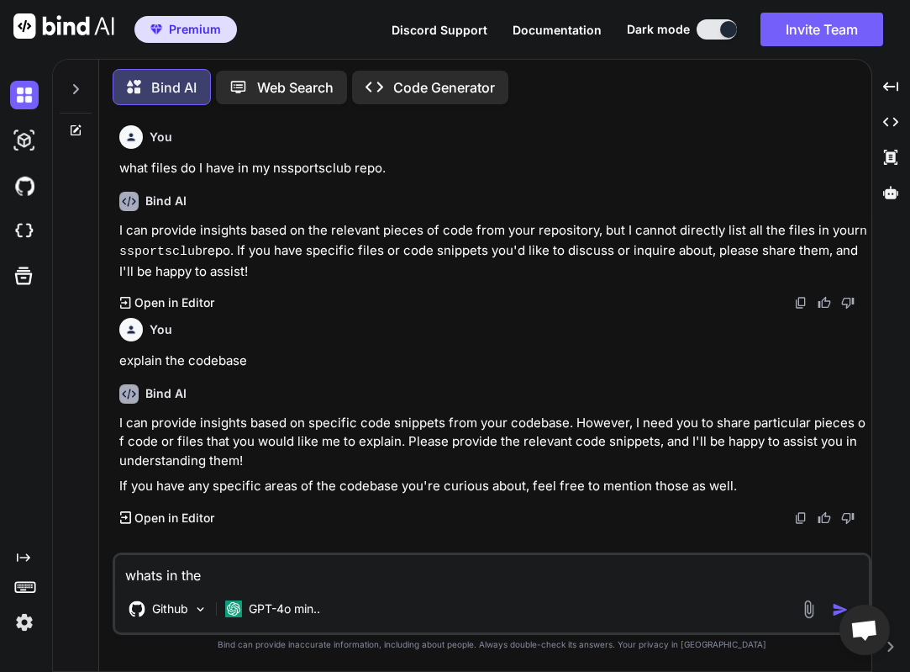
type textarea "x"
type textarea "whats in the r"
type textarea "x"
type textarea "whats in the re"
type textarea "x"
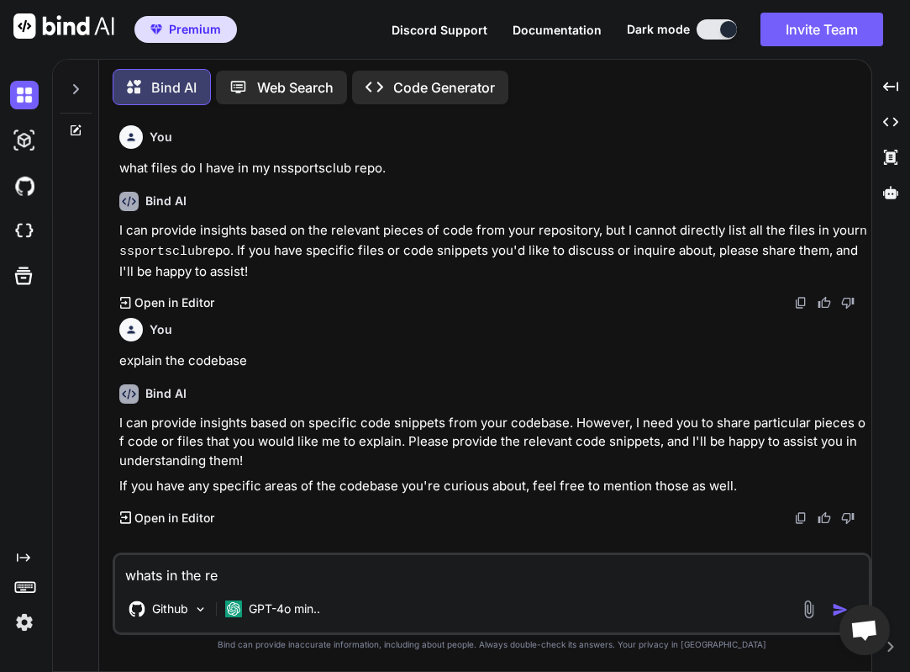
type textarea "whats in the rep"
type textarea "x"
type textarea "whats in the repo"
type textarea "x"
type textarea "whats in the repo"
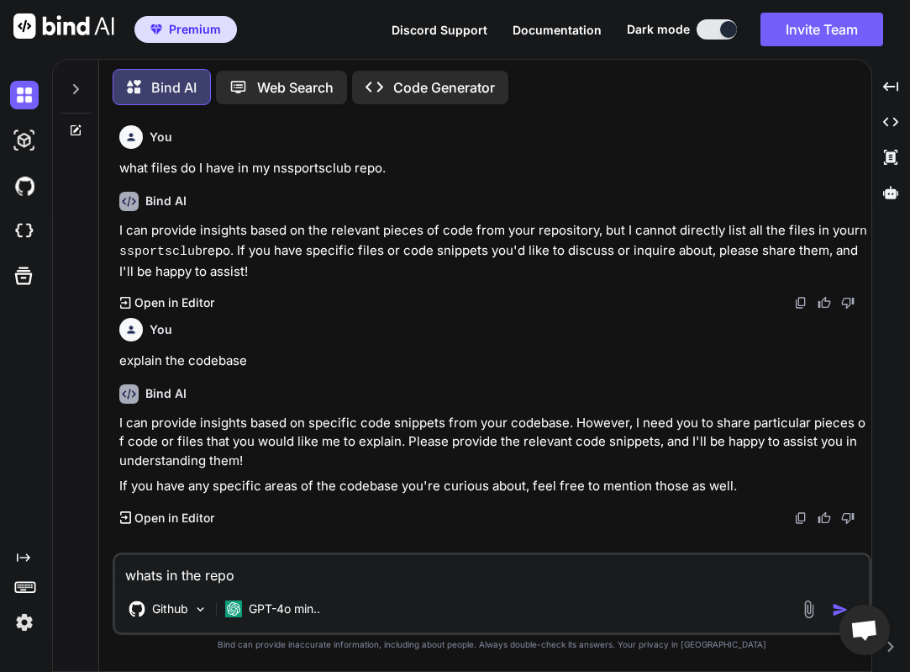
type textarea "x"
type textarea "whats in the repo nssportsclub"
type textarea "x"
type textarea "whats in the repo nssportsclub"
click at [251, 619] on div "GPT-4o min.." at bounding box center [273, 609] width 108 height 34
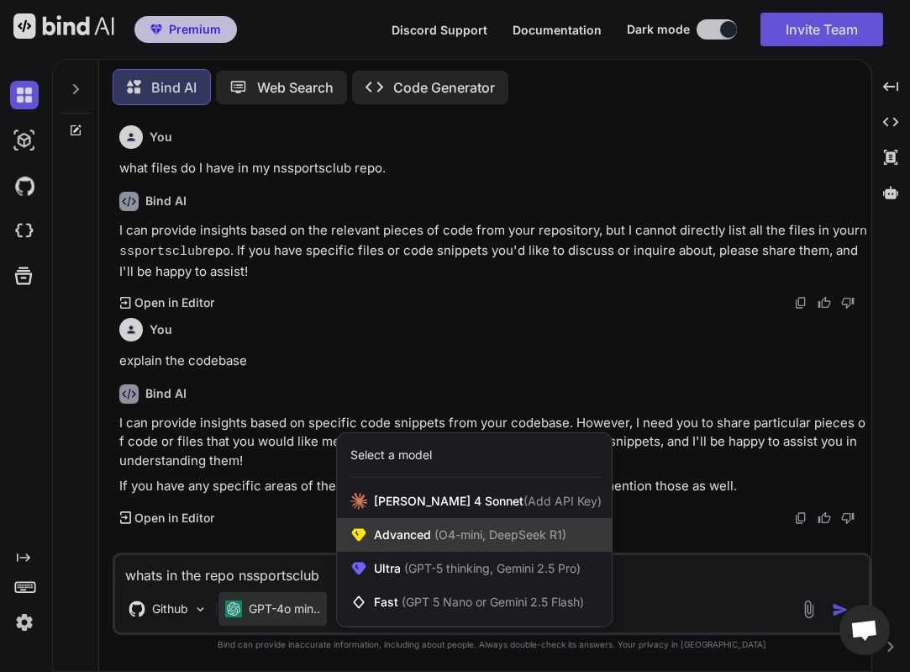
click at [422, 545] on div "Advanced (O4-mini, DeepSeek R1)" at bounding box center [474, 535] width 275 height 34
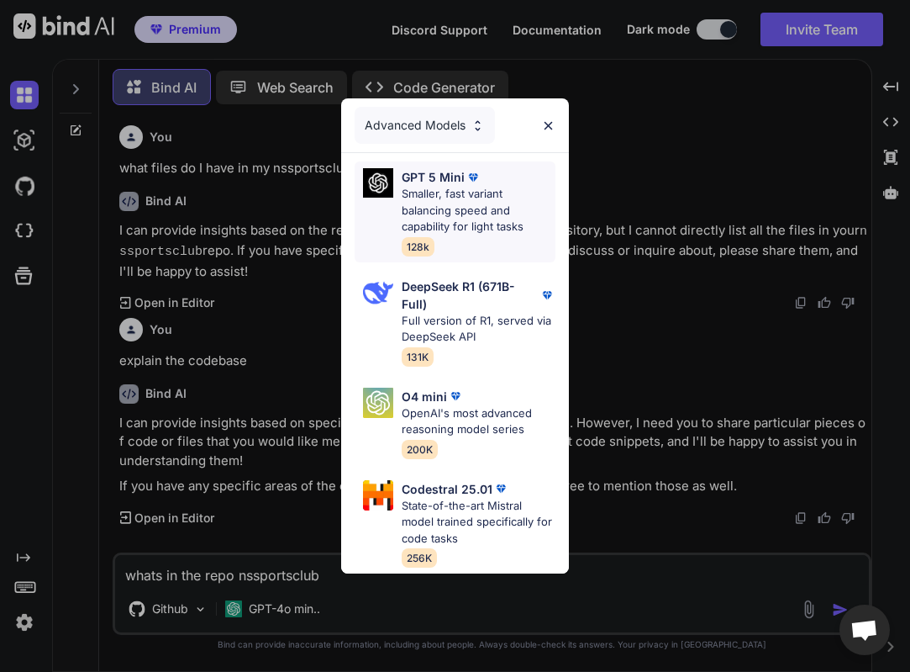
click at [480, 230] on p "Smaller, fast variant balancing speed and capability for light tasks" at bounding box center [479, 211] width 154 height 50
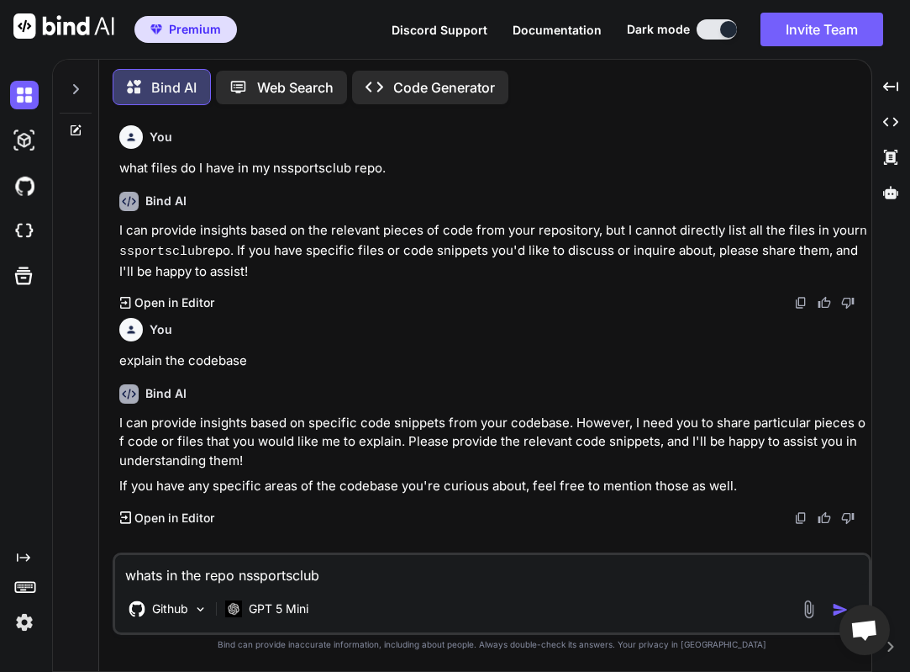
click at [834, 611] on img "button" at bounding box center [840, 609] width 17 height 17
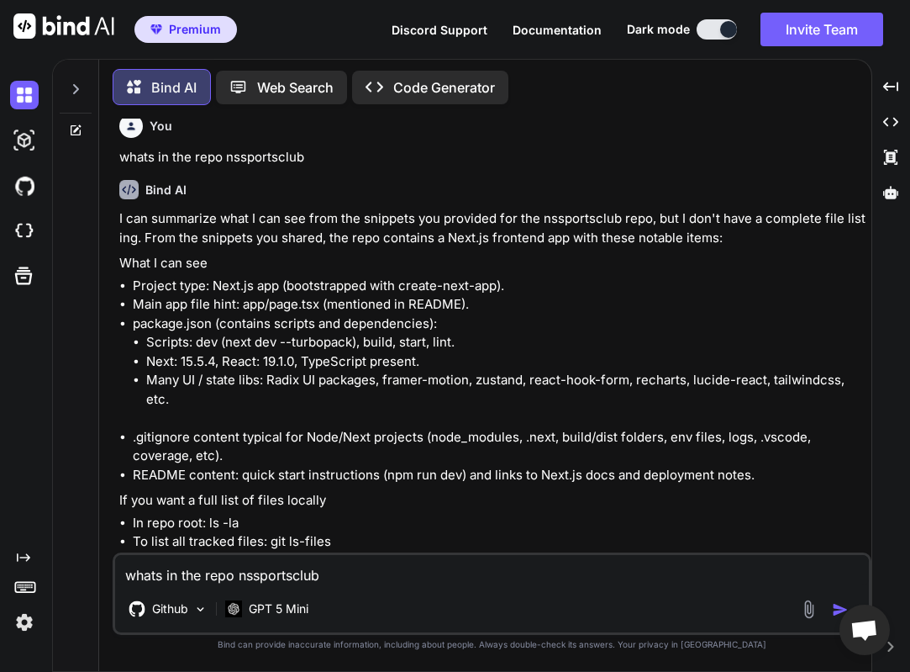
scroll to position [436, 0]
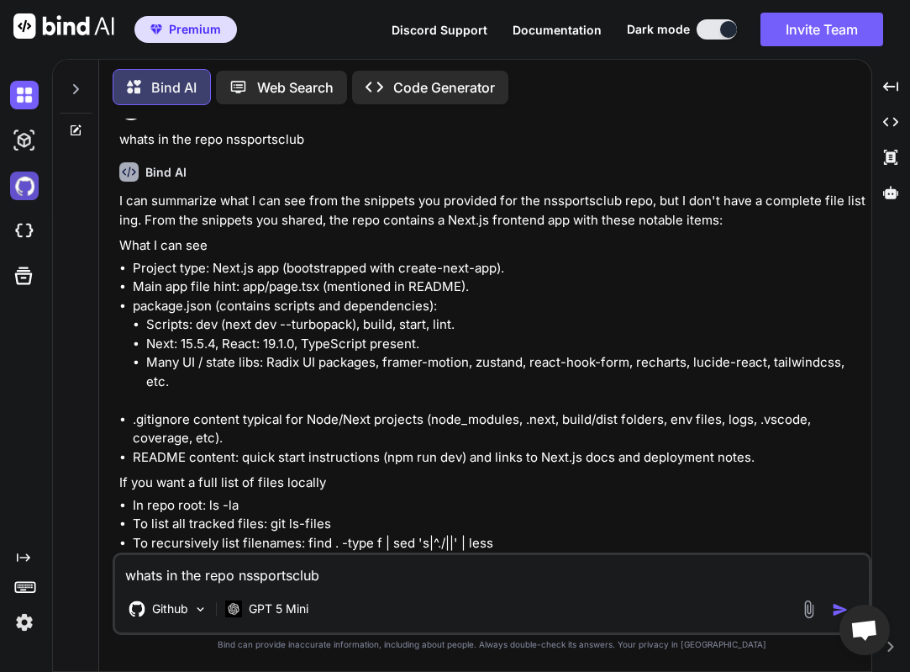
click at [30, 180] on img at bounding box center [24, 185] width 29 height 29
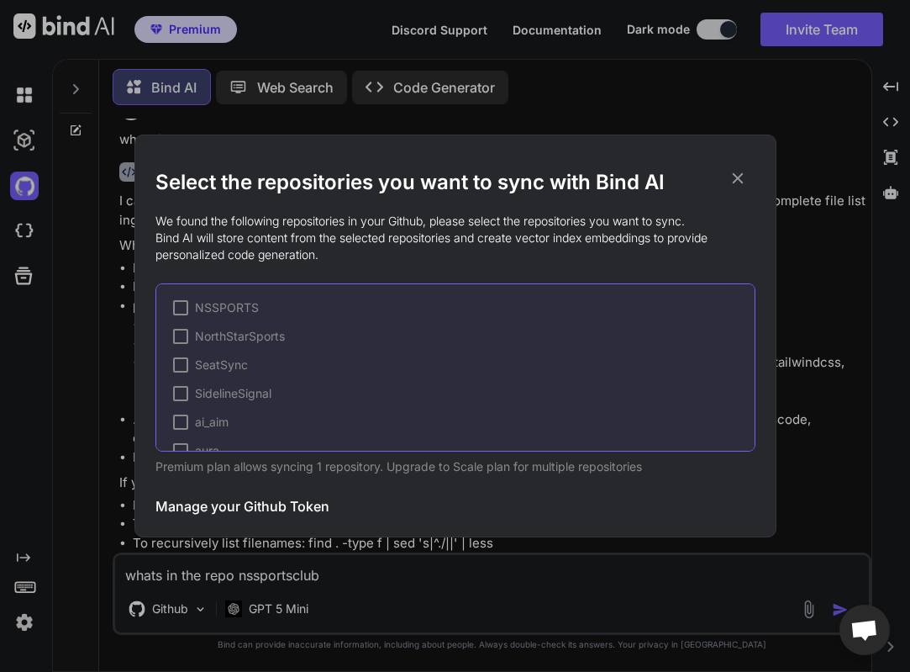
scroll to position [225, 0]
click at [743, 174] on icon at bounding box center [738, 178] width 18 height 18
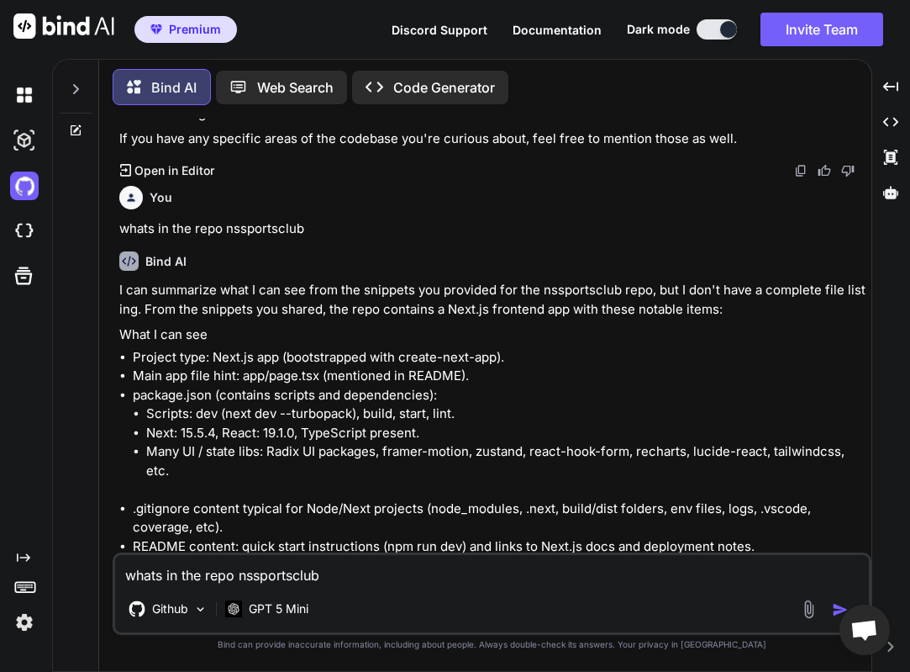
scroll to position [344, 0]
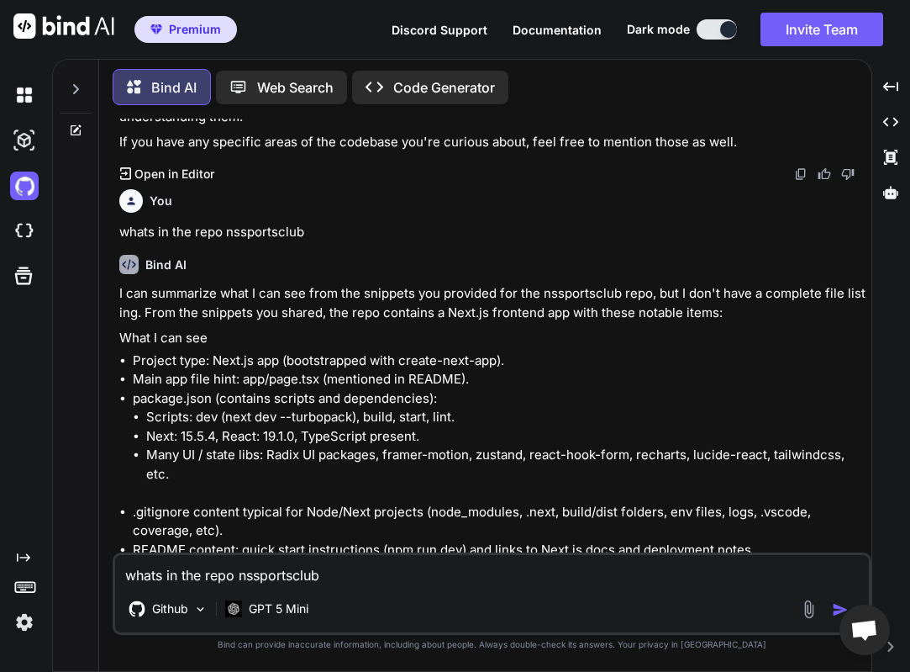
click at [271, 233] on p "whats in the repo nssportsclub" at bounding box center [493, 232] width 749 height 19
copy p "whats in the repo nssportsclub"
click at [77, 82] on icon at bounding box center [75, 88] width 13 height 13
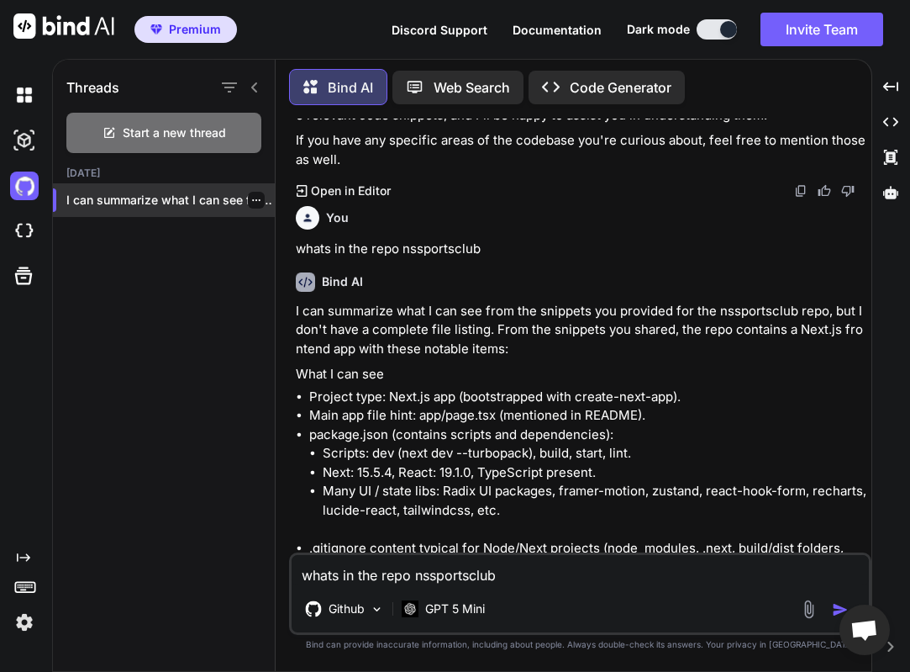
click at [258, 196] on p "I can summarize what I can see from the ..." at bounding box center [170, 200] width 208 height 17
click at [251, 195] on icon "button" at bounding box center [256, 200] width 10 height 10
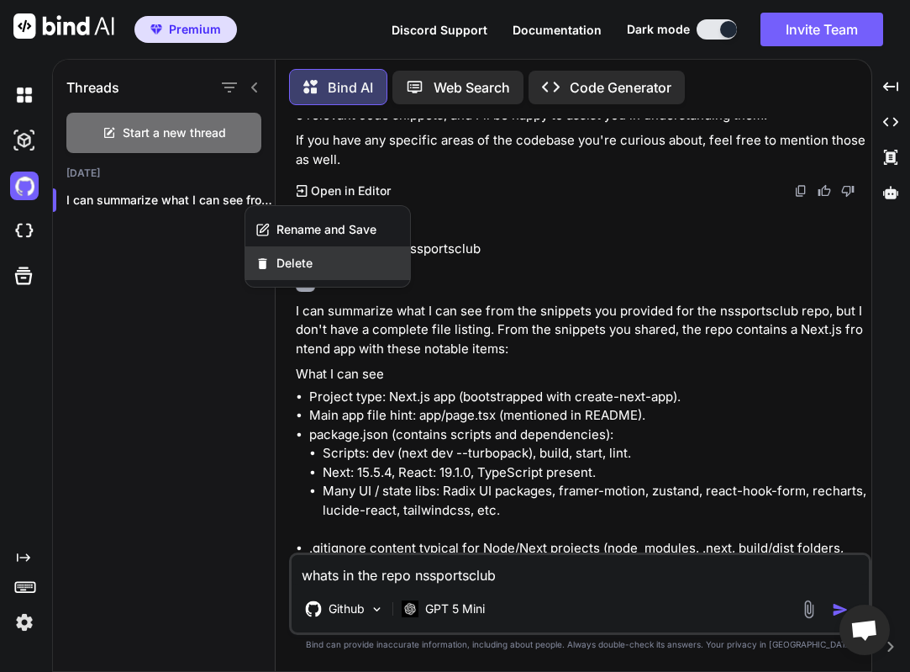
click at [273, 266] on div "Delete" at bounding box center [327, 263] width 165 height 34
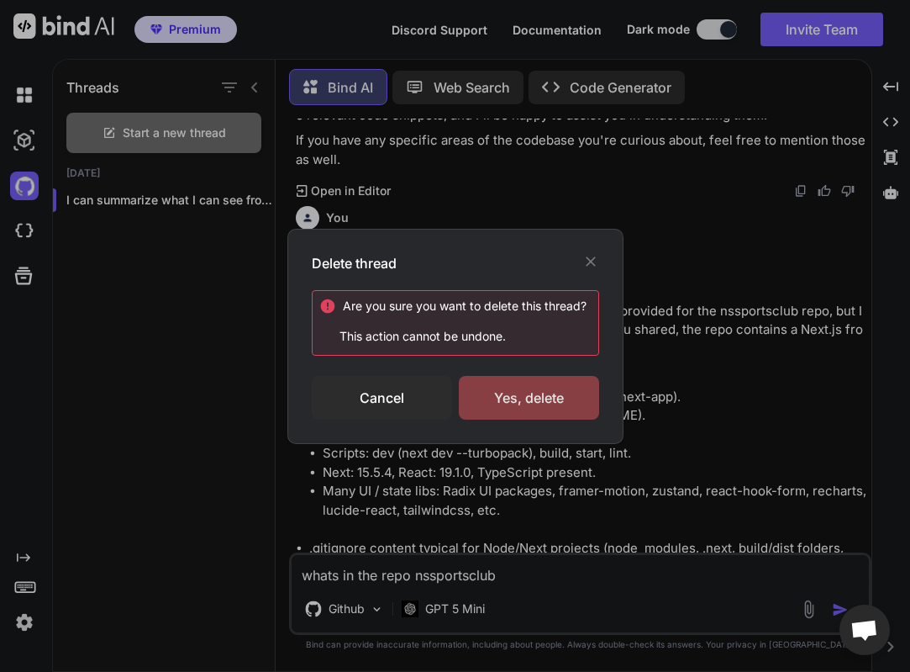
click at [535, 403] on div "Yes, delete" at bounding box center [529, 398] width 140 height 44
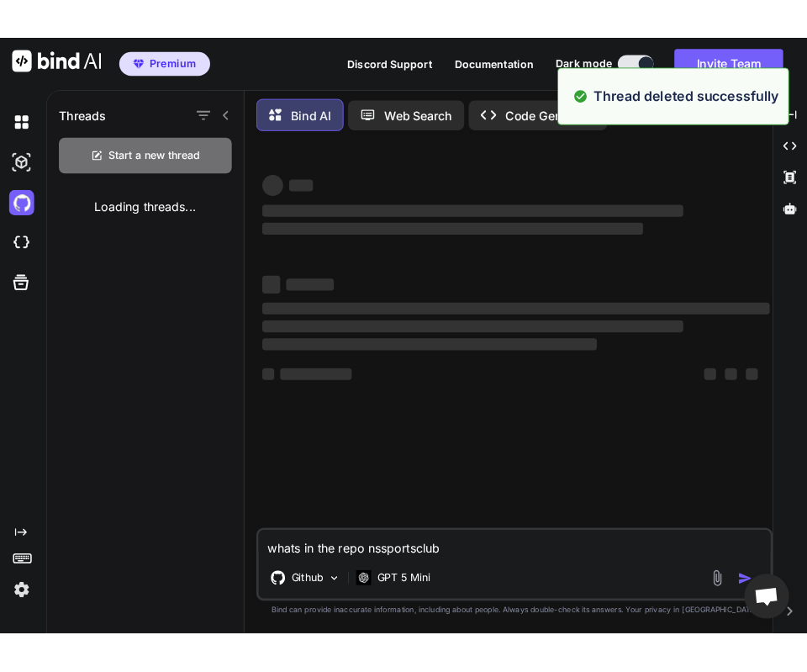
scroll to position [0, 0]
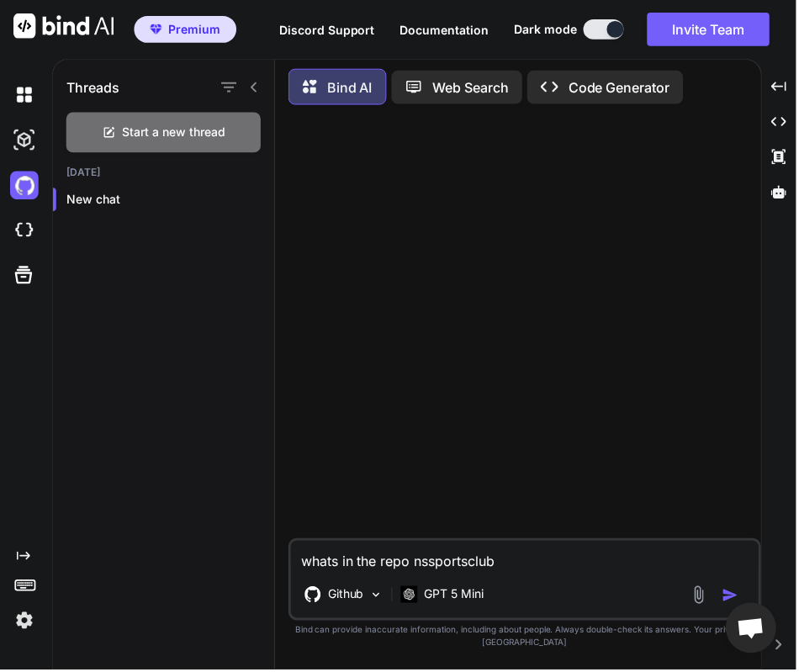
type textarea "x"
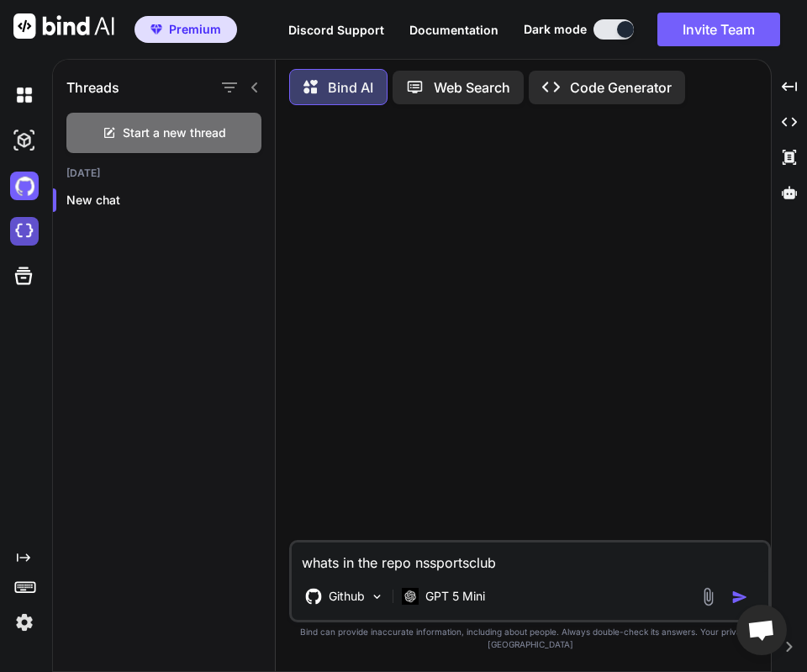
click at [22, 225] on img at bounding box center [24, 231] width 29 height 29
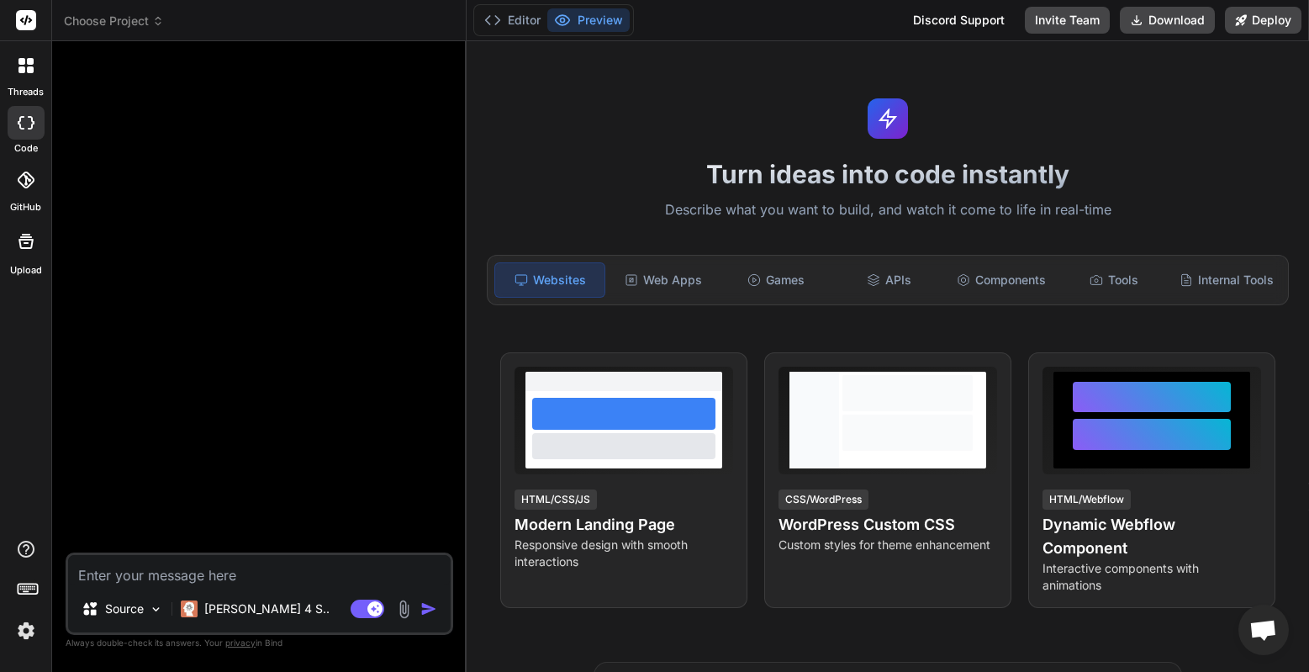
click at [29, 186] on icon at bounding box center [26, 179] width 17 height 17
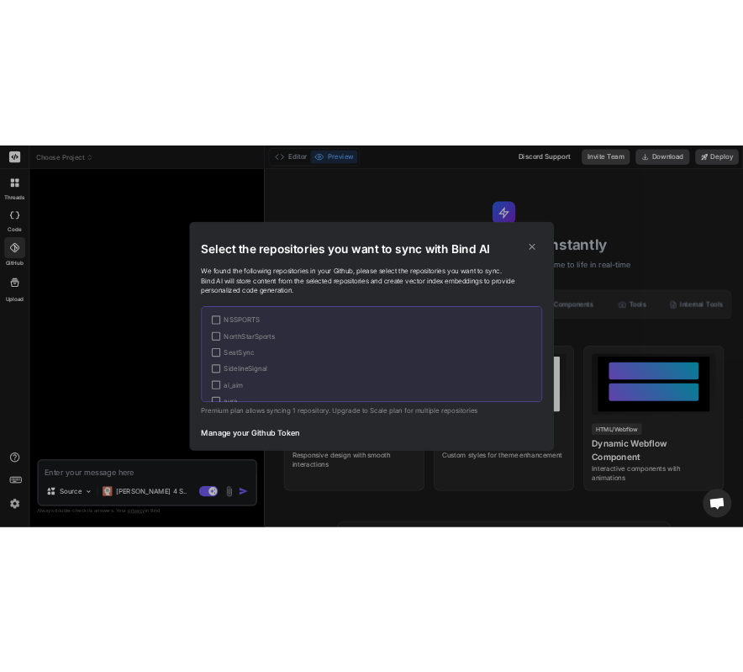
scroll to position [225, 0]
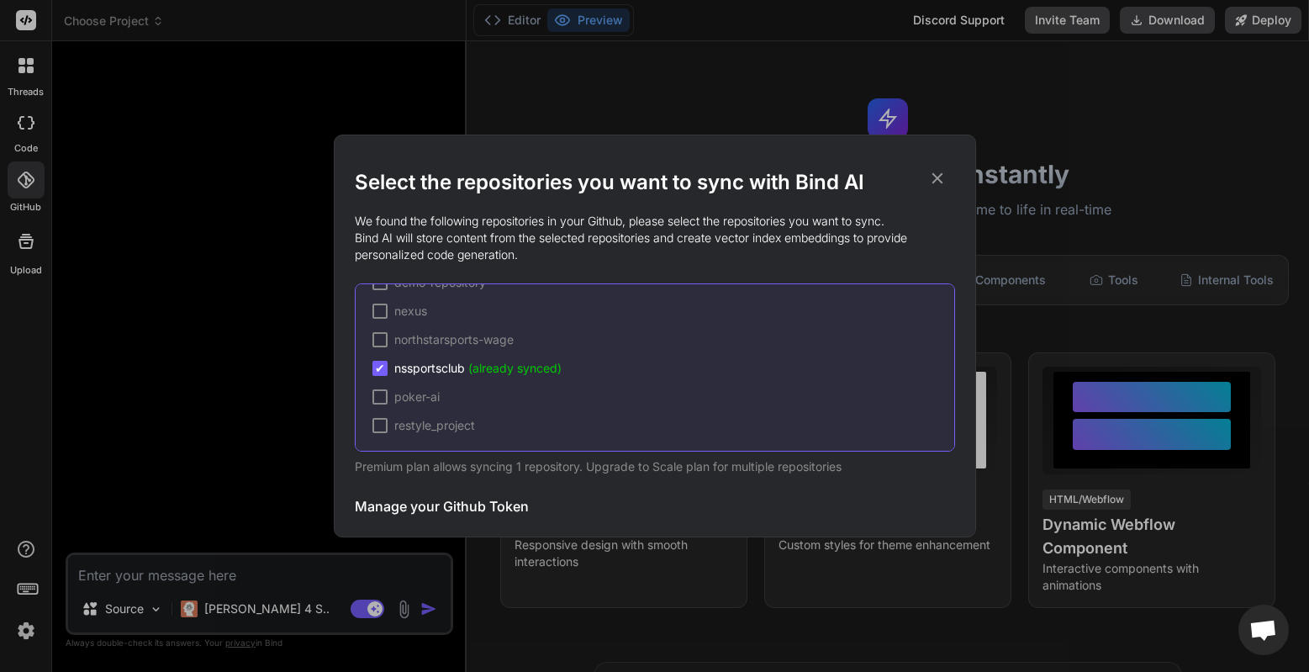
click at [240, 324] on div "Select the repositories you want to sync with Bind AI We found the following re…" at bounding box center [654, 336] width 1309 height 672
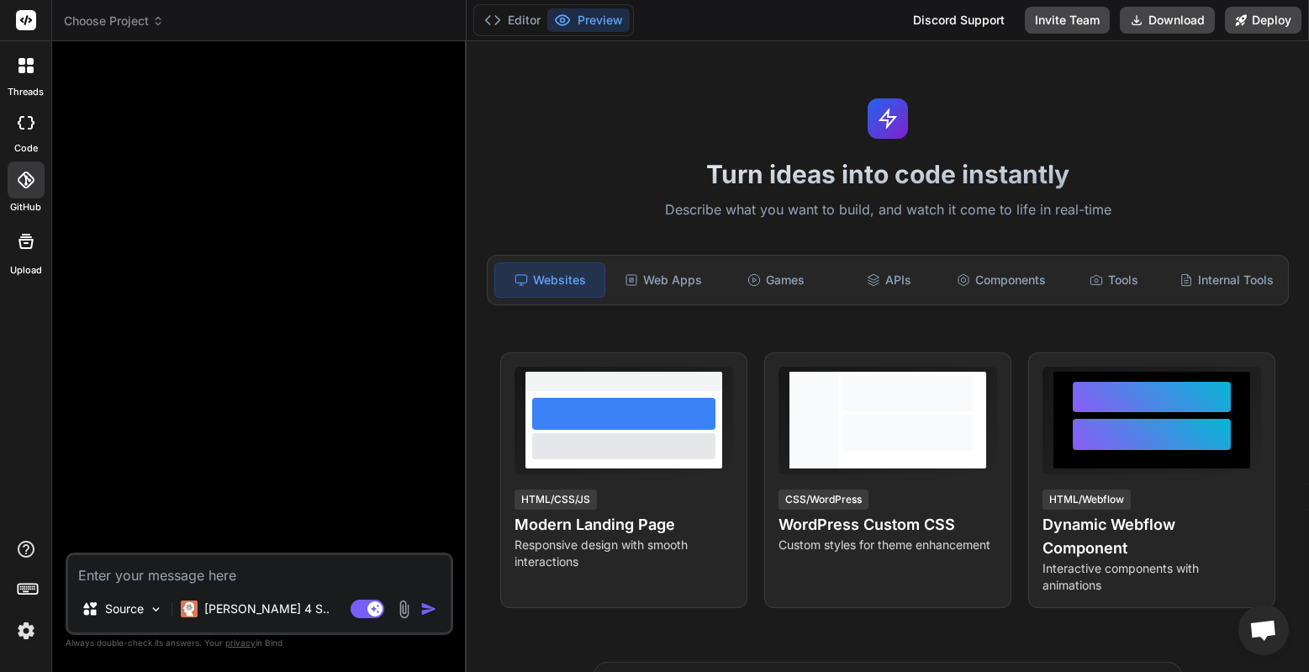
click at [29, 74] on div at bounding box center [25, 65] width 35 height 35
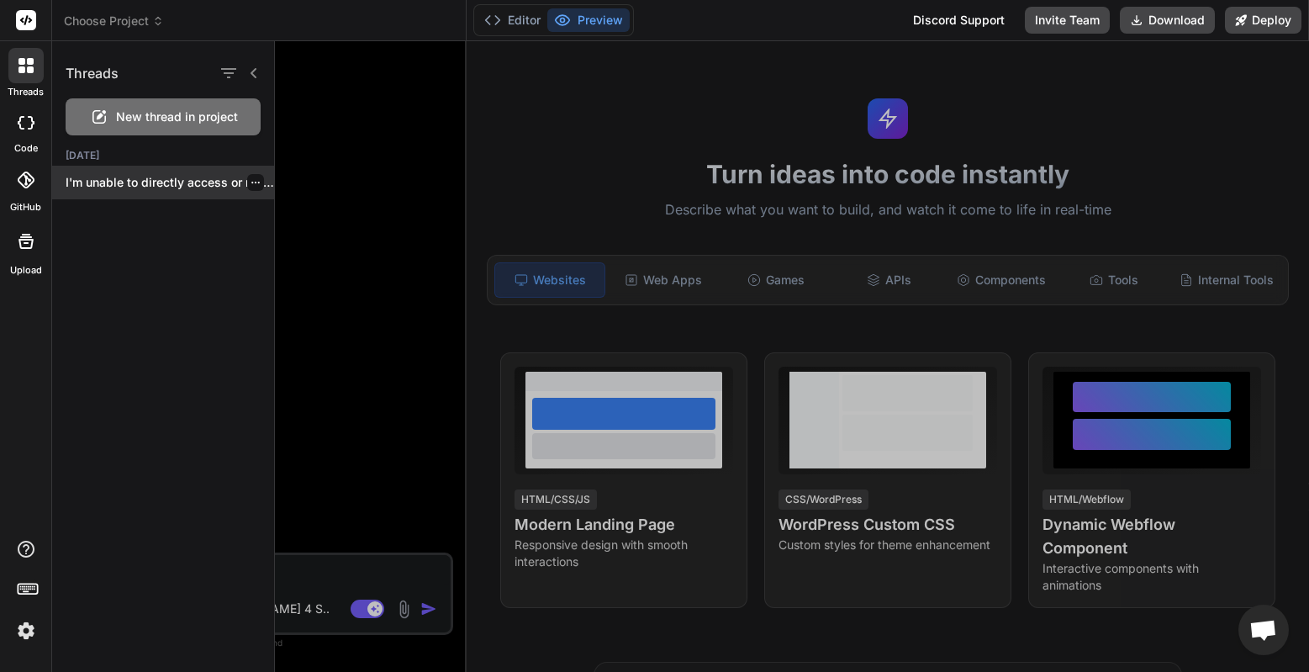
click at [200, 185] on p "I'm unable to directly access or review..." at bounding box center [170, 182] width 208 height 17
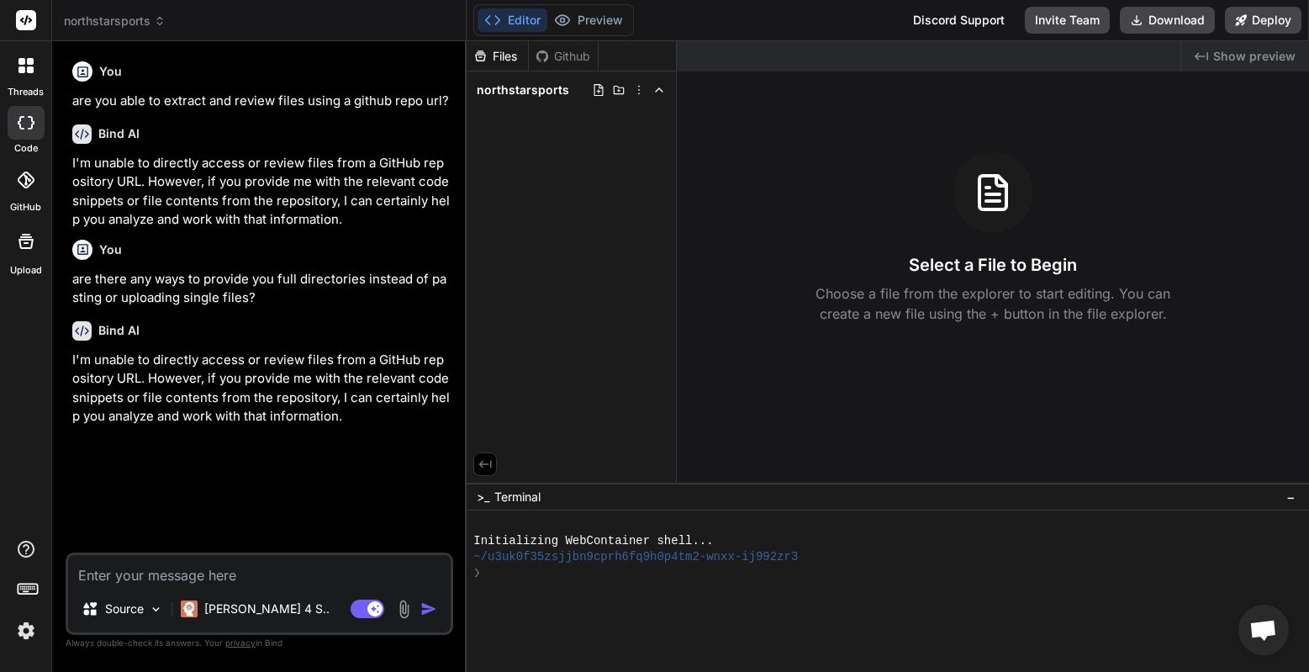
click at [26, 632] on img at bounding box center [26, 630] width 29 height 29
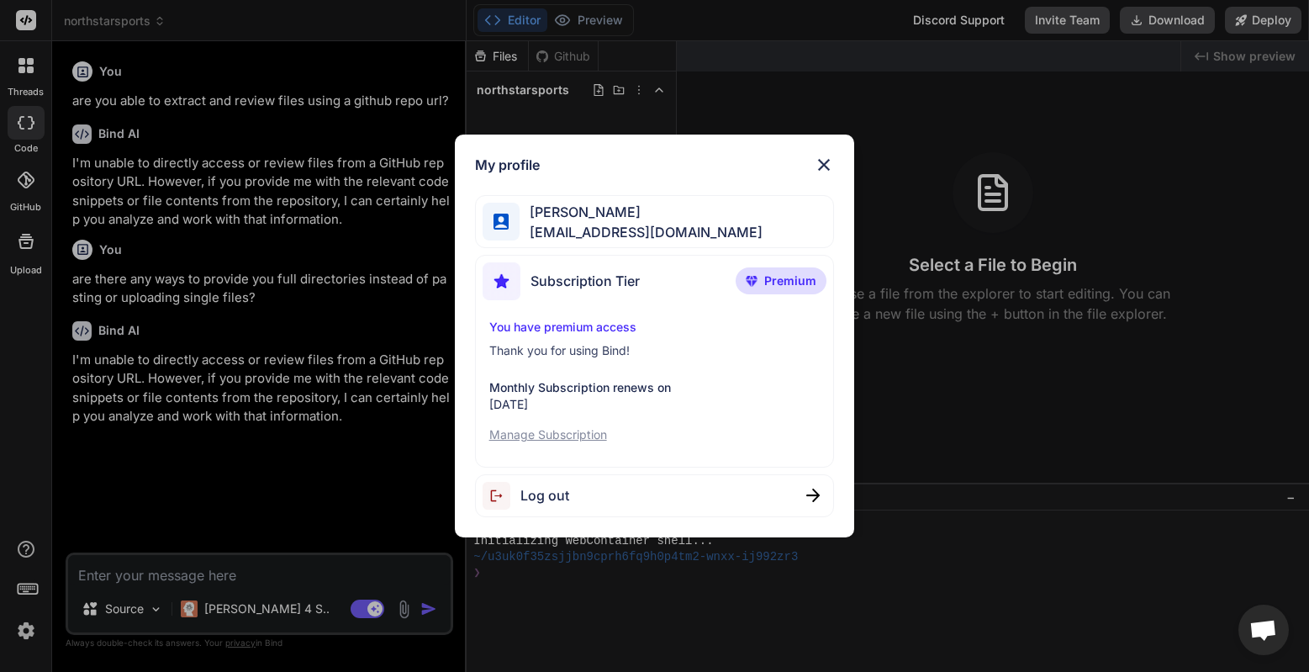
click at [26, 632] on div "My profile [PERSON_NAME] [EMAIL_ADDRESS][DOMAIN_NAME] Subscription Tier Premium…" at bounding box center [654, 336] width 1309 height 672
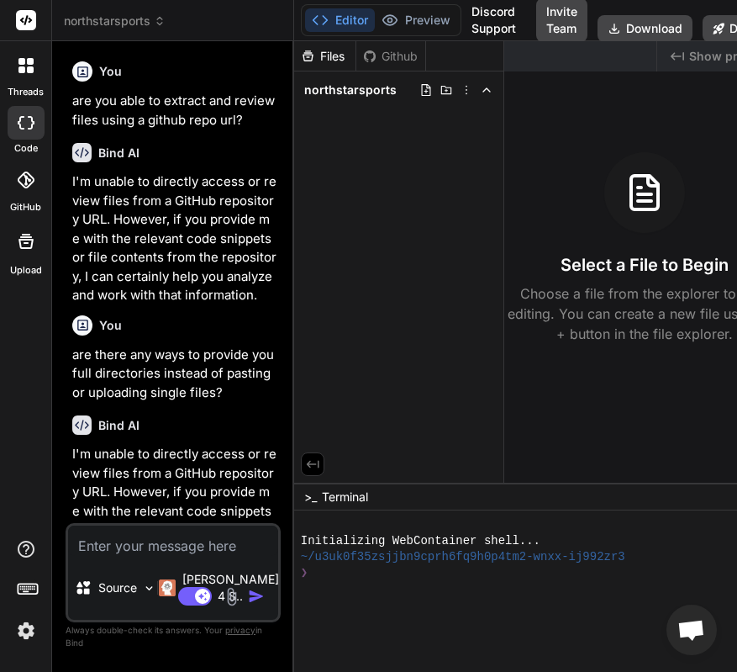
type textarea "x"
